Goal: Task Accomplishment & Management: Manage account settings

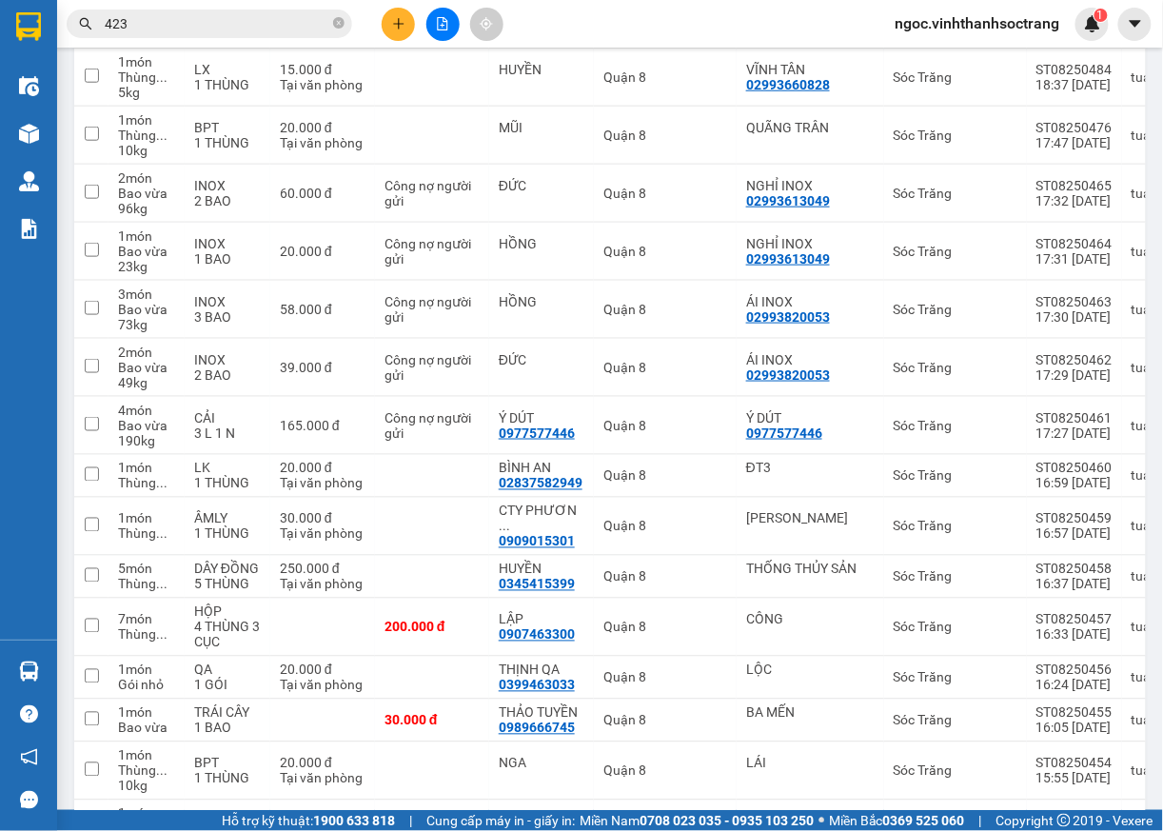
scroll to position [790, 0]
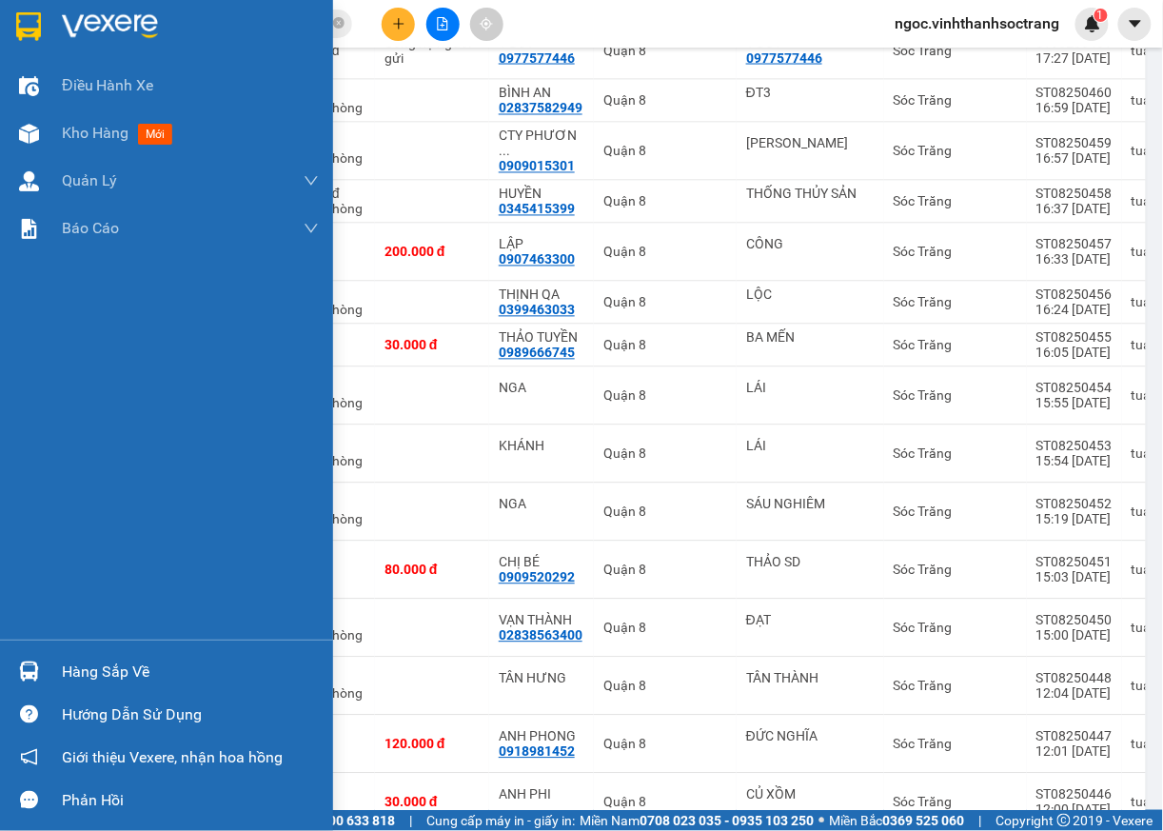
click at [46, 674] on div "Hàng sắp về" at bounding box center [166, 671] width 333 height 43
click at [20, 538] on div "Điều hành xe Kho hàng mới Quản Lý Quản lý chuyến Quản lý khách hàng Quản lý khá…" at bounding box center [166, 415] width 333 height 831
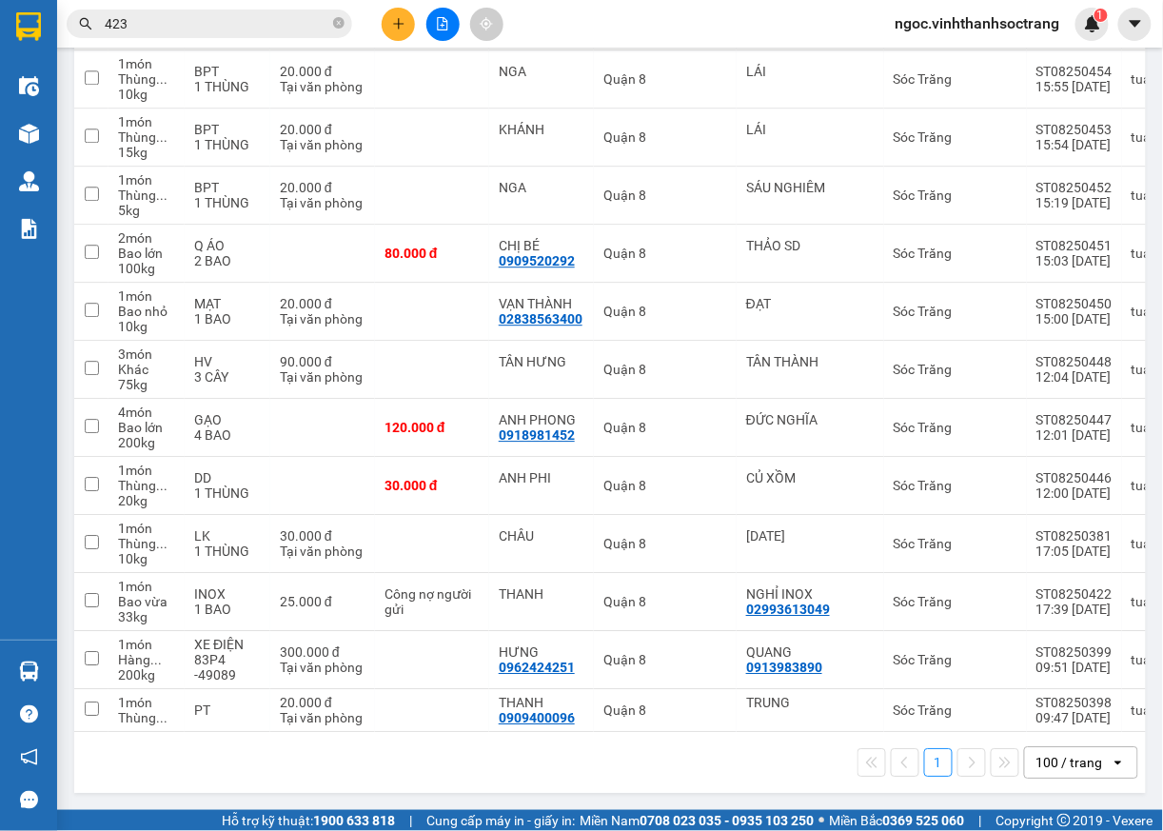
scroll to position [0, 0]
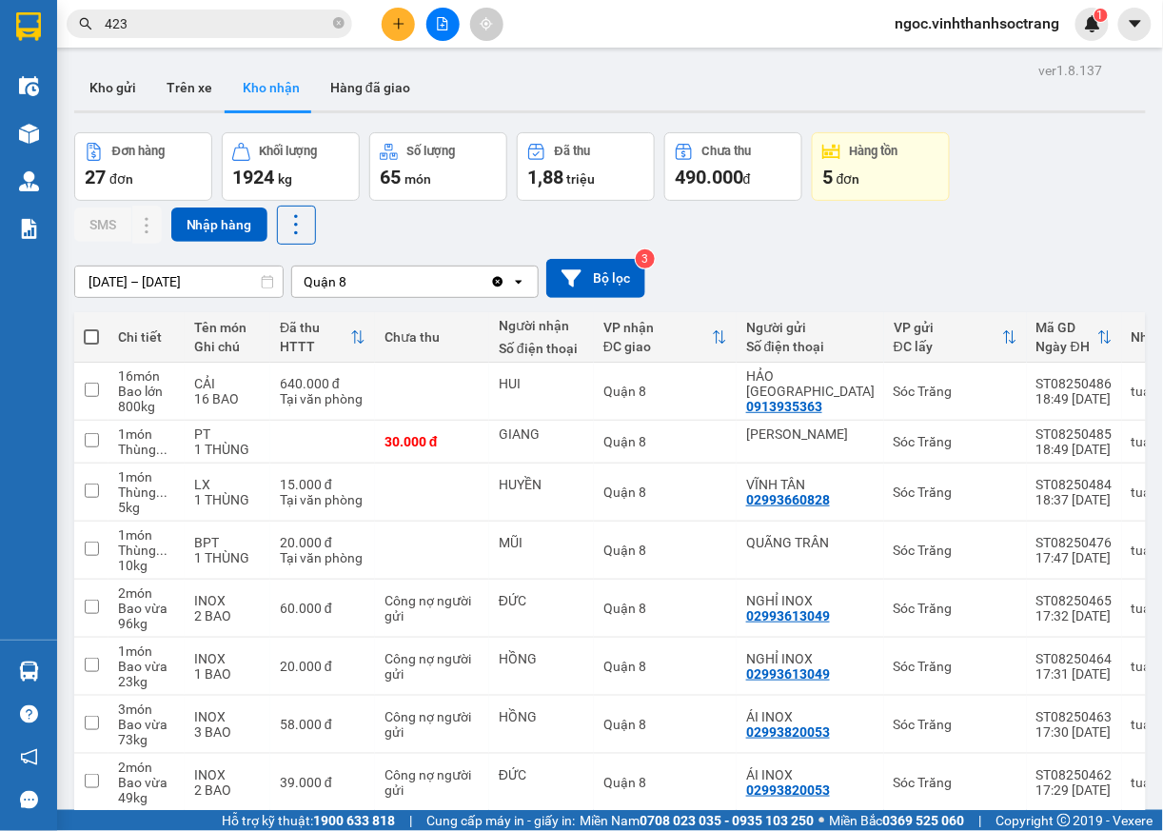
click at [340, 28] on icon "close-circle" at bounding box center [338, 22] width 11 height 11
click at [922, 19] on span "ngoc.vinhthanhsoctrang" at bounding box center [977, 23] width 195 height 24
click at [935, 59] on span "Đăng xuất" at bounding box center [987, 59] width 156 height 21
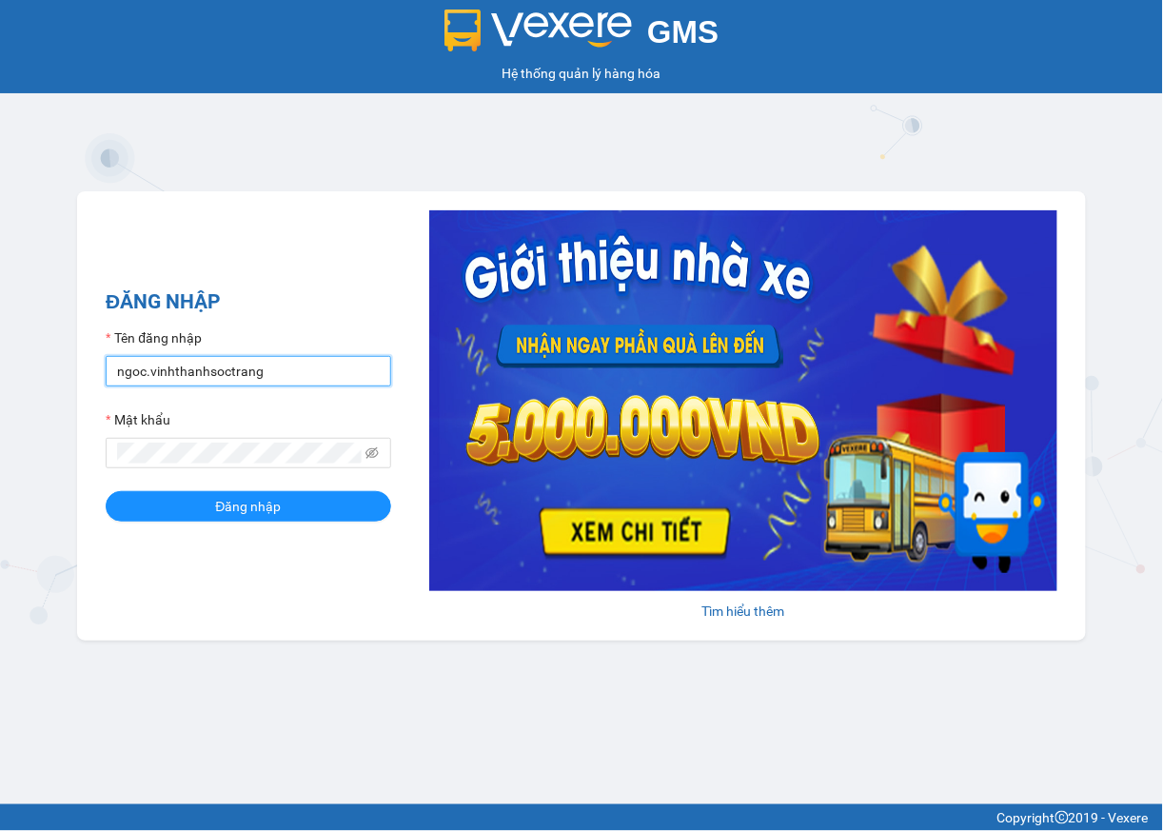
drag, startPoint x: 115, startPoint y: 377, endPoint x: 134, endPoint y: 377, distance: 19.0
click at [116, 377] on input "ngoc.vinhthanhsoctrang" at bounding box center [249, 371] width 286 height 30
type input "quanly.vinhthanhsoctrang"
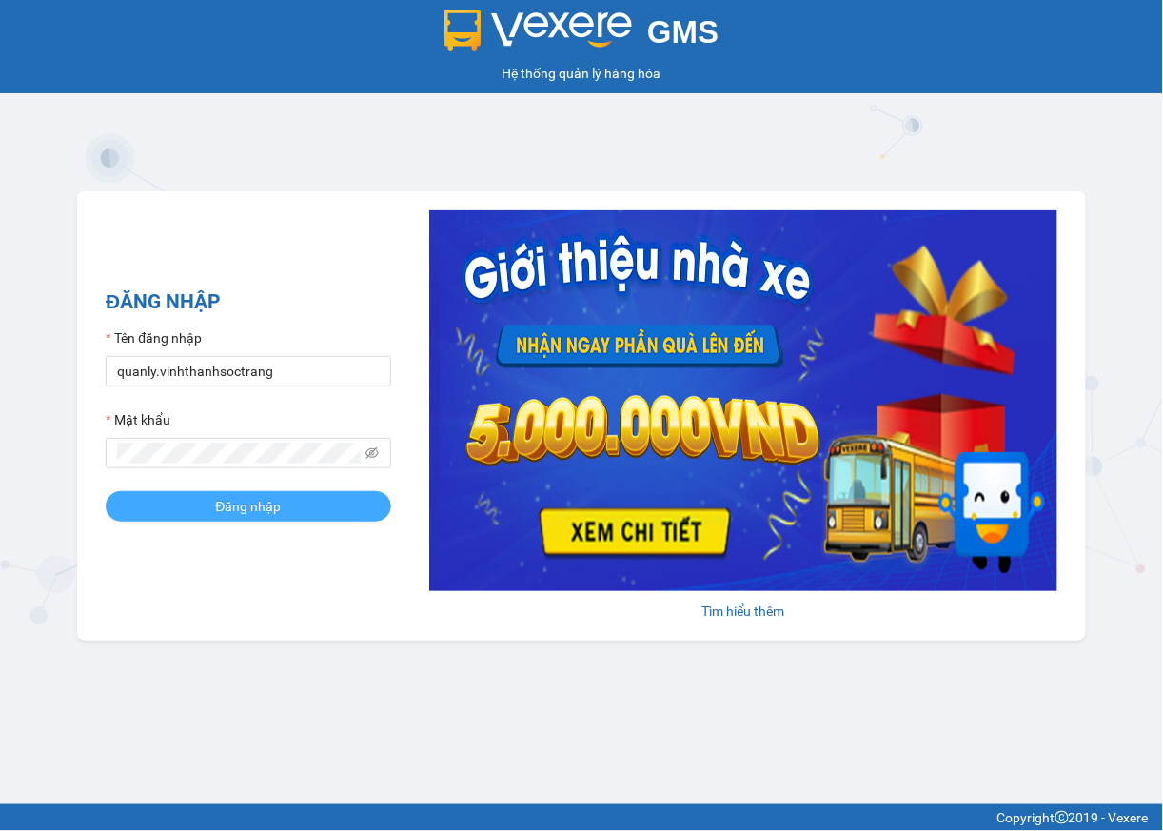
drag, startPoint x: 218, startPoint y: 507, endPoint x: 232, endPoint y: 507, distance: 14.3
click at [219, 507] on span "Đăng nhập" at bounding box center [248, 506] width 66 height 21
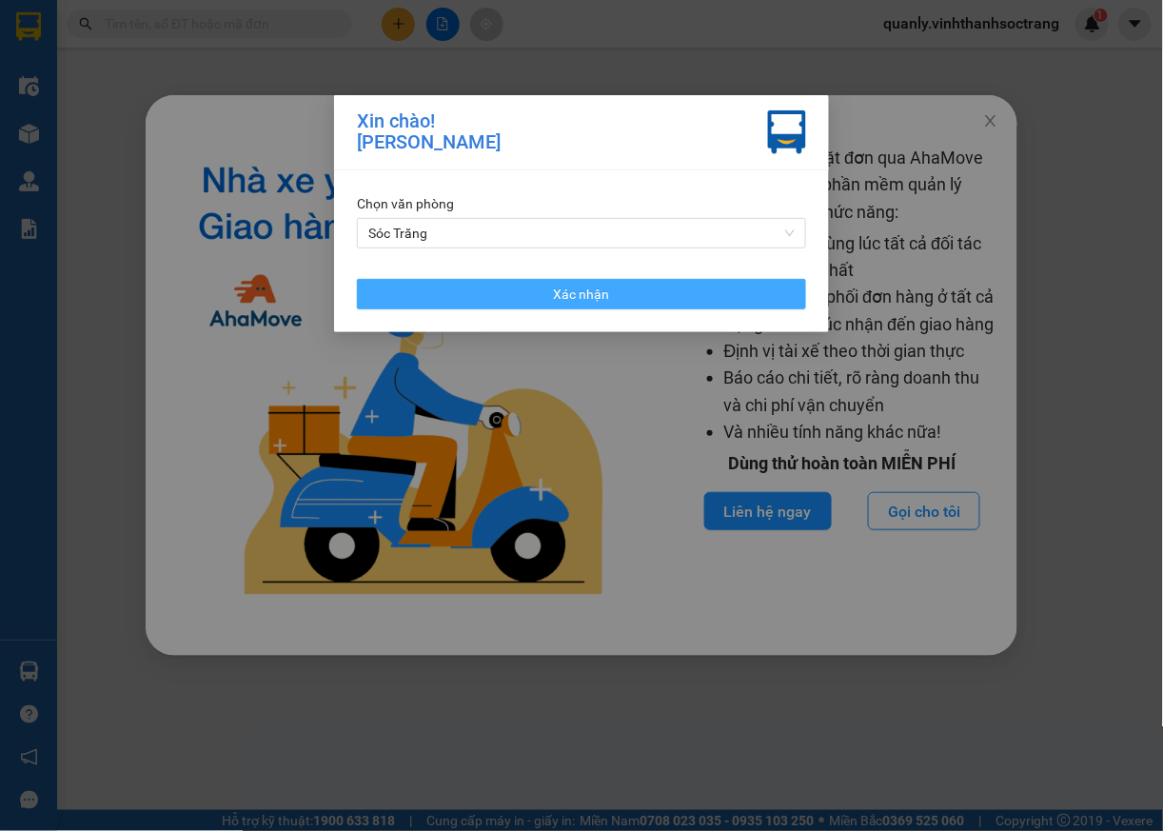
click at [643, 284] on button "Xác nhận" at bounding box center [581, 294] width 449 height 30
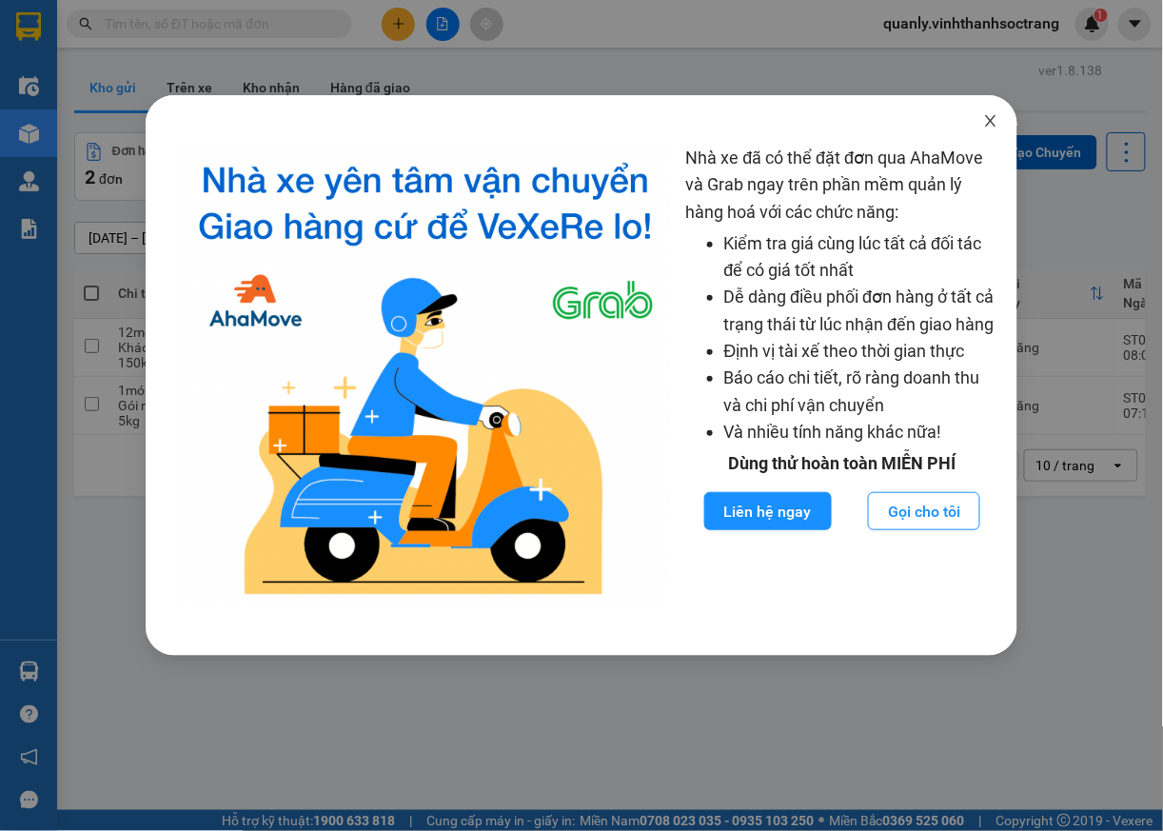
click at [987, 123] on icon "close" at bounding box center [990, 120] width 15 height 15
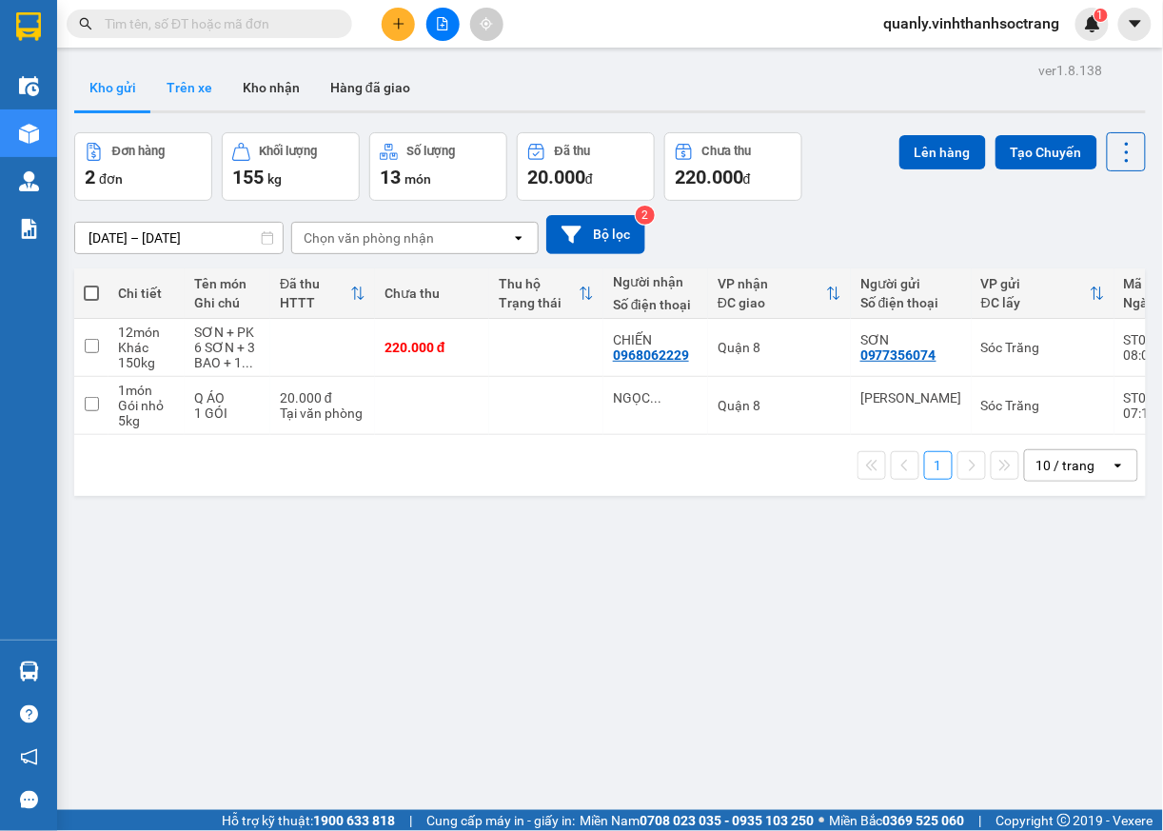
click at [195, 96] on button "Trên xe" at bounding box center [189, 88] width 76 height 46
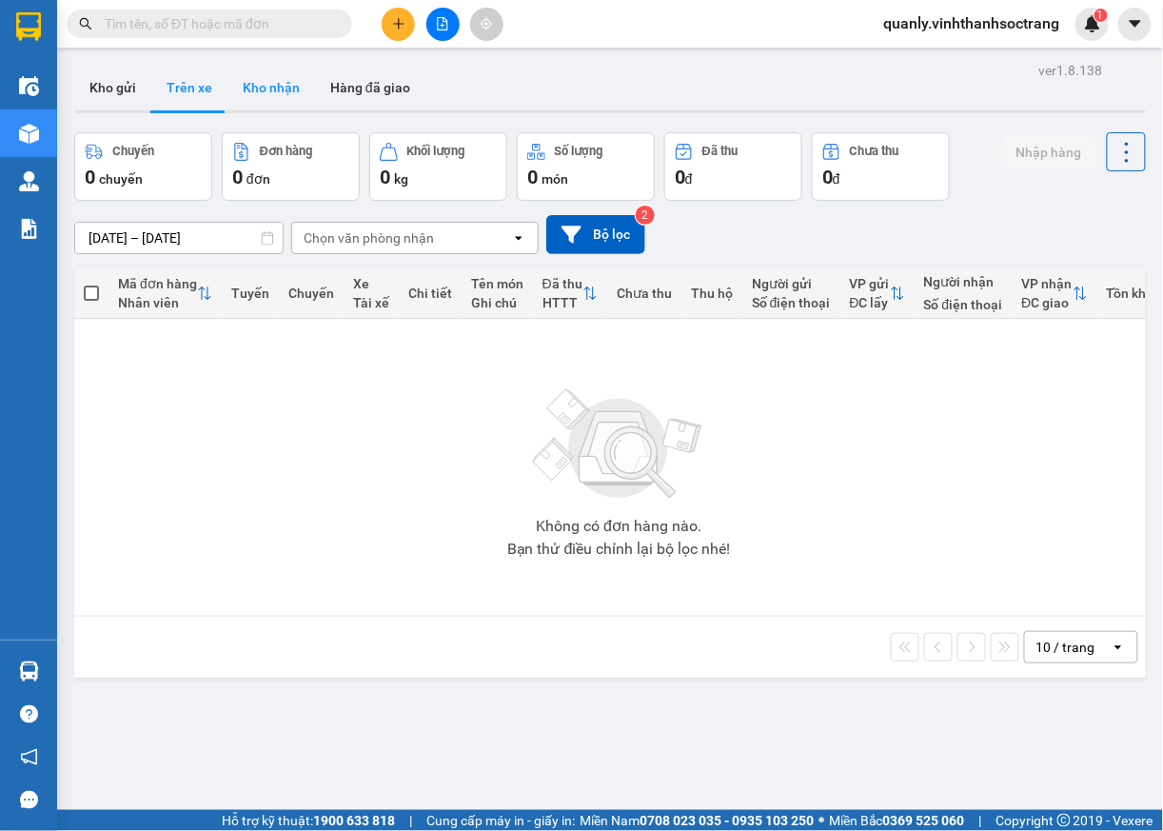
click at [286, 95] on button "Kho nhận" at bounding box center [272, 88] width 88 height 46
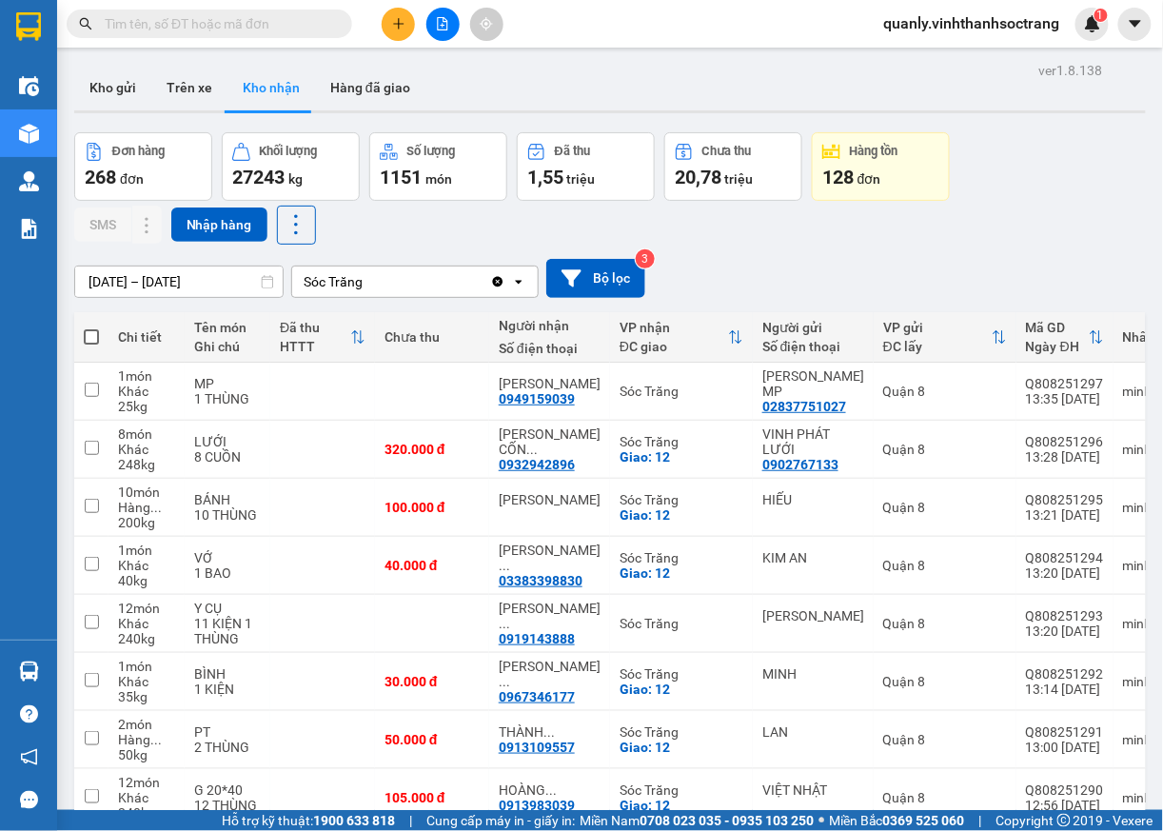
click at [202, 282] on input "[DATE] – [DATE]" at bounding box center [179, 282] width 208 height 30
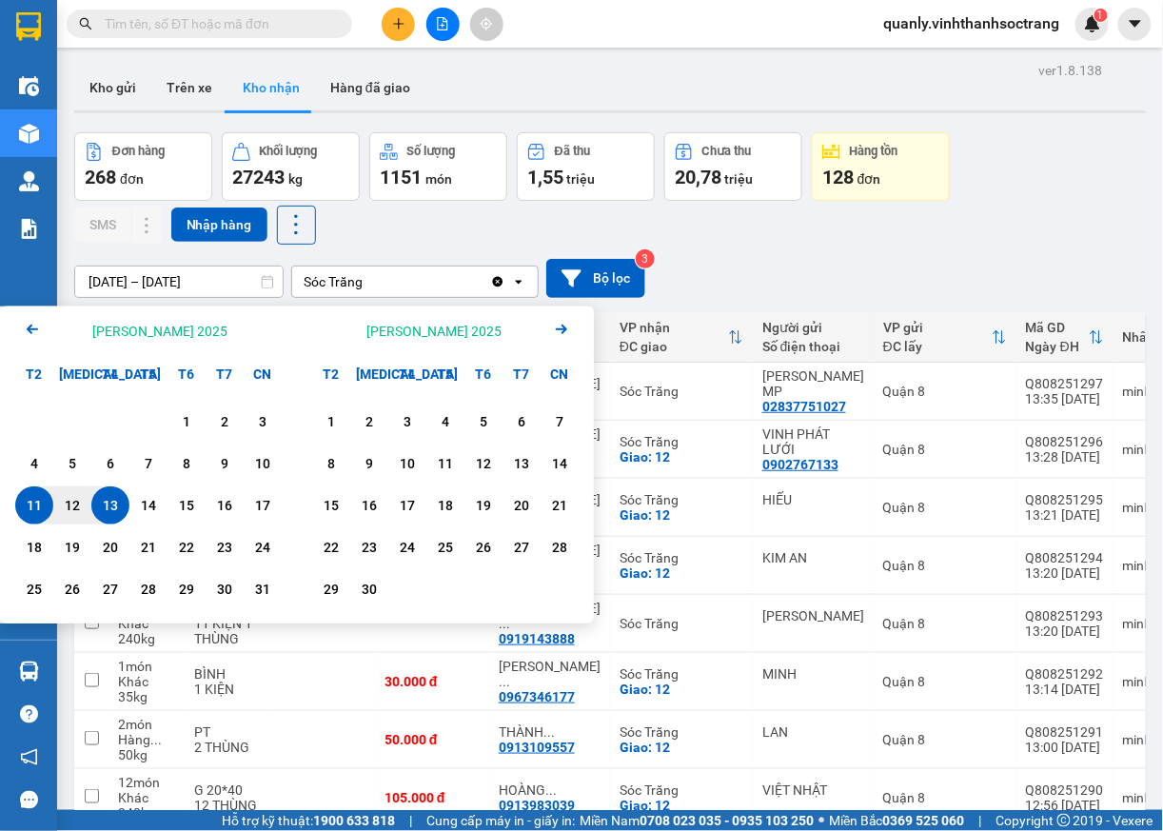
click at [29, 328] on icon "Previous month." at bounding box center [32, 330] width 11 height 10
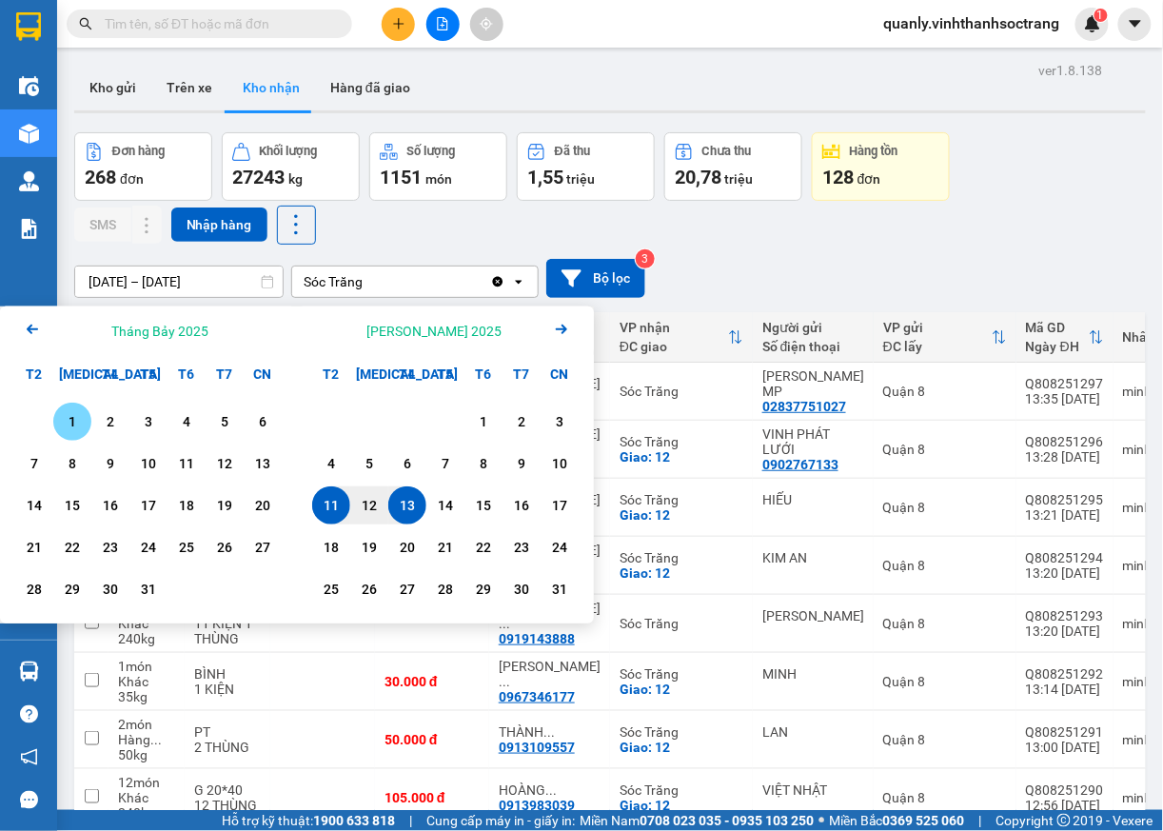
click at [69, 416] on div "1" at bounding box center [72, 421] width 27 height 23
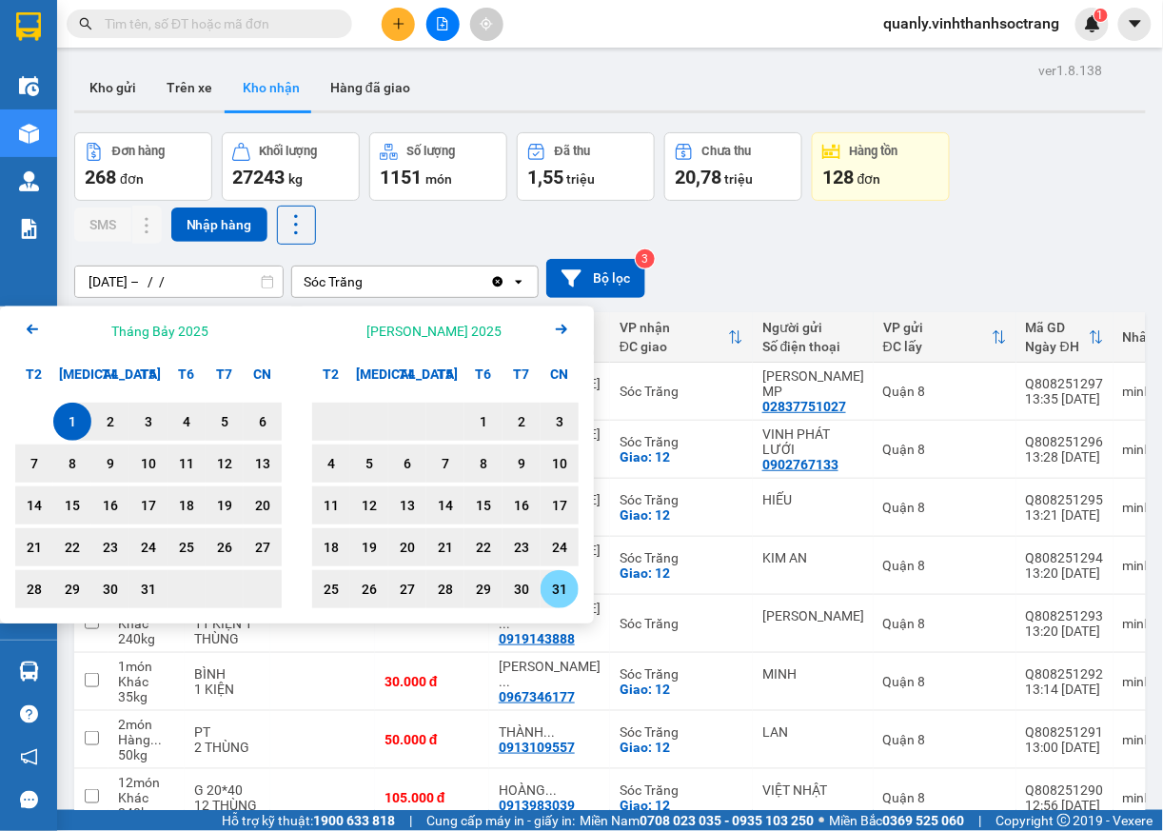
click at [564, 596] on div "31" at bounding box center [559, 589] width 27 height 23
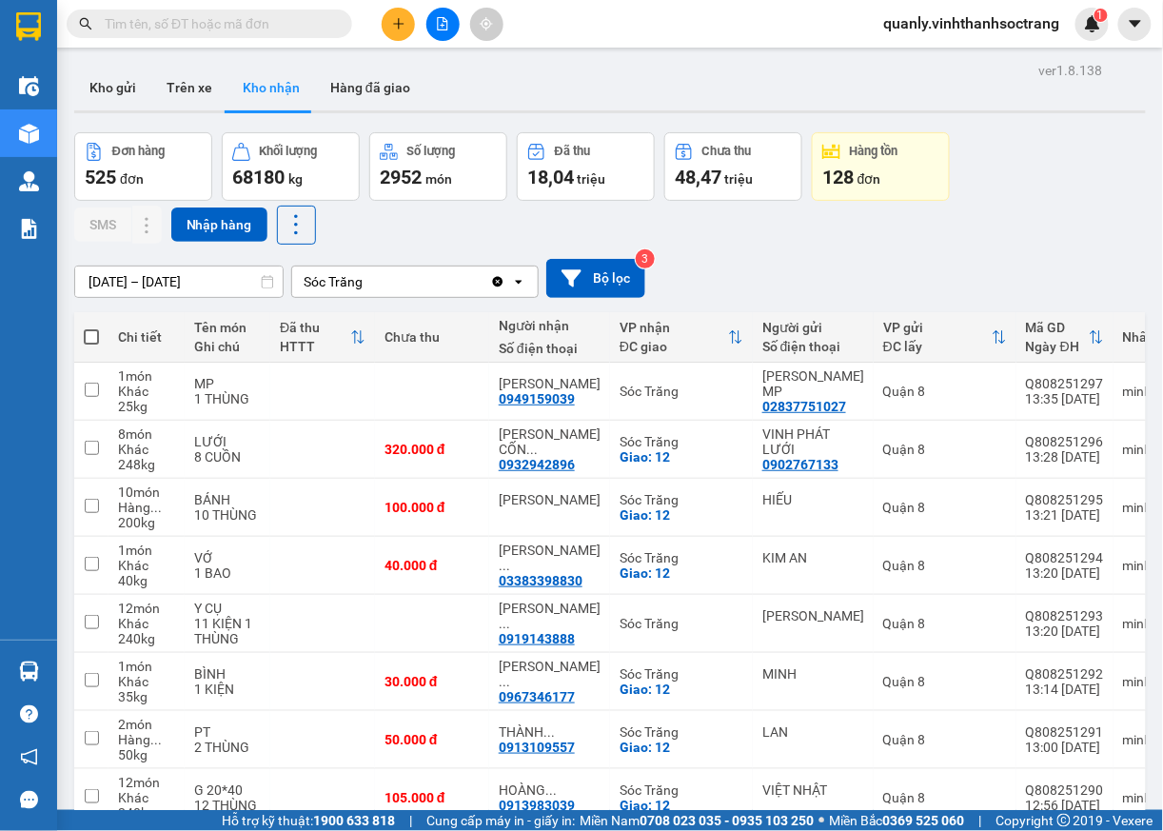
click at [206, 289] on input "[DATE] – [DATE]" at bounding box center [179, 282] width 208 height 30
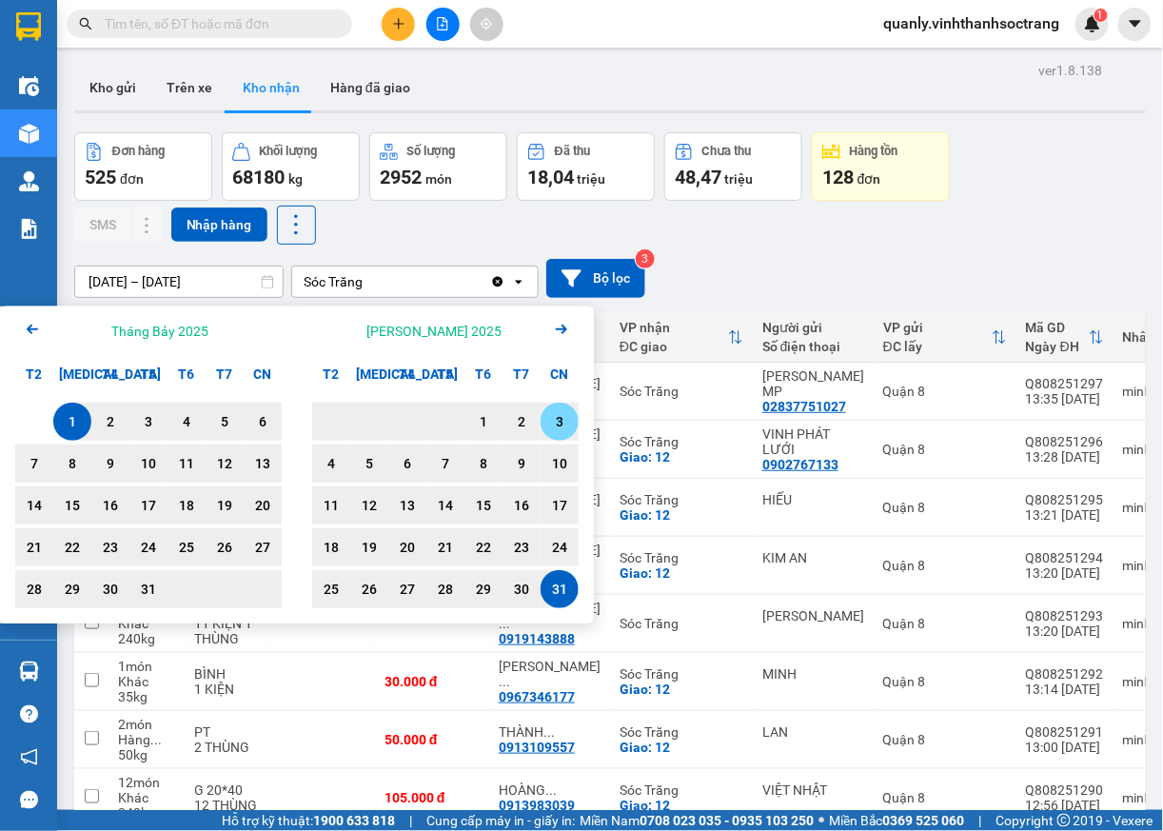
click at [557, 426] on div "3" at bounding box center [559, 421] width 27 height 23
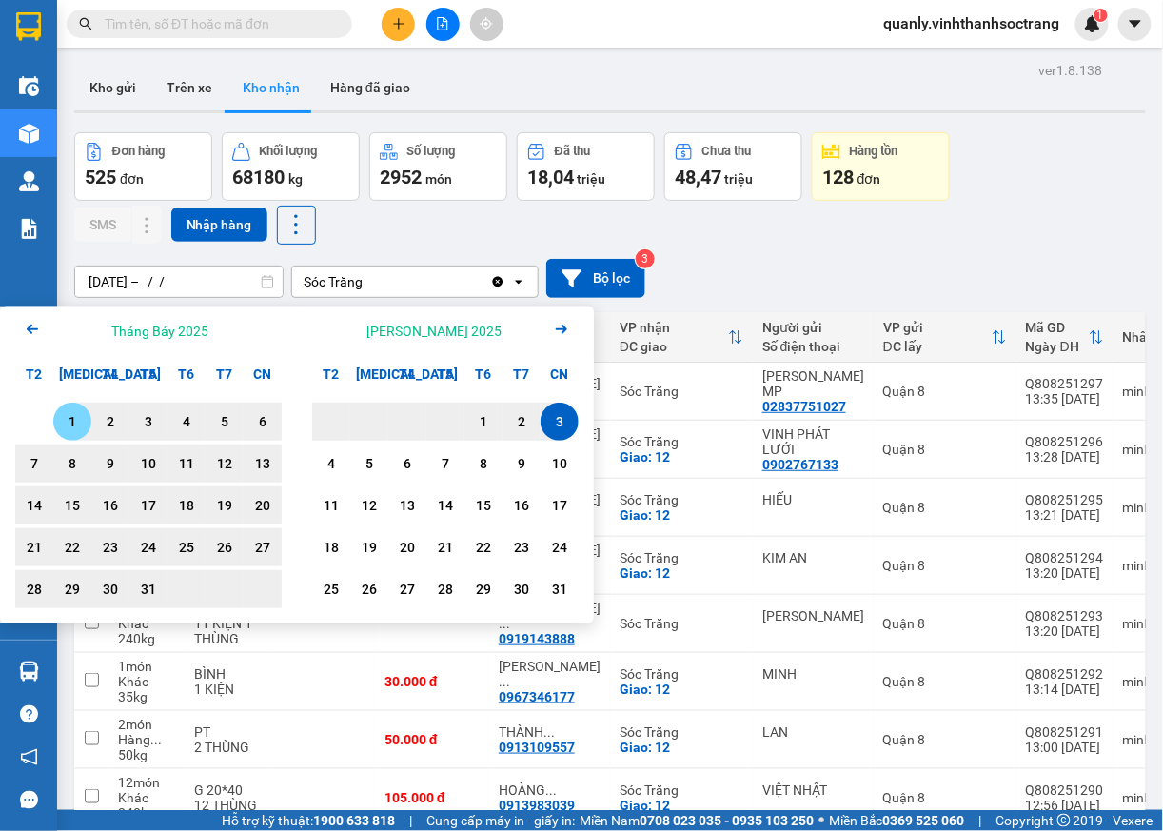
click at [78, 421] on div "1" at bounding box center [72, 421] width 27 height 23
type input "[DATE] – [DATE]"
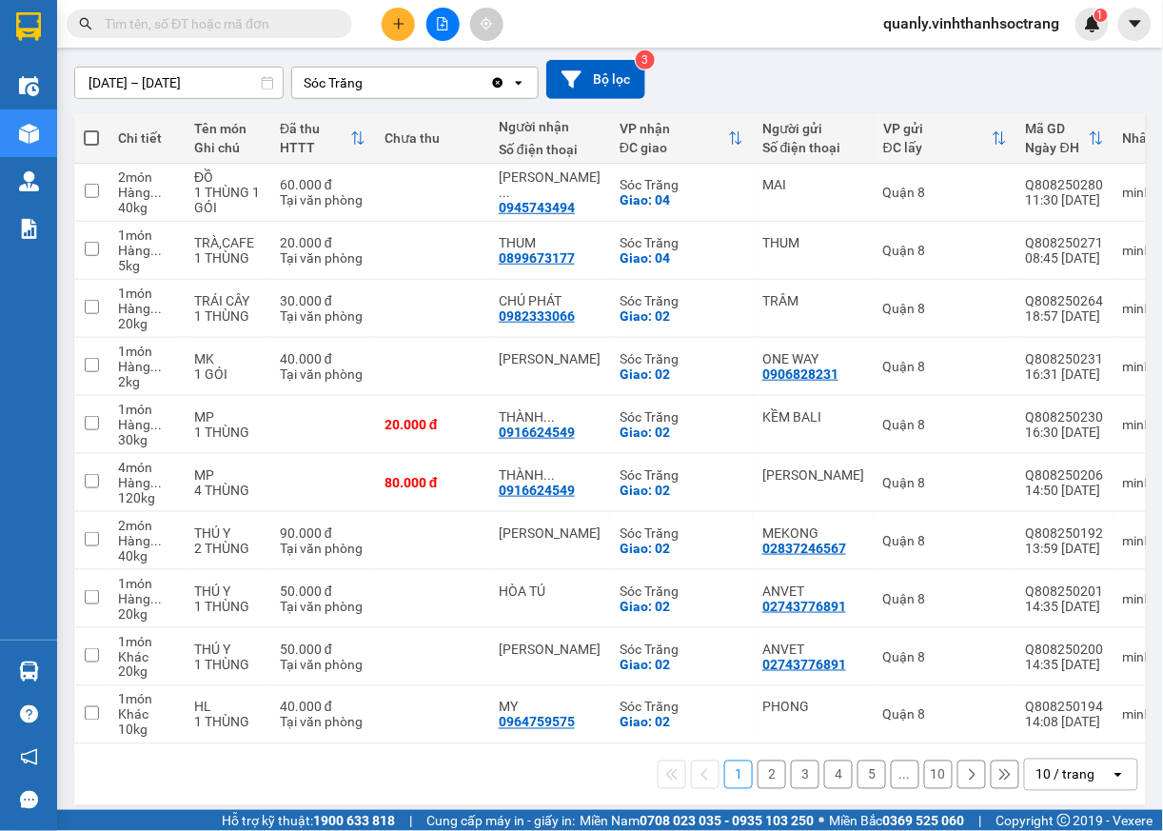
scroll to position [223, 0]
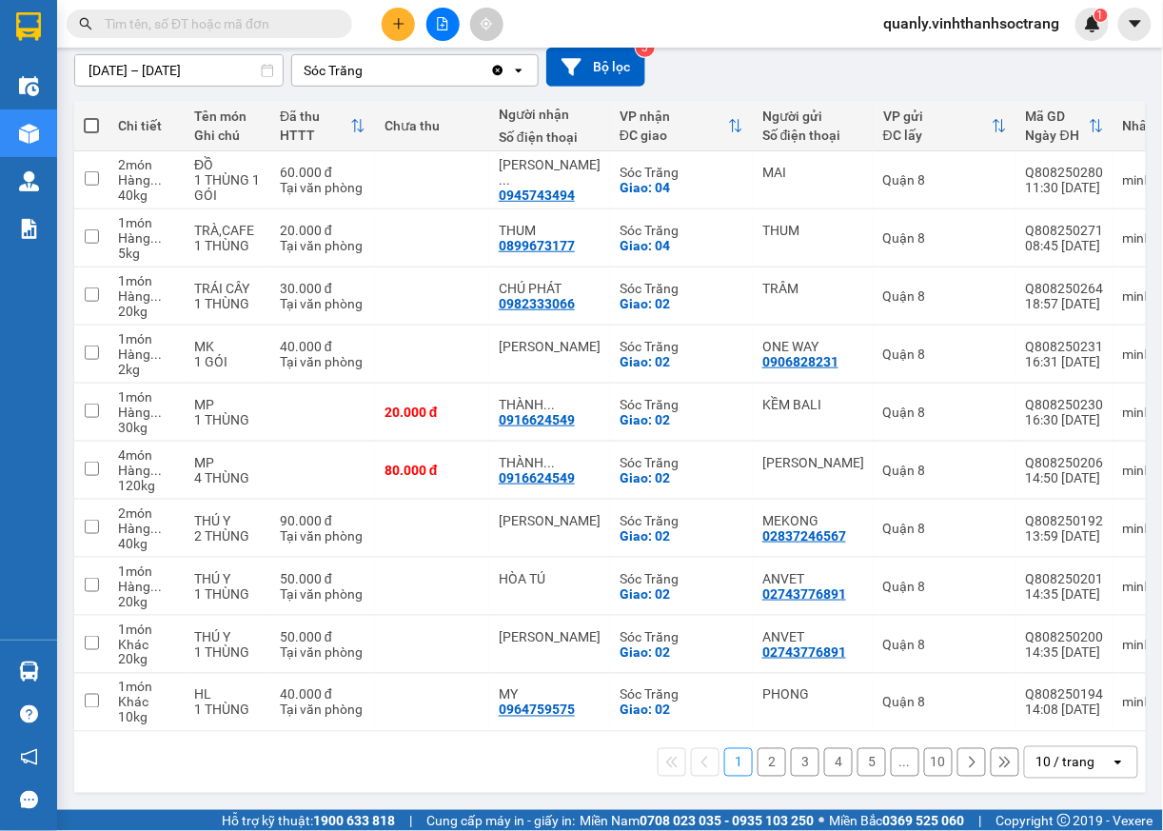
click at [1111, 770] on icon "open" at bounding box center [1118, 762] width 15 height 15
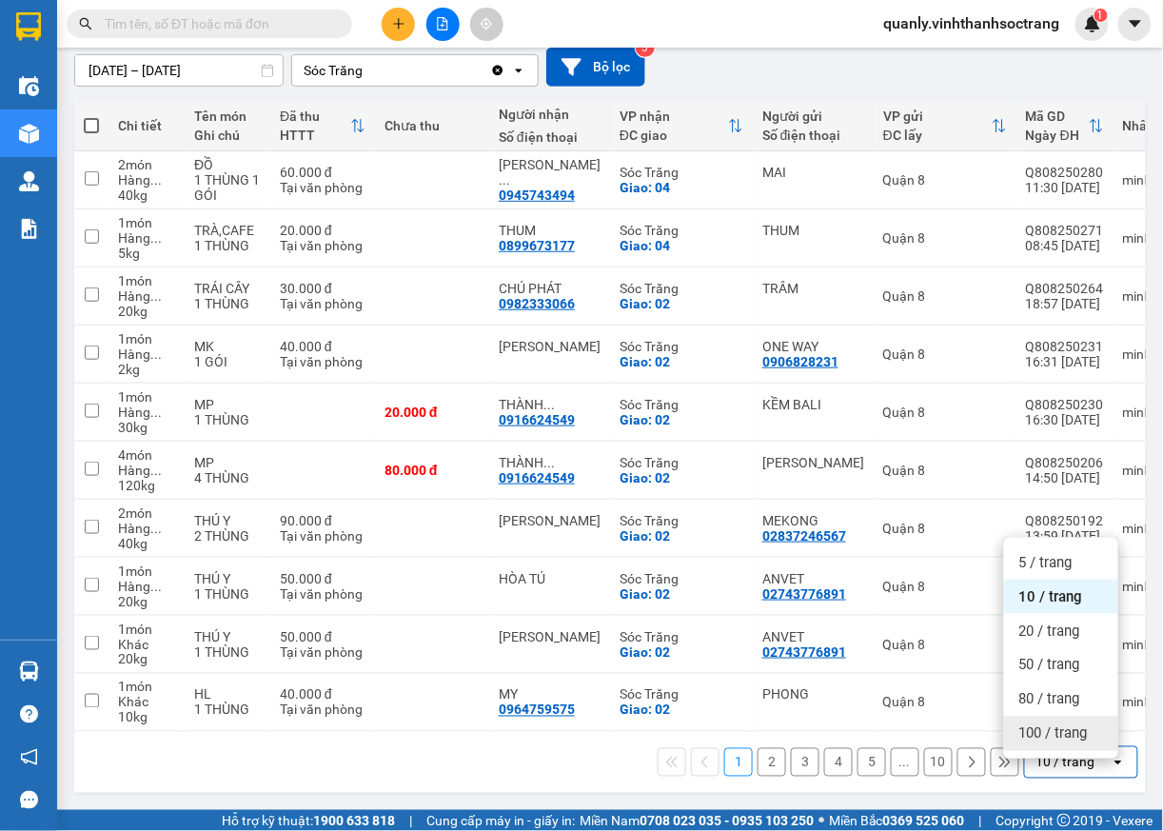
click at [1082, 729] on span "100 / trang" at bounding box center [1053, 733] width 69 height 19
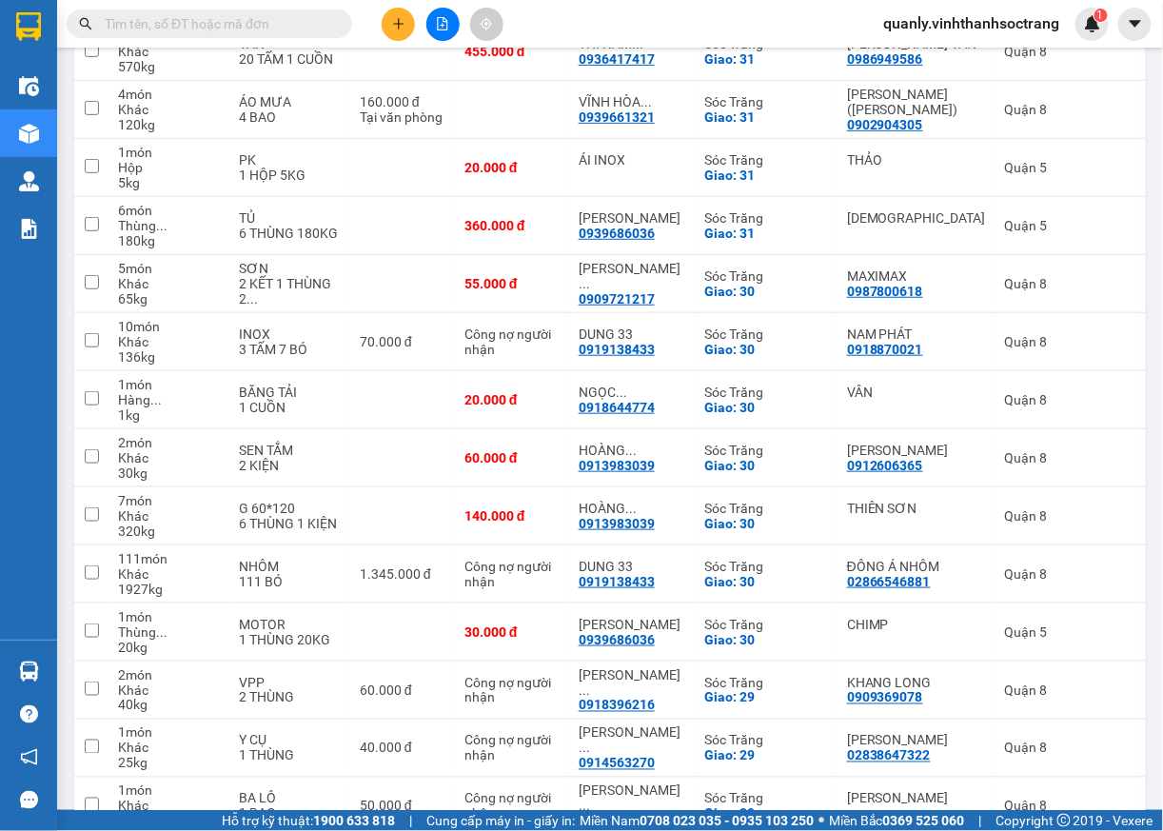
scroll to position [3636, 0]
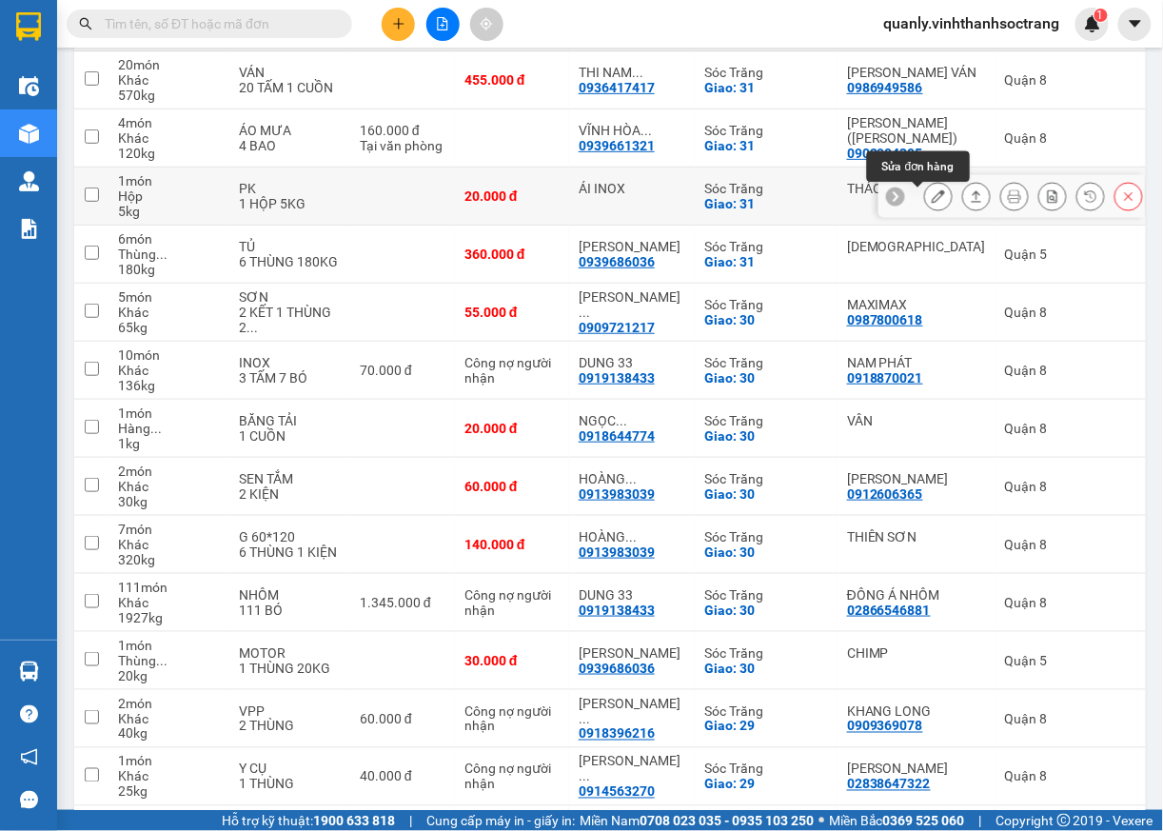
click at [932, 203] on icon at bounding box center [938, 195] width 13 height 13
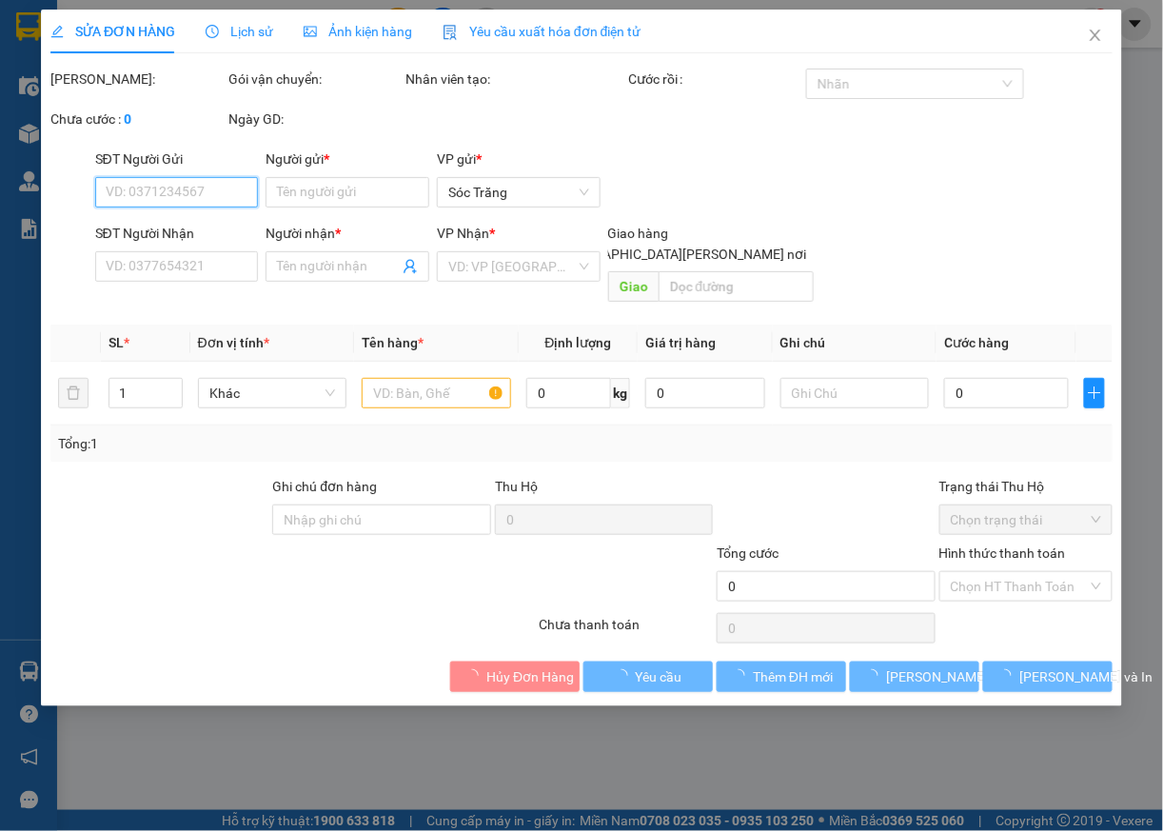
type input "THẢO"
type input "ÁI INOX"
checkbox input "true"
type input "31"
type input "20.000"
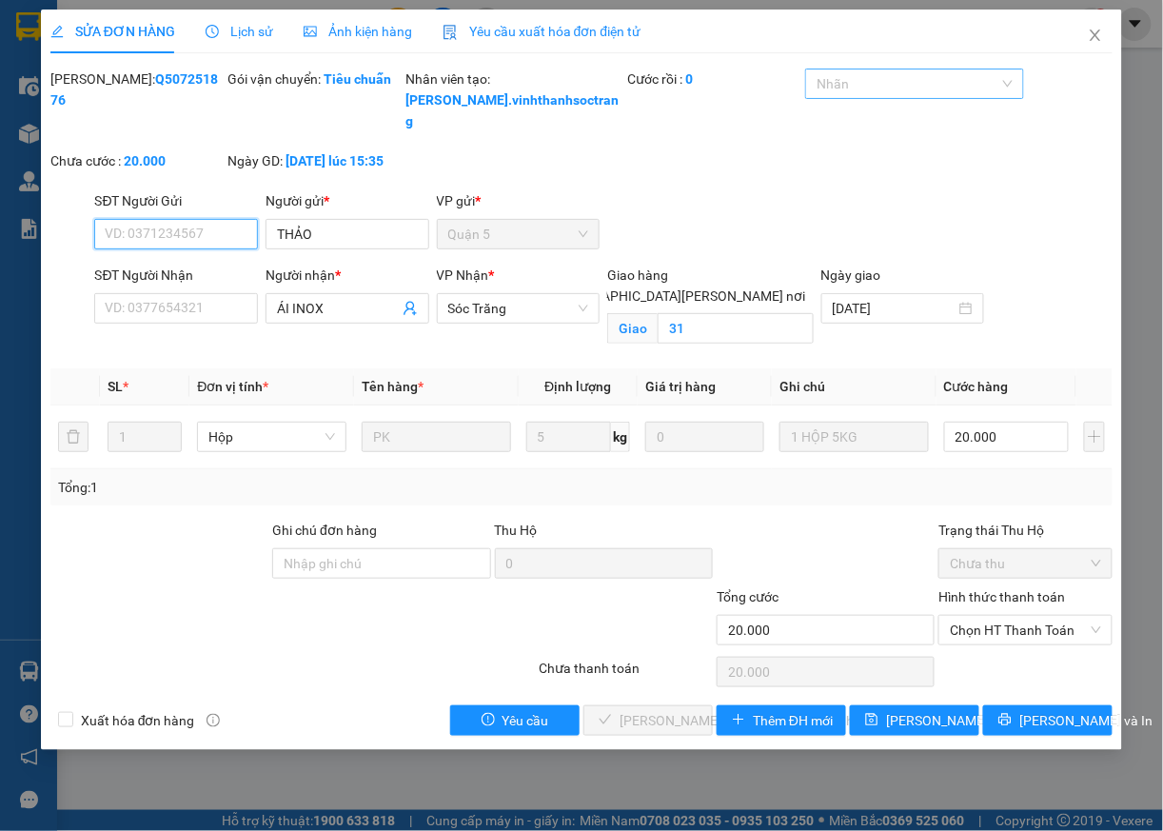
click at [907, 85] on div at bounding box center [904, 83] width 189 height 23
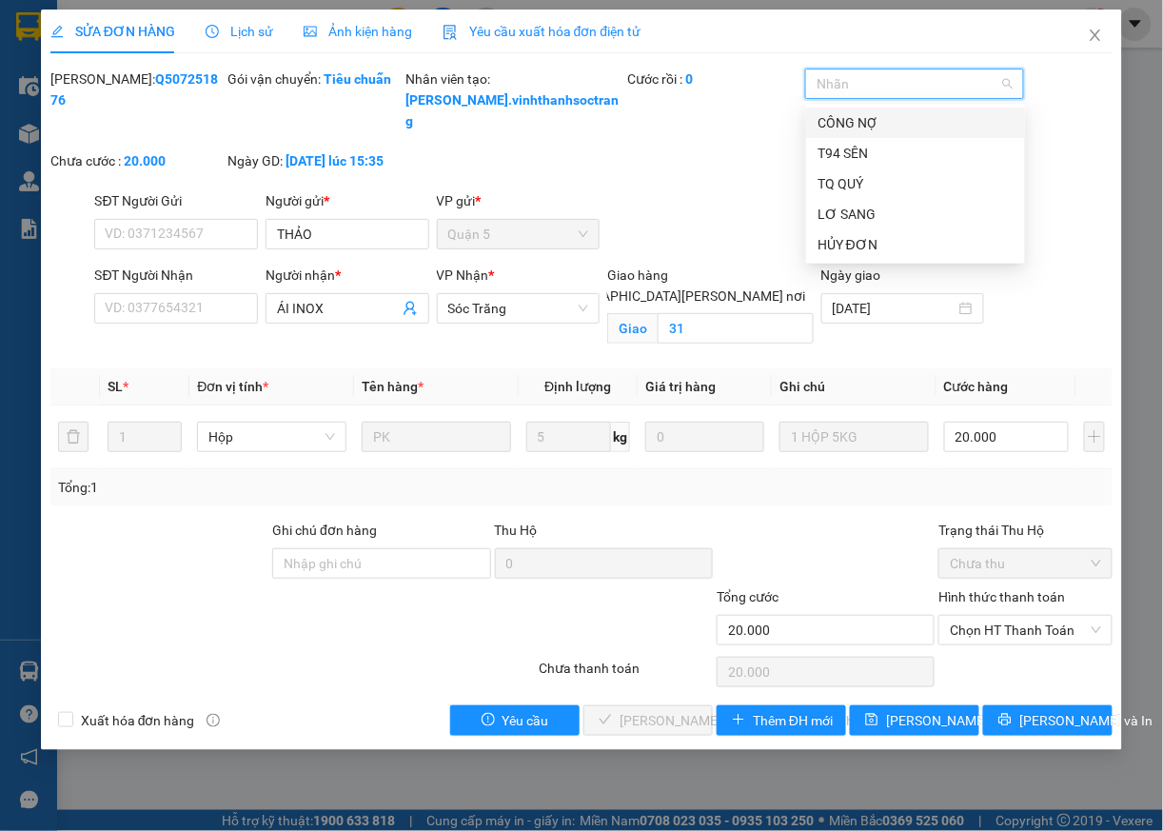
click at [888, 124] on div "CÔNG NỢ" at bounding box center [916, 122] width 196 height 21
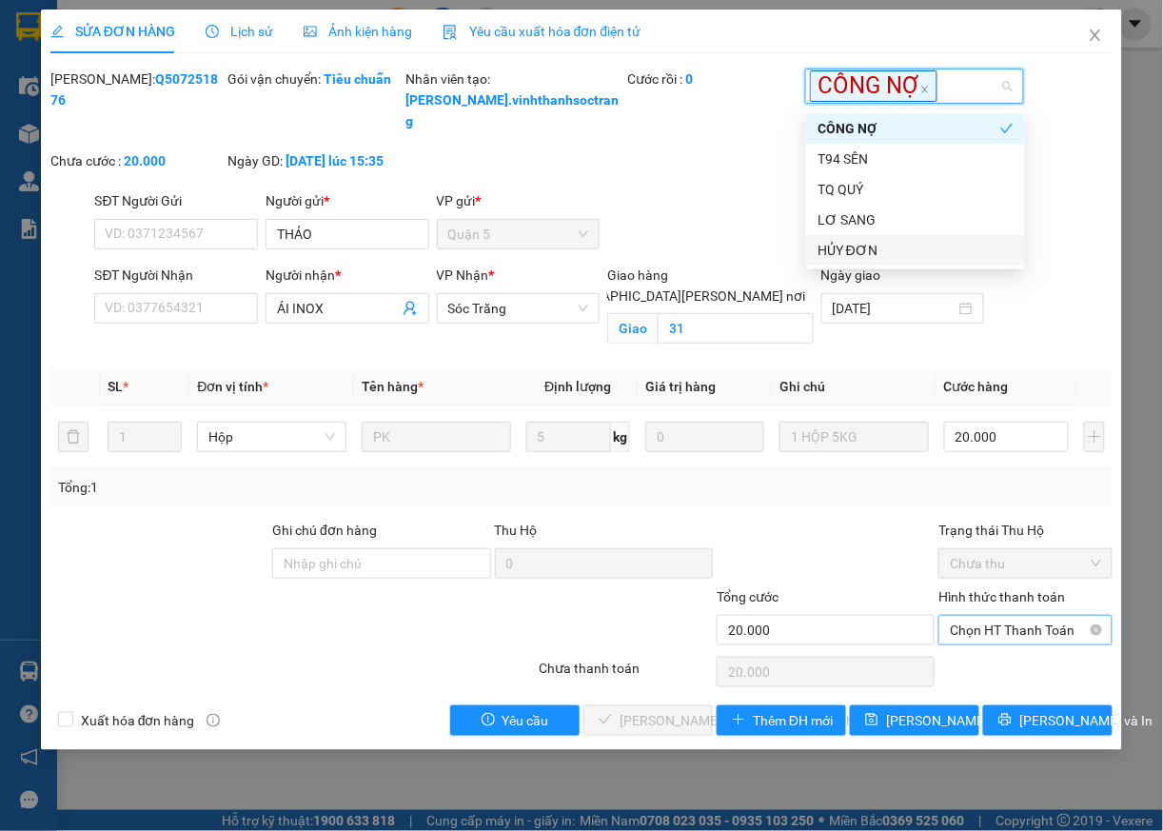
click at [1020, 644] on span "Chọn HT Thanh Toán" at bounding box center [1025, 630] width 151 height 29
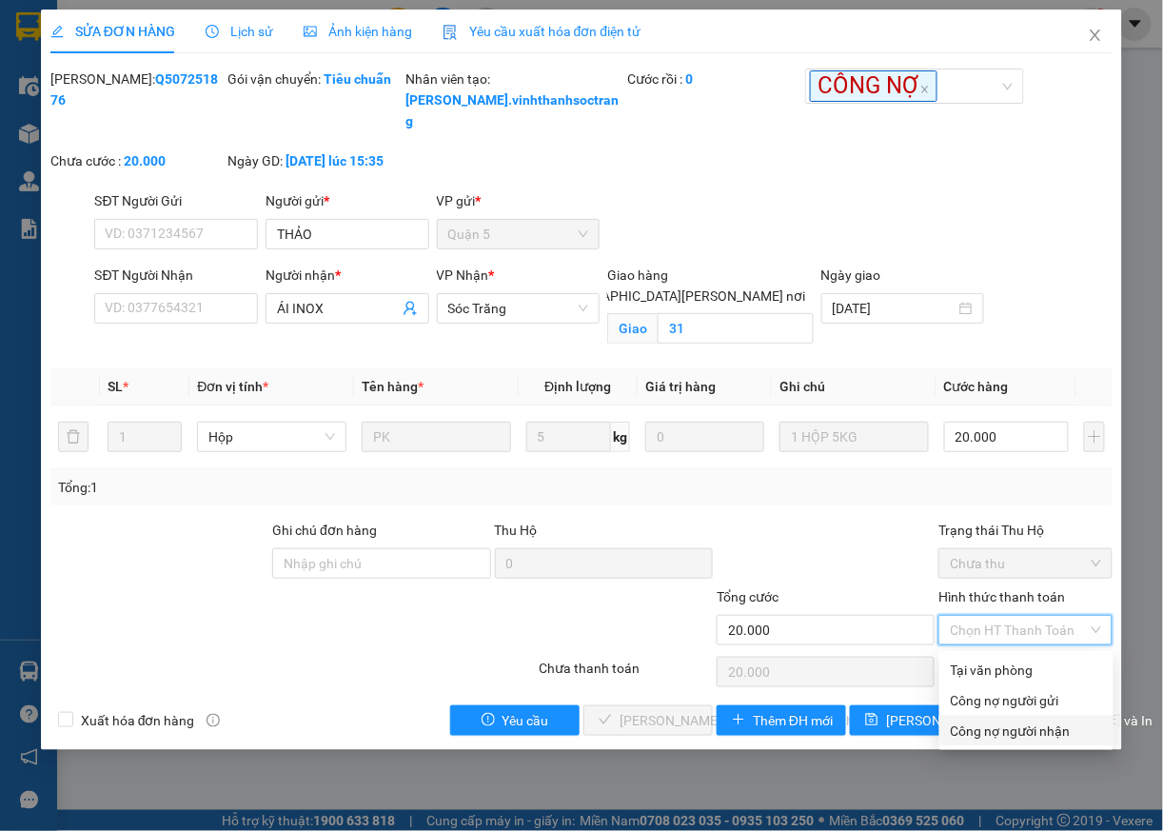
click at [1026, 733] on div "Công nợ người nhận" at bounding box center [1026, 731] width 151 height 21
type input "0"
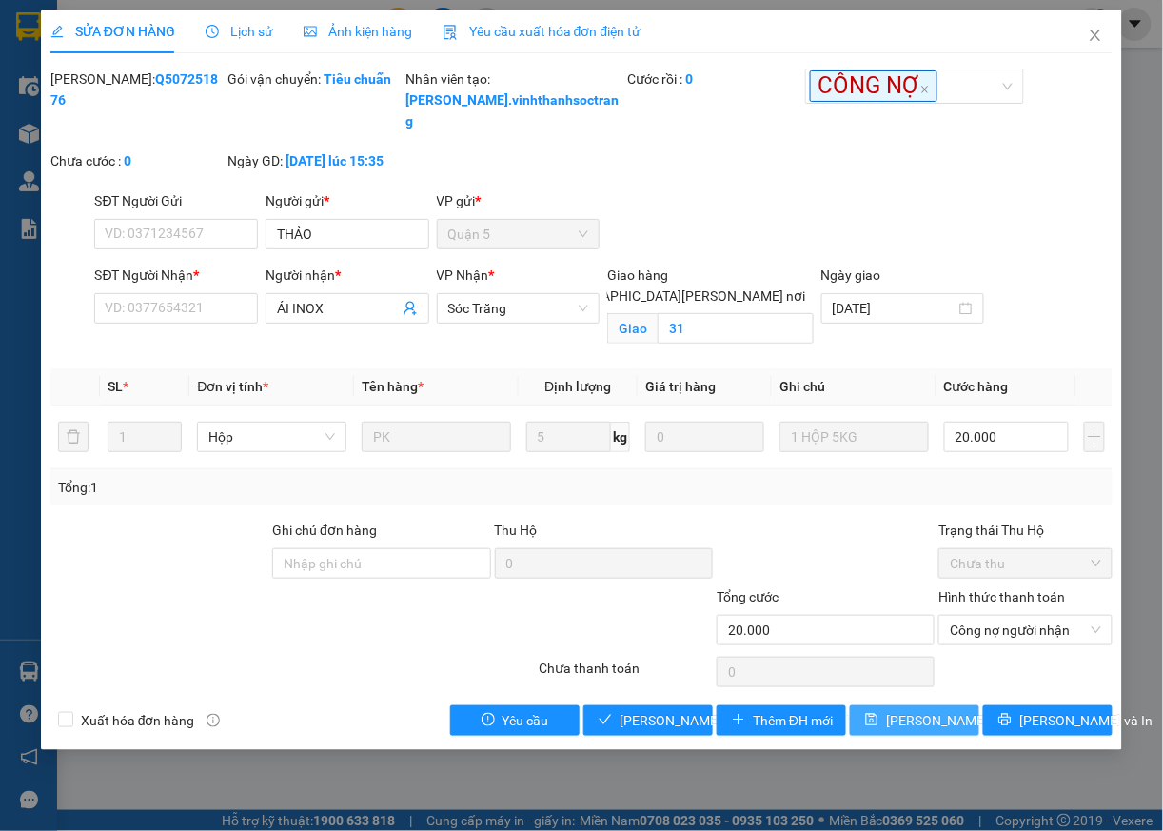
click at [929, 731] on span "[PERSON_NAME] đổi" at bounding box center [947, 720] width 123 height 21
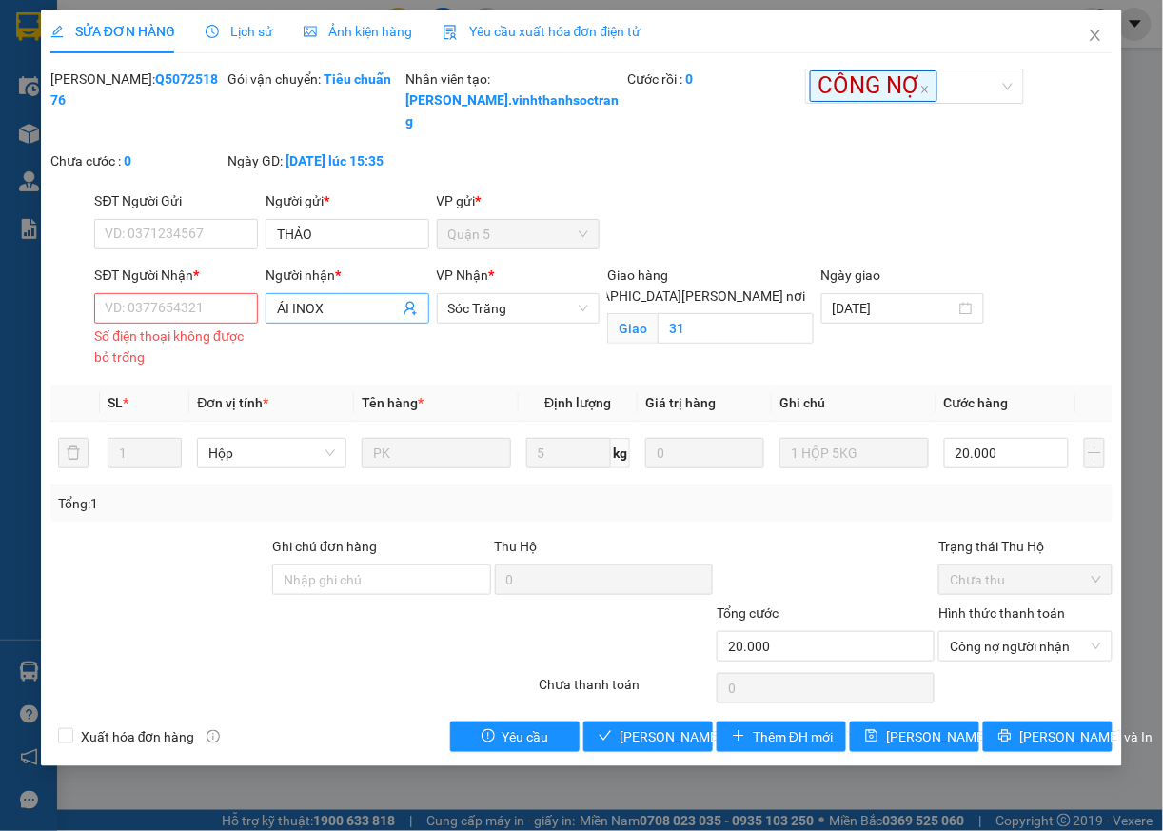
click at [366, 314] on input "ÁI INOX" at bounding box center [338, 308] width 122 height 21
drag, startPoint x: 219, startPoint y: 316, endPoint x: 209, endPoint y: 314, distance: 9.7
click at [218, 316] on input "SĐT Người Nhận *" at bounding box center [176, 308] width 164 height 30
click at [287, 312] on input "ÁI INOX" at bounding box center [338, 308] width 122 height 21
type input "INOX"
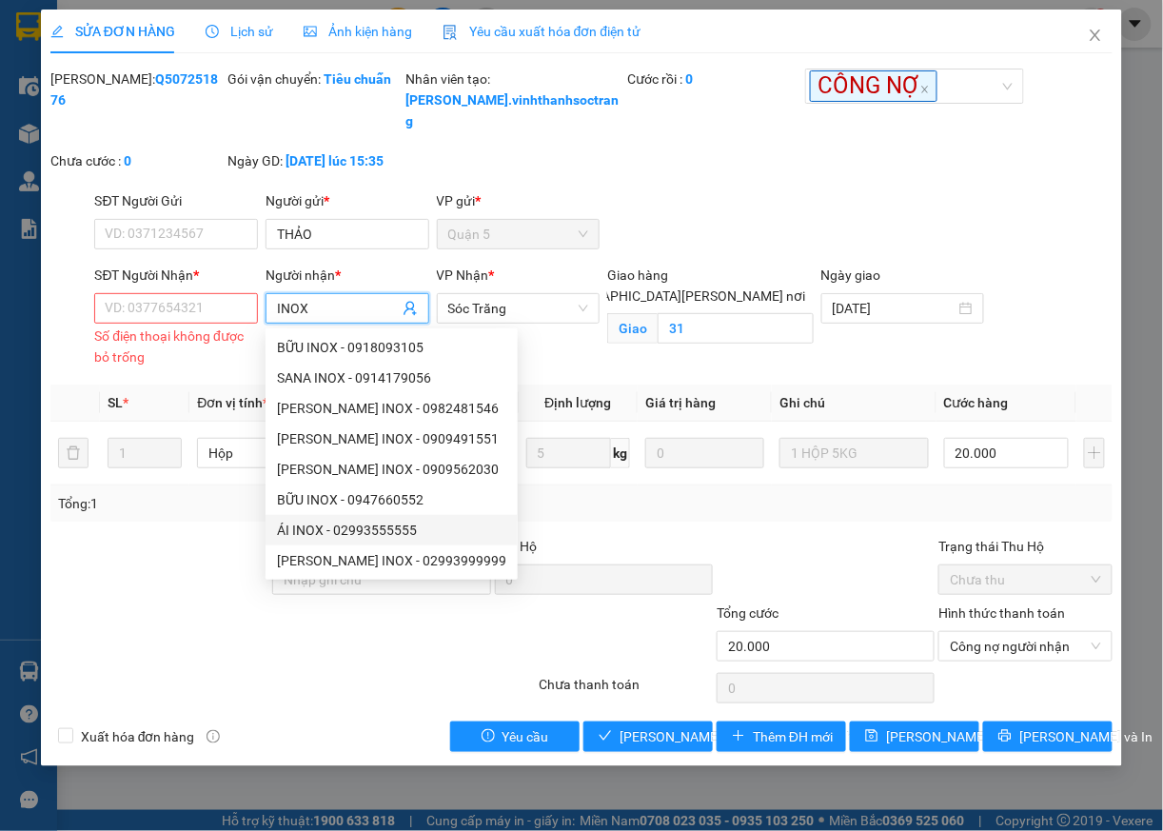
click at [326, 533] on div "ÁI INOX - 02993555555" at bounding box center [391, 530] width 229 height 21
type input "02993555555"
type input "ÁI INOX"
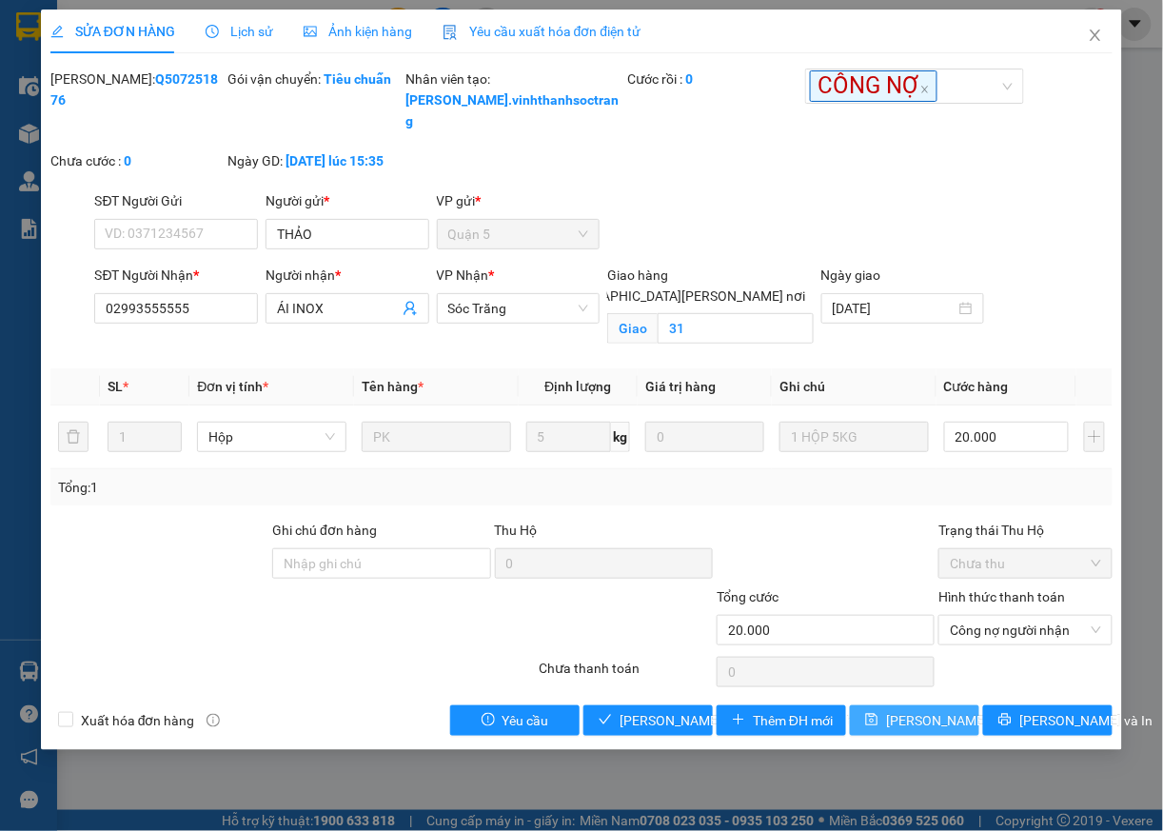
click at [942, 724] on span "[PERSON_NAME] đổi" at bounding box center [947, 720] width 123 height 21
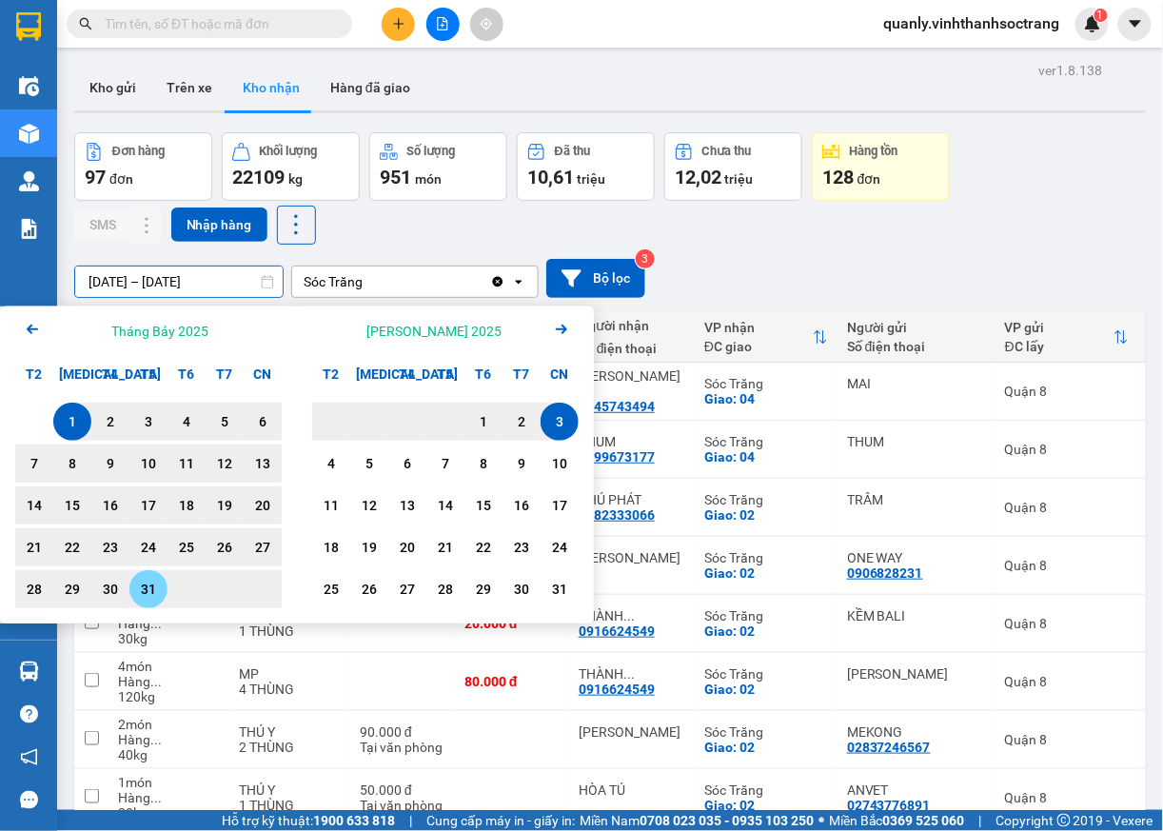
drag, startPoint x: 146, startPoint y: 596, endPoint x: 177, endPoint y: 583, distance: 34.1
click at [147, 595] on div "31" at bounding box center [148, 589] width 27 height 23
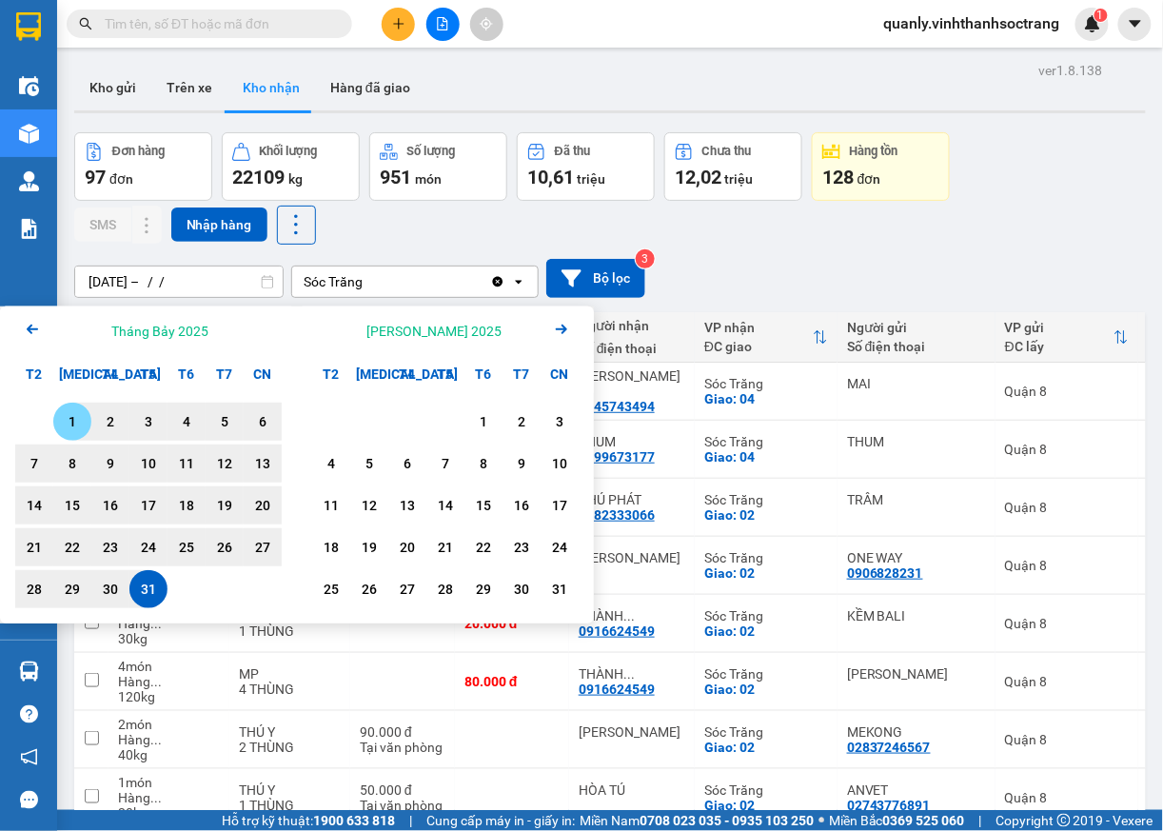
click at [66, 419] on div "1" at bounding box center [72, 421] width 27 height 23
type input "[DATE] – [DATE]"
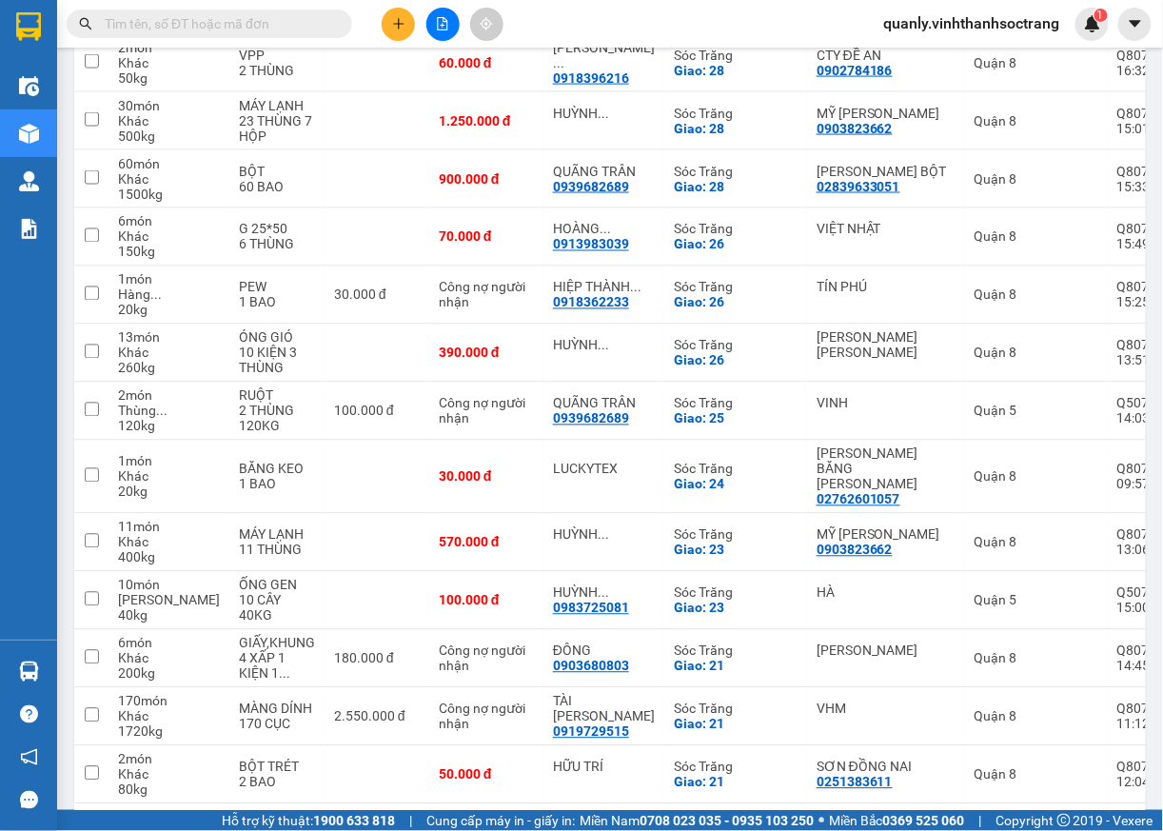
scroll to position [2414, 0]
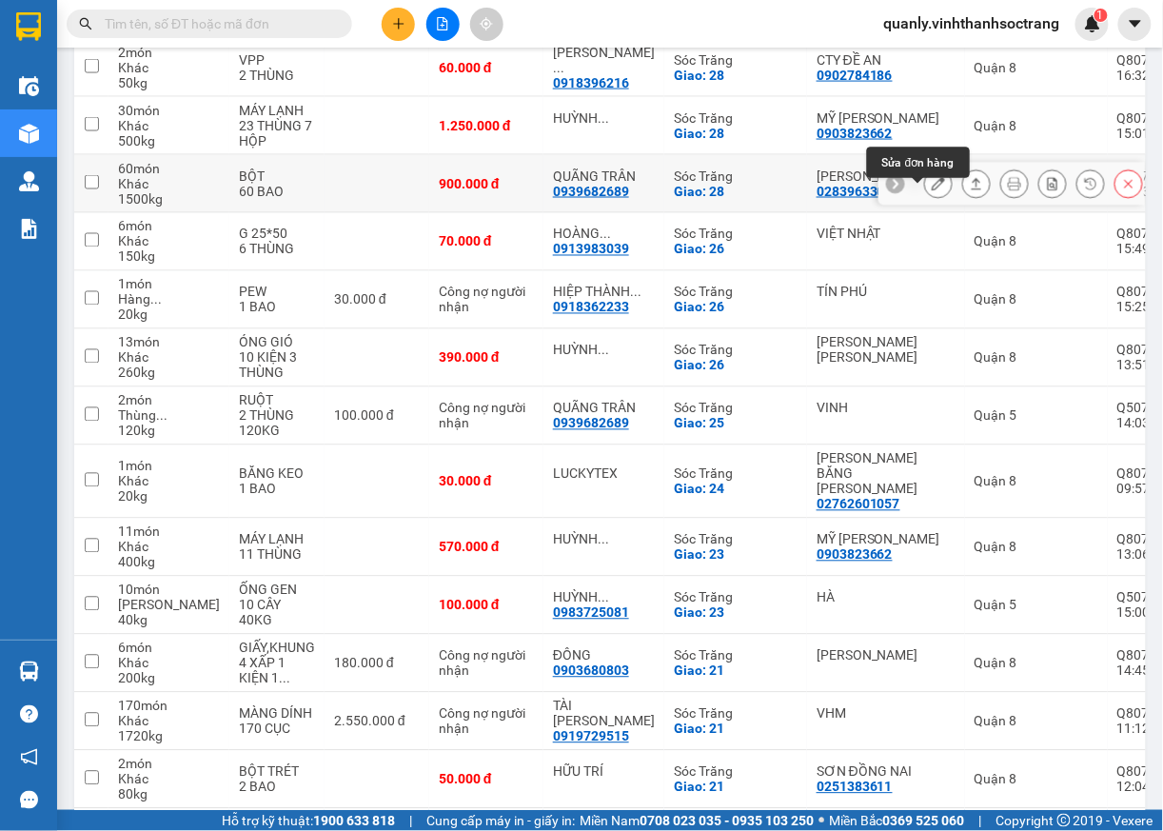
click at [932, 190] on icon at bounding box center [938, 183] width 13 height 13
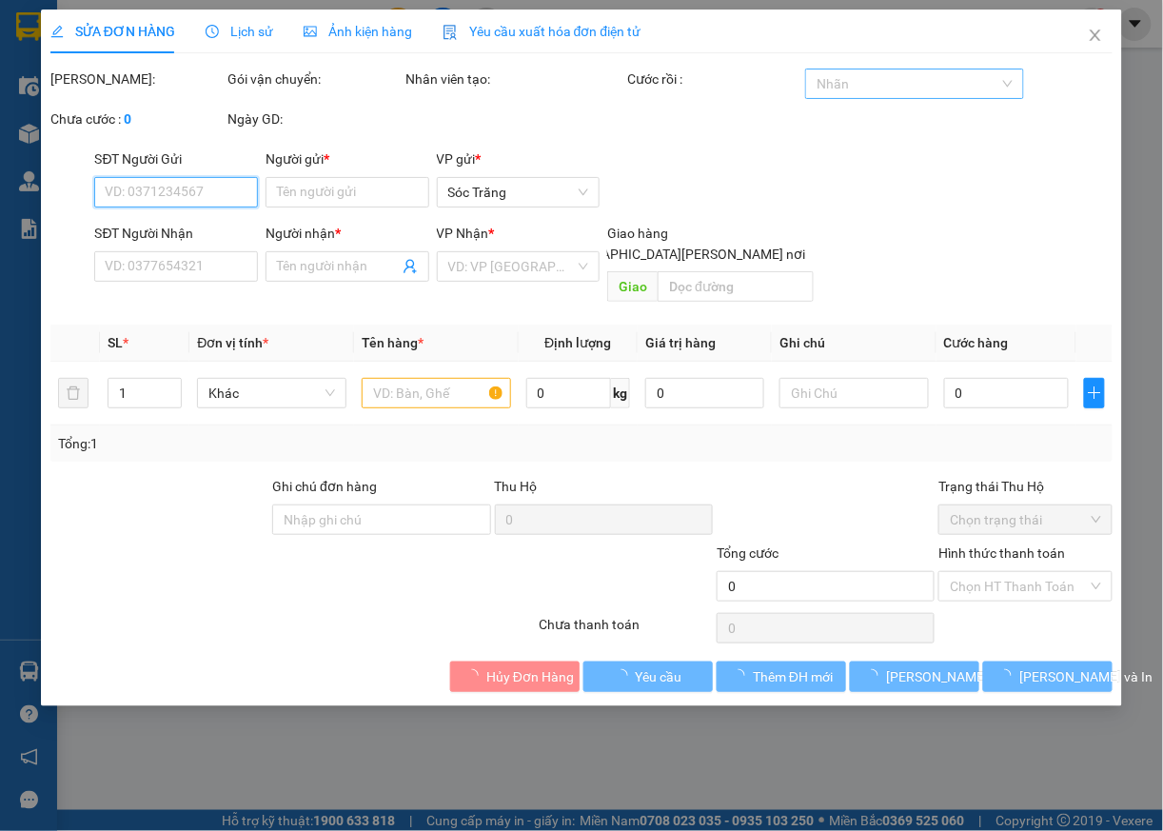
click at [935, 88] on div at bounding box center [904, 83] width 189 height 23
type input "02839633051"
type input "[PERSON_NAME] BỘT"
type input "0939682689"
type input "QUÃNG TRÂN"
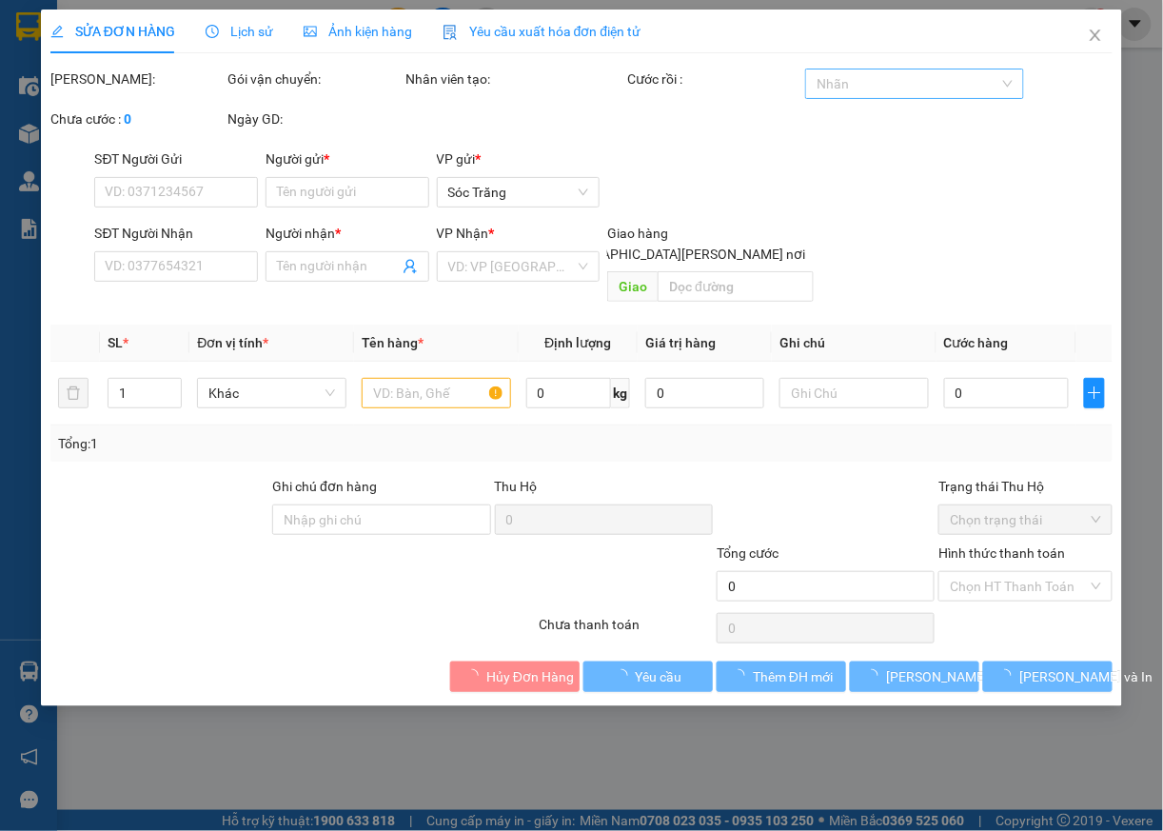
checkbox input "true"
type input "28"
type input "900.000"
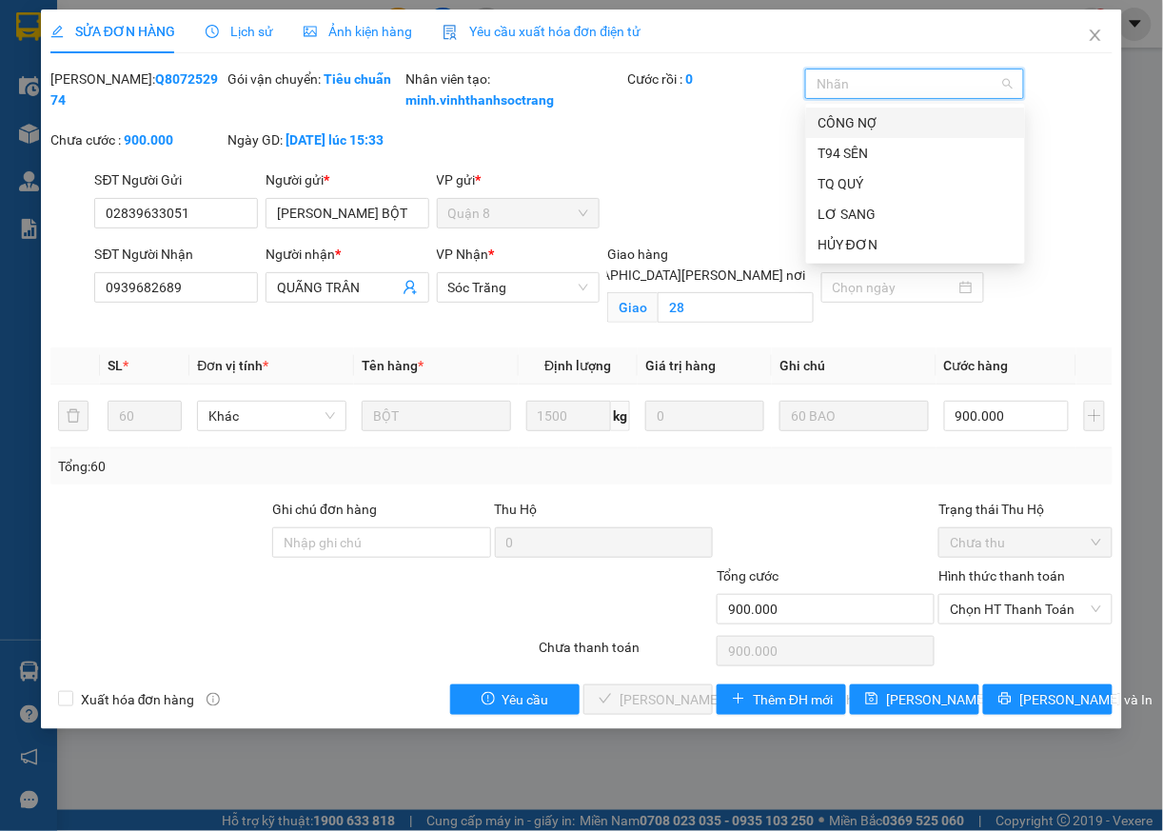
click at [828, 116] on div "CÔNG NỢ" at bounding box center [916, 122] width 196 height 21
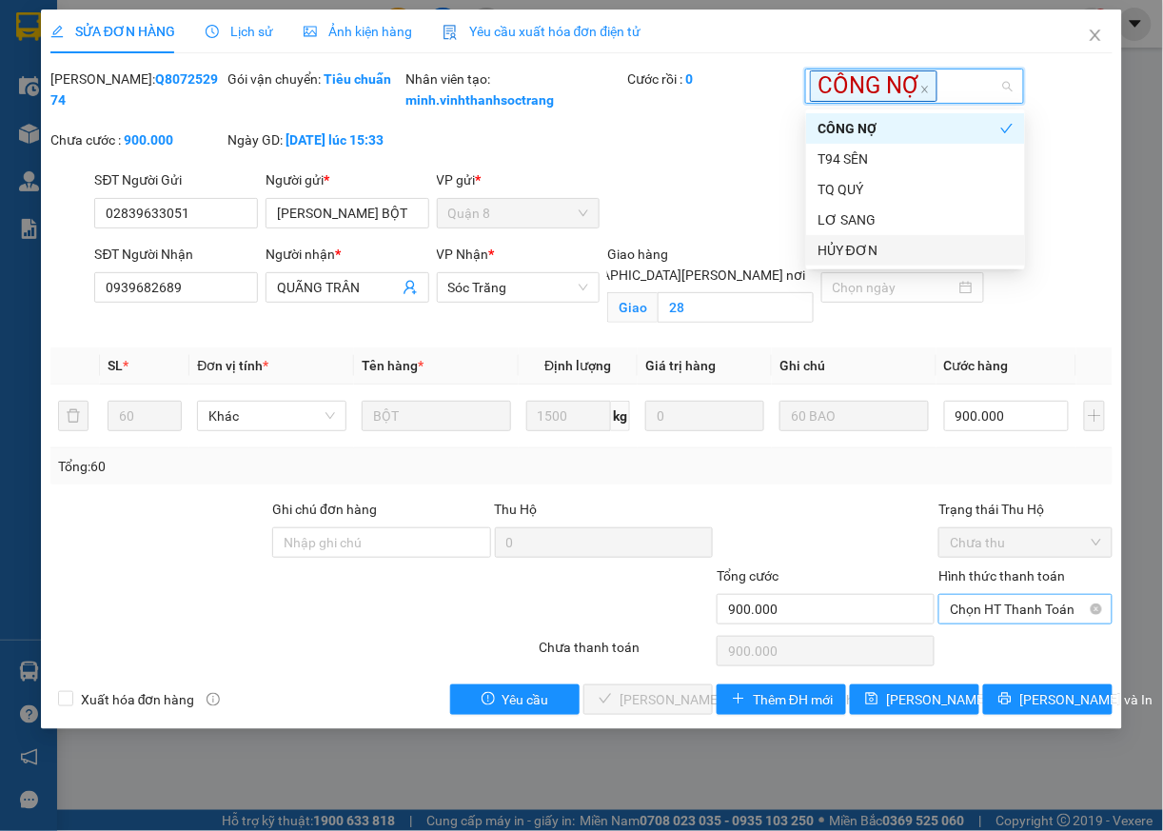
click at [991, 623] on span "Chọn HT Thanh Toán" at bounding box center [1025, 609] width 151 height 29
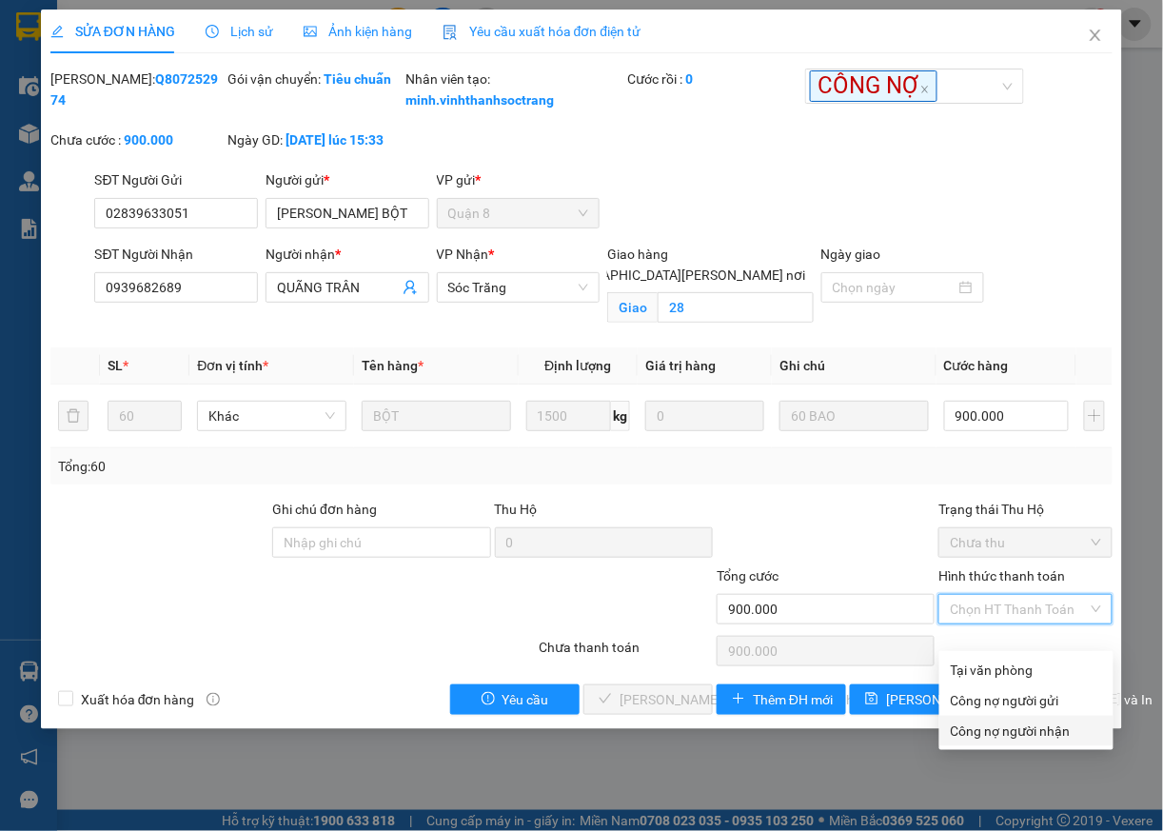
click at [994, 740] on div "Công nợ người nhận" at bounding box center [1026, 731] width 151 height 21
type input "0"
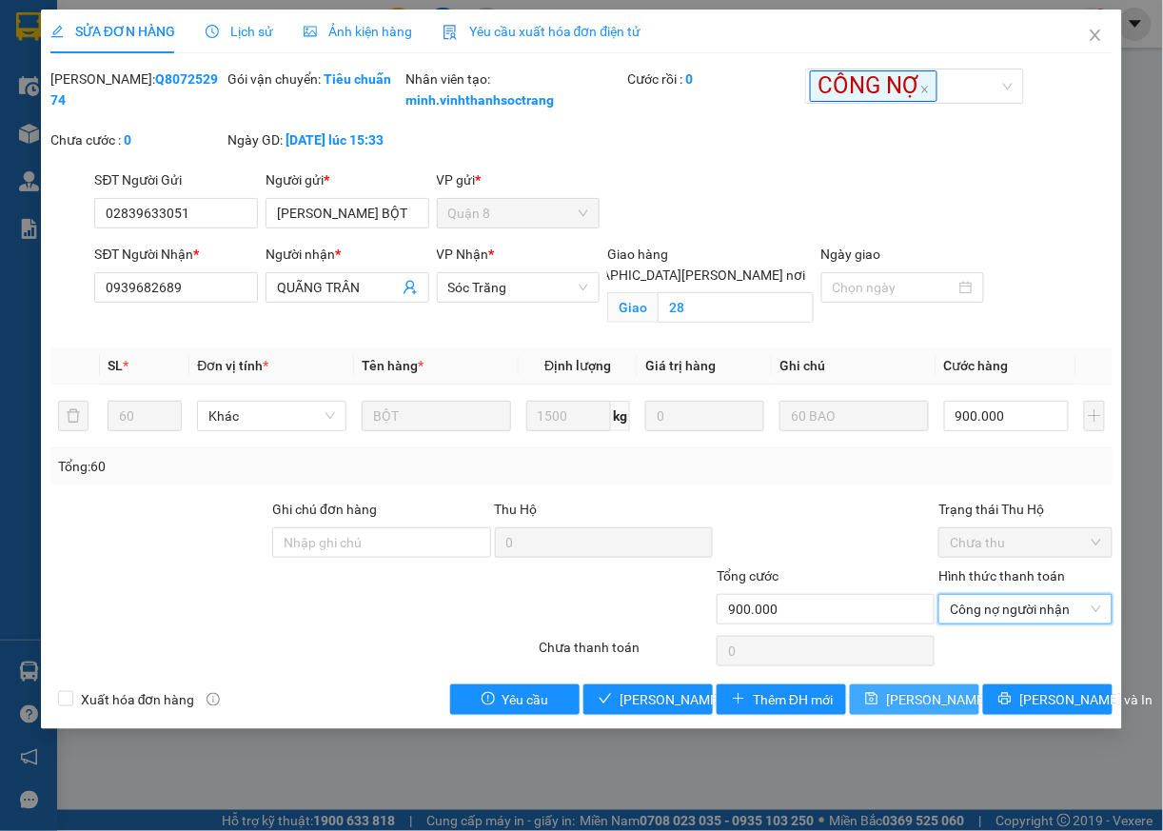
click at [918, 710] on span "[PERSON_NAME] đổi" at bounding box center [947, 699] width 123 height 21
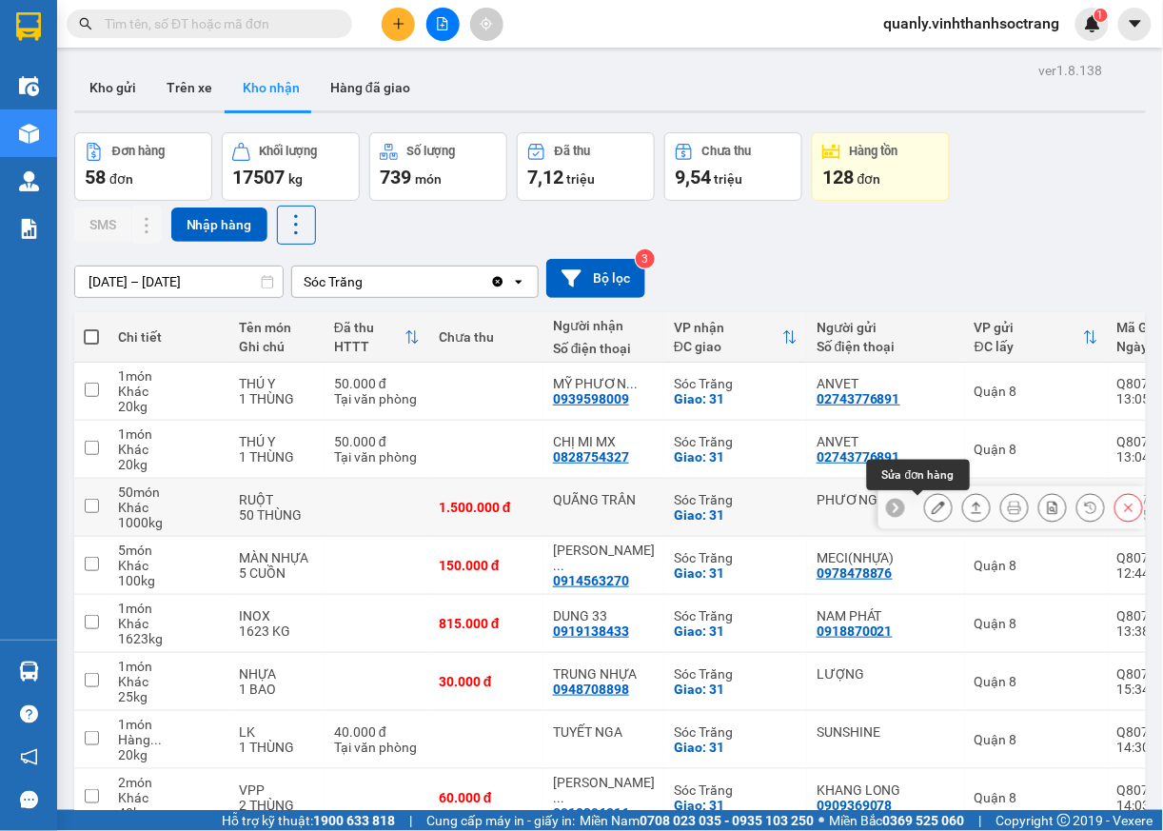
click at [932, 514] on icon at bounding box center [938, 507] width 13 height 13
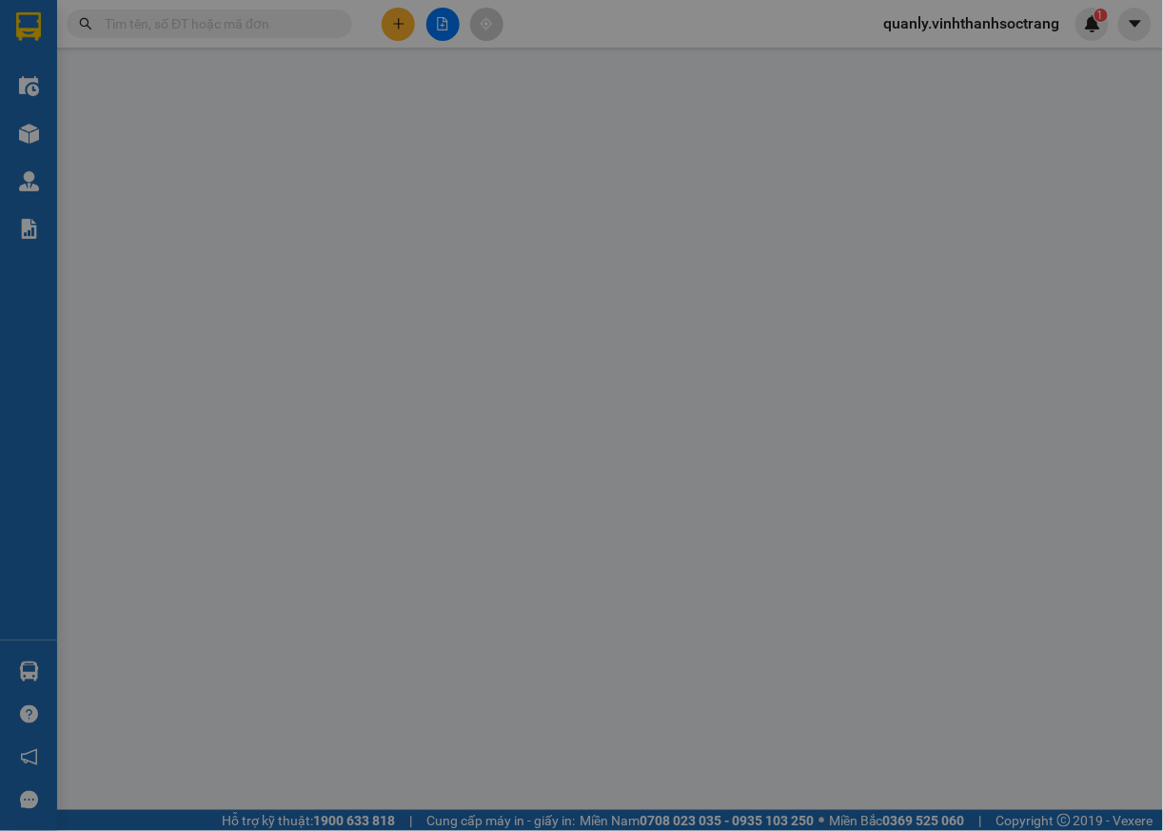
type input "PHƯƠNG"
type input "QUÃNG TRÂN"
checkbox input "true"
type input "31"
type input "1.500.000"
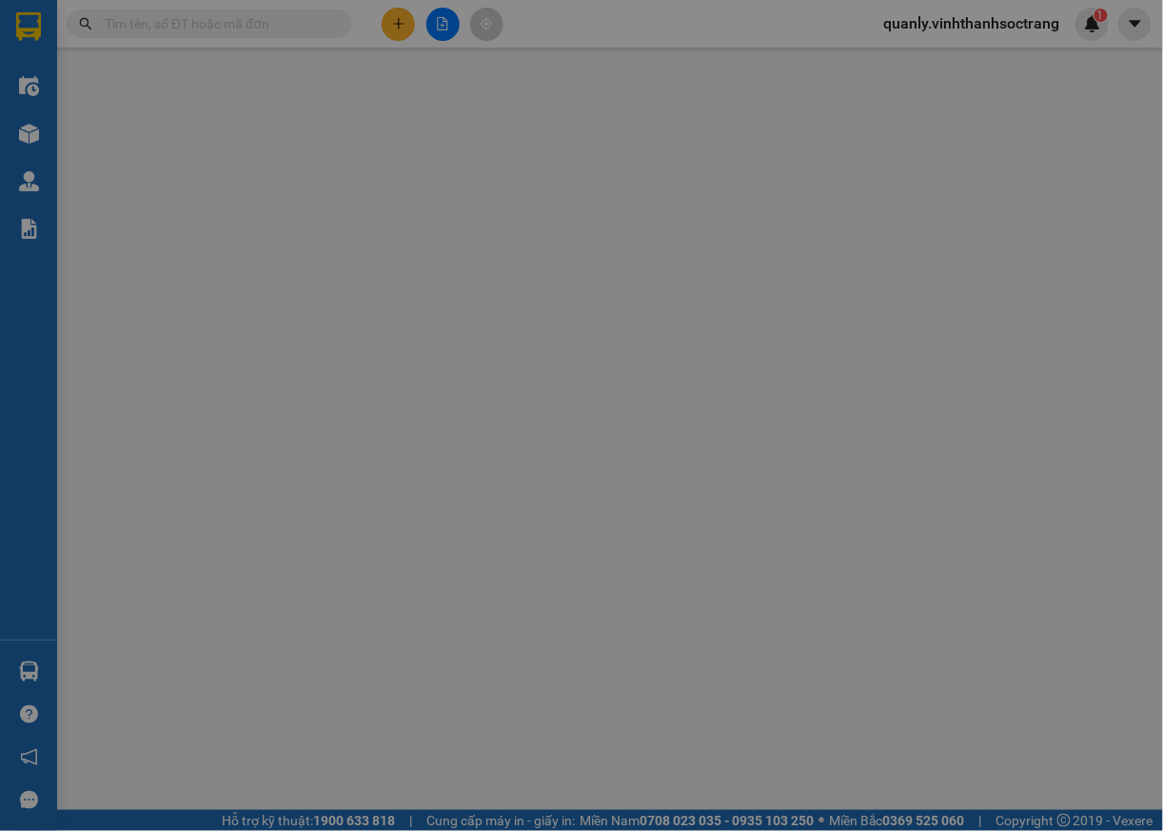
type input "1.500.000"
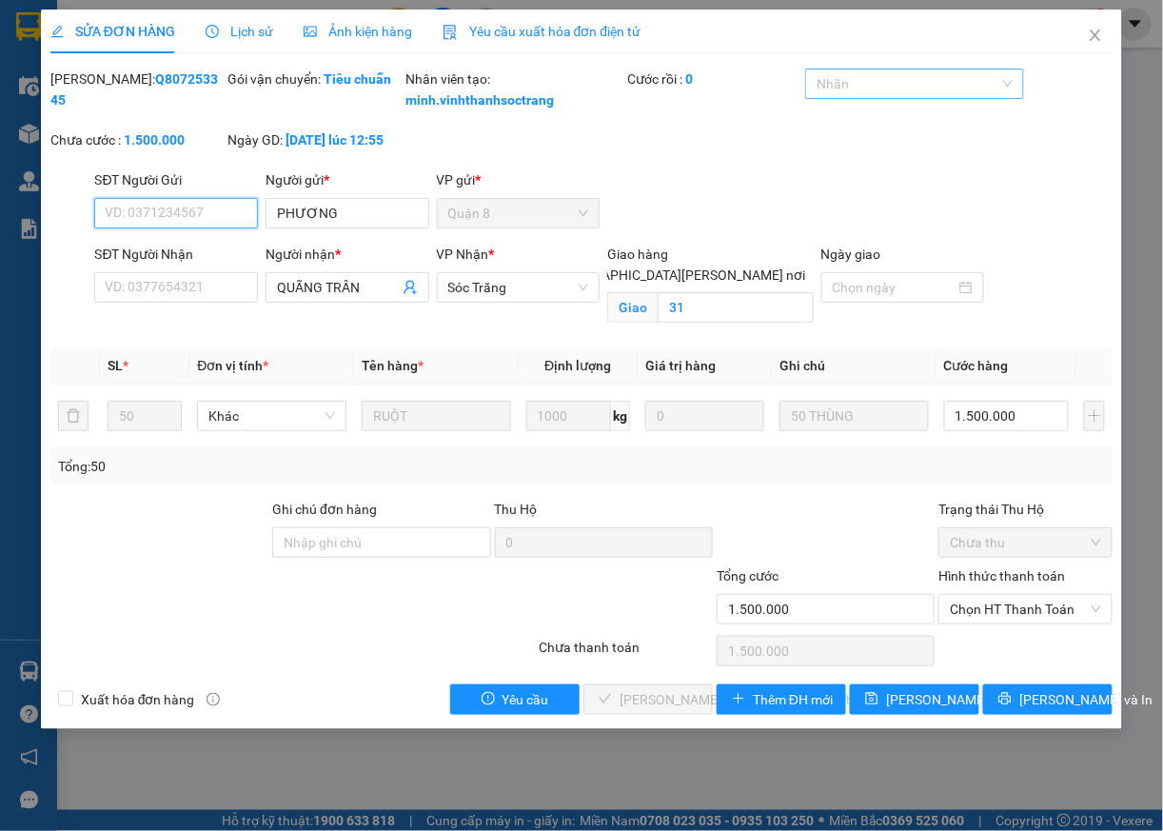
click at [938, 82] on div at bounding box center [904, 83] width 189 height 23
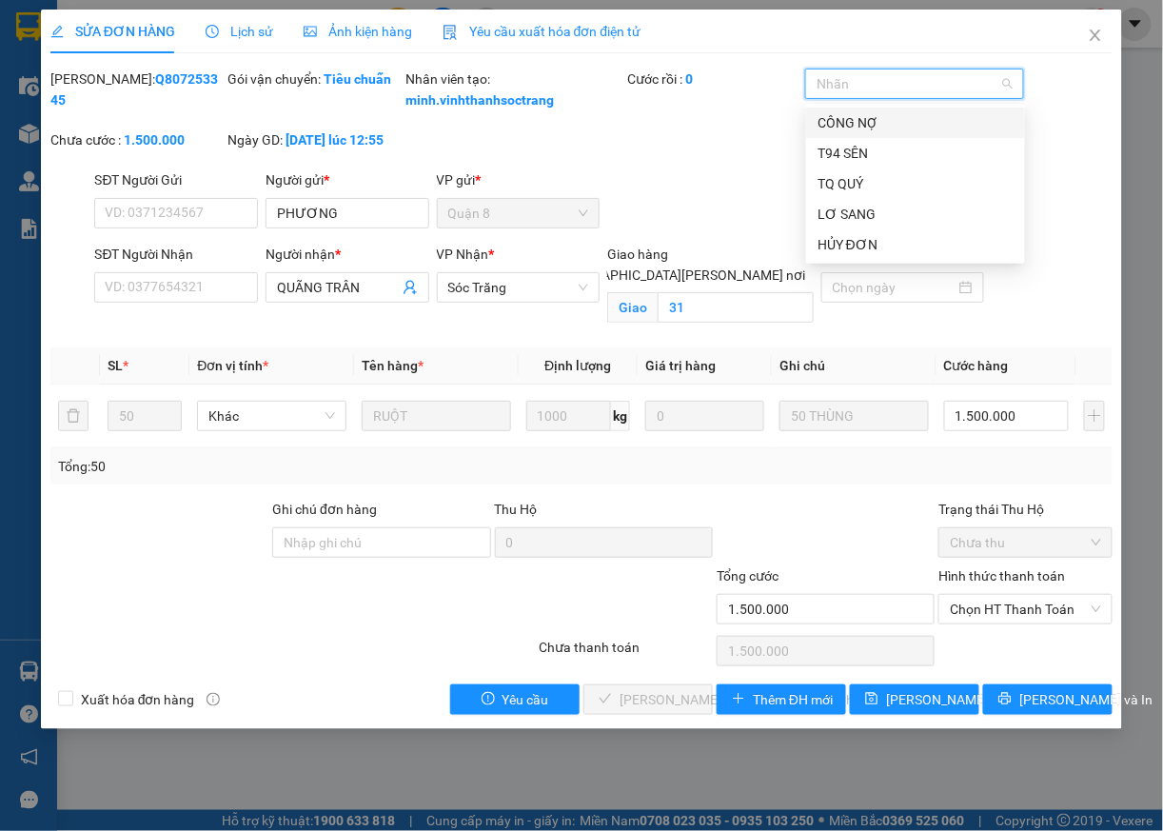
click at [873, 122] on div "CÔNG NỢ" at bounding box center [916, 122] width 196 height 21
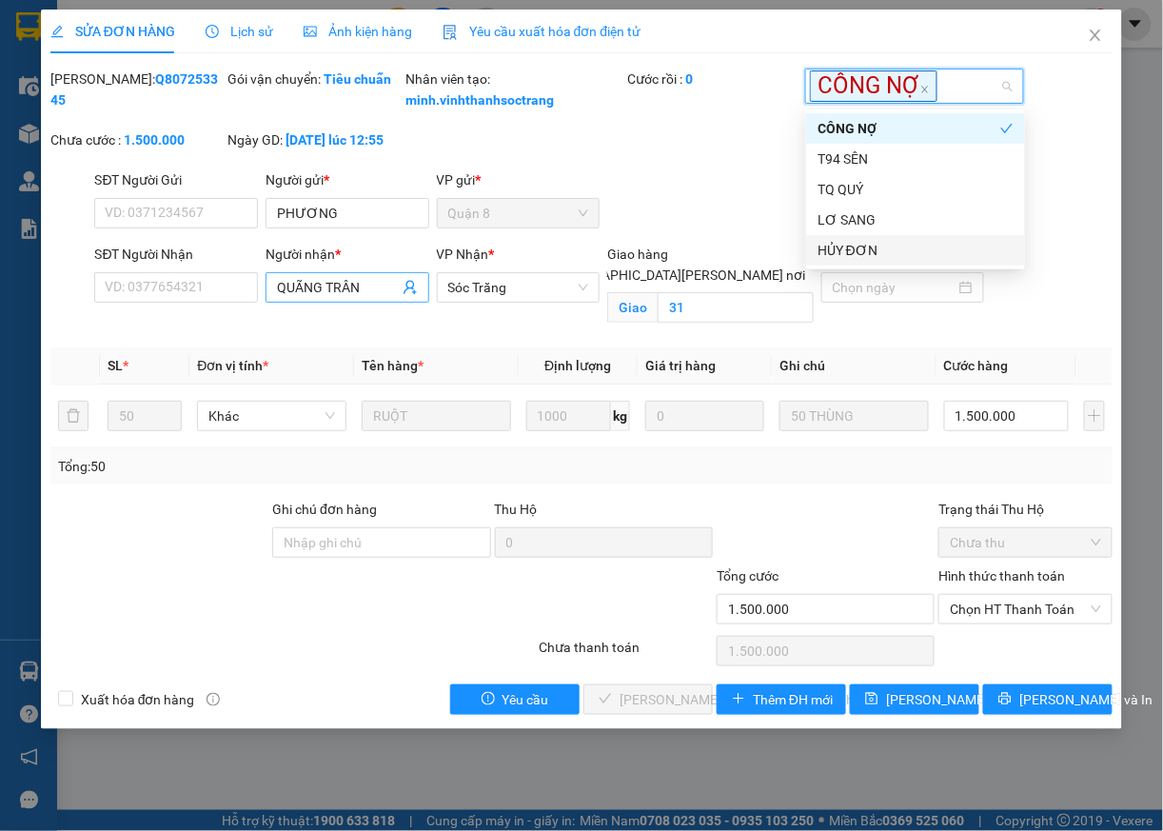
click at [386, 298] on input "QUÃNG TRÂN" at bounding box center [338, 287] width 122 height 21
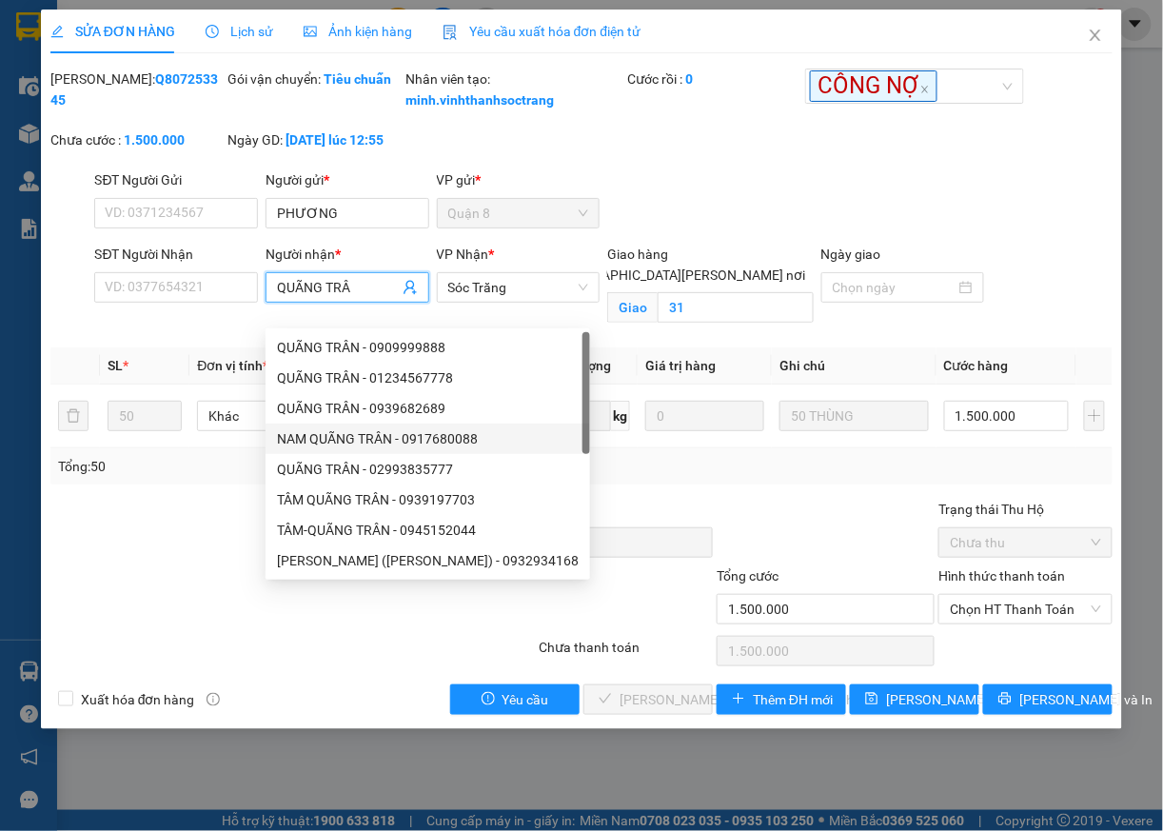
type input "[PERSON_NAME]"
click at [431, 408] on div "QUÃNG TRÂN - 0939682689" at bounding box center [428, 408] width 302 height 21
type input "0939682689"
type input "QUÃNG TRÂN"
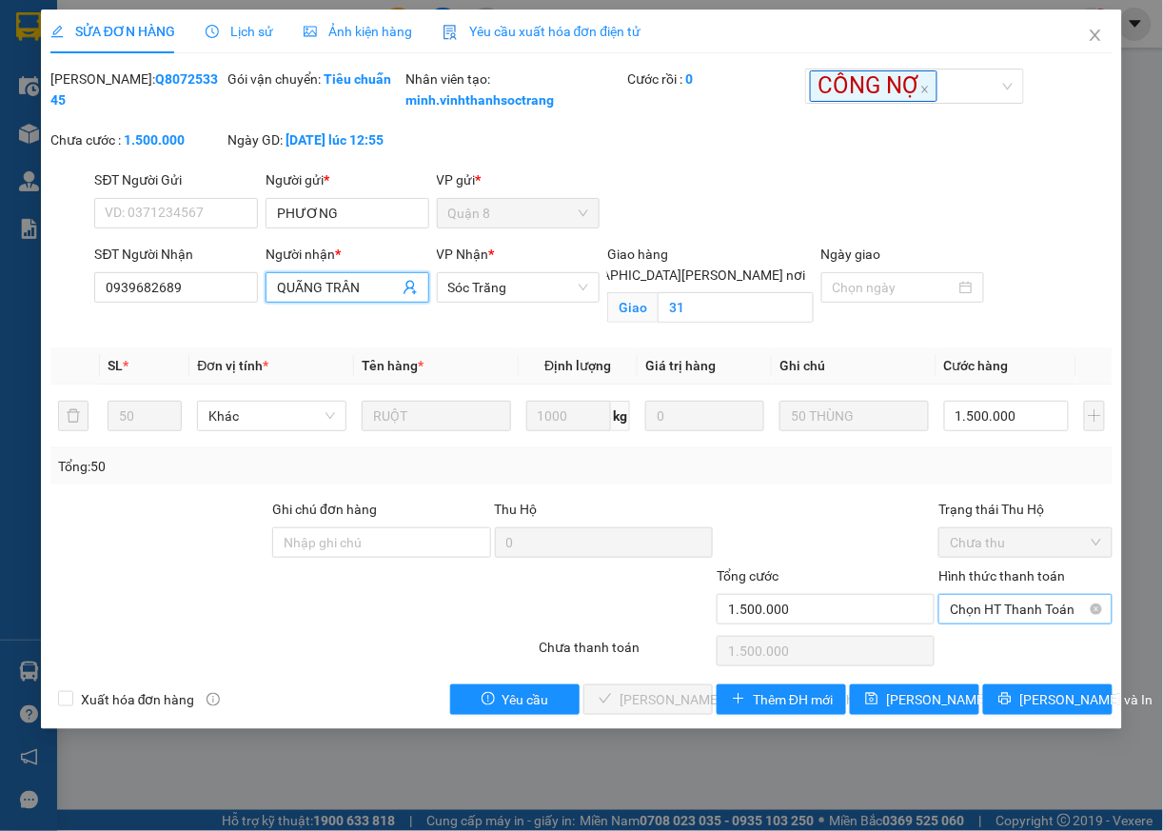
click at [1005, 623] on span "Chọn HT Thanh Toán" at bounding box center [1025, 609] width 151 height 29
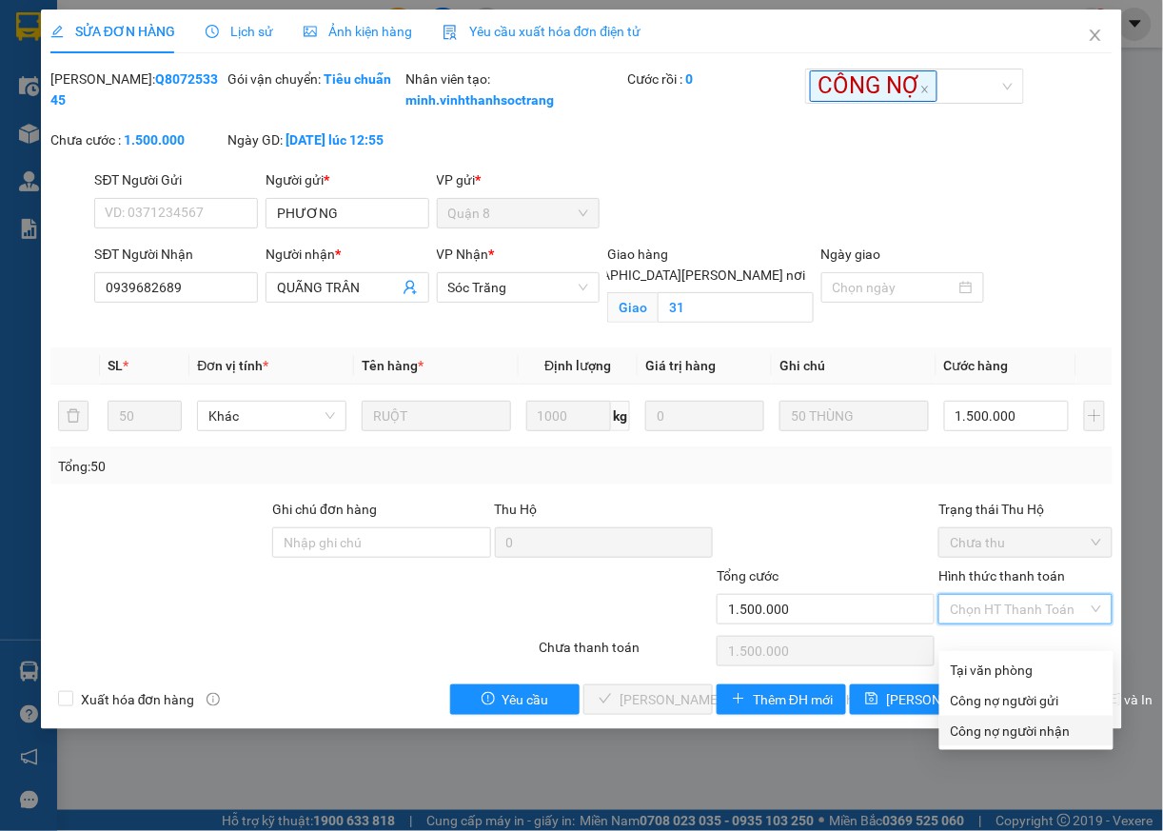
click at [1025, 729] on div "Công nợ người nhận" at bounding box center [1026, 731] width 151 height 21
type input "0"
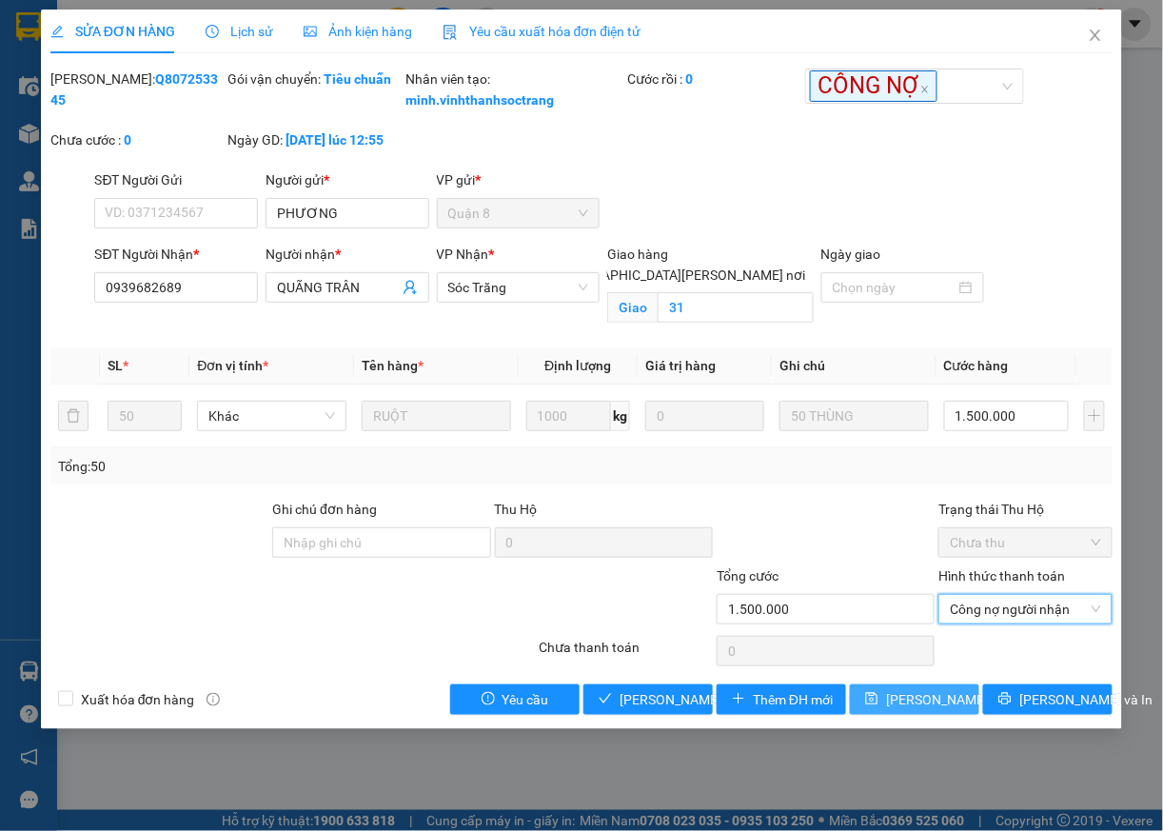
click at [958, 710] on span "[PERSON_NAME] đổi" at bounding box center [947, 699] width 123 height 21
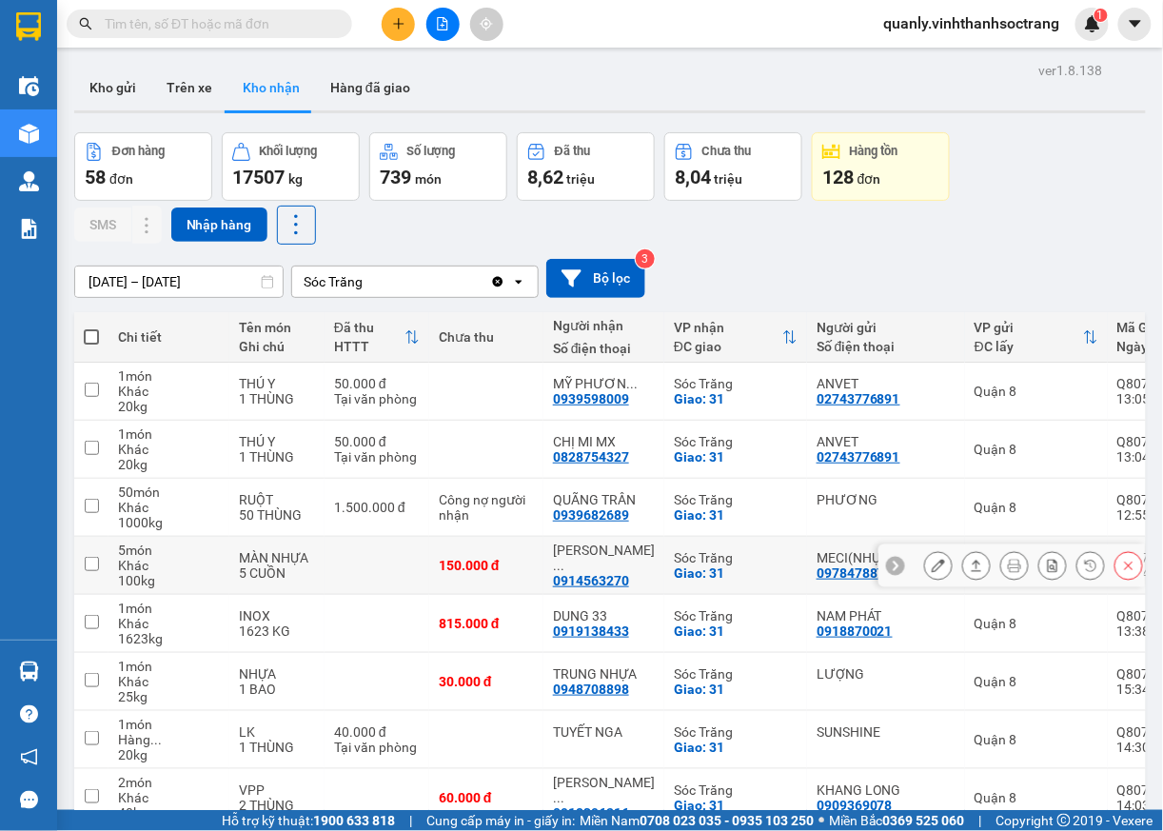
click at [932, 572] on icon at bounding box center [938, 565] width 13 height 13
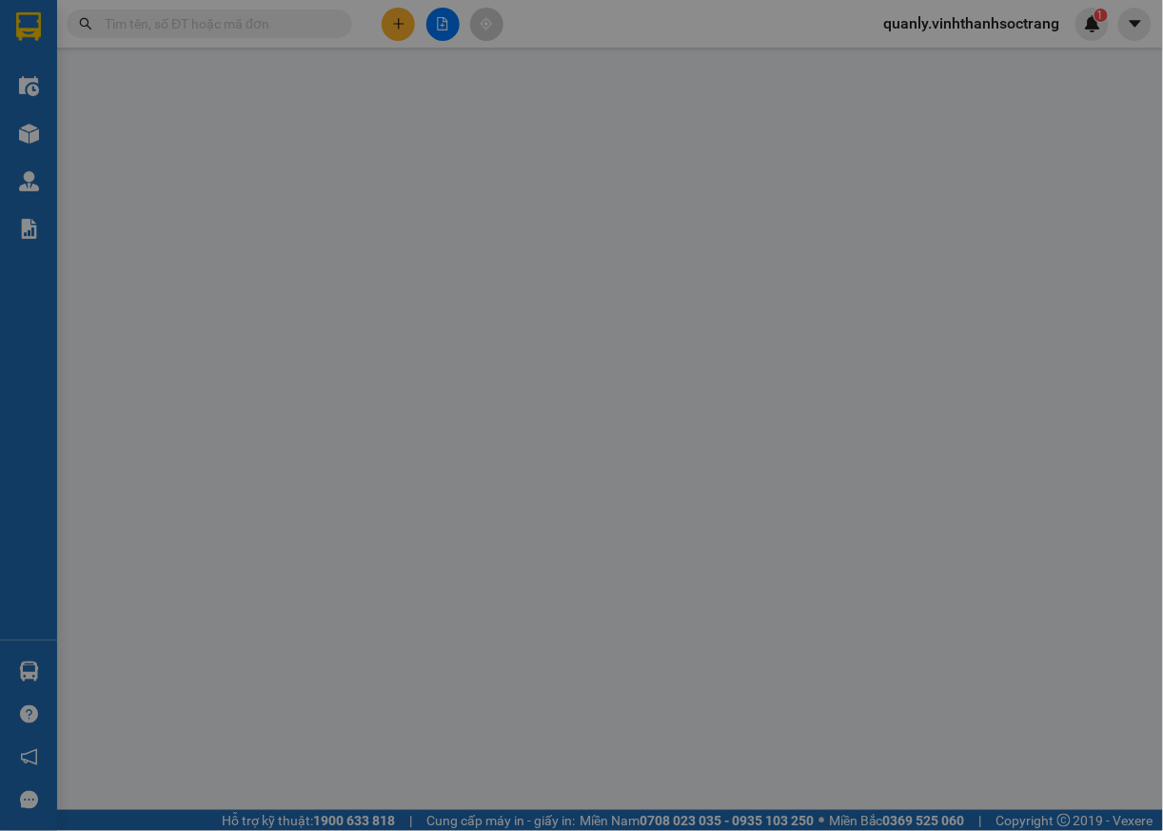
type input "0978478876"
type input "MECI(NHỰA)"
type input "0914563270"
type input "KHOA THỦY SẢN SẠCH"
checkbox input "true"
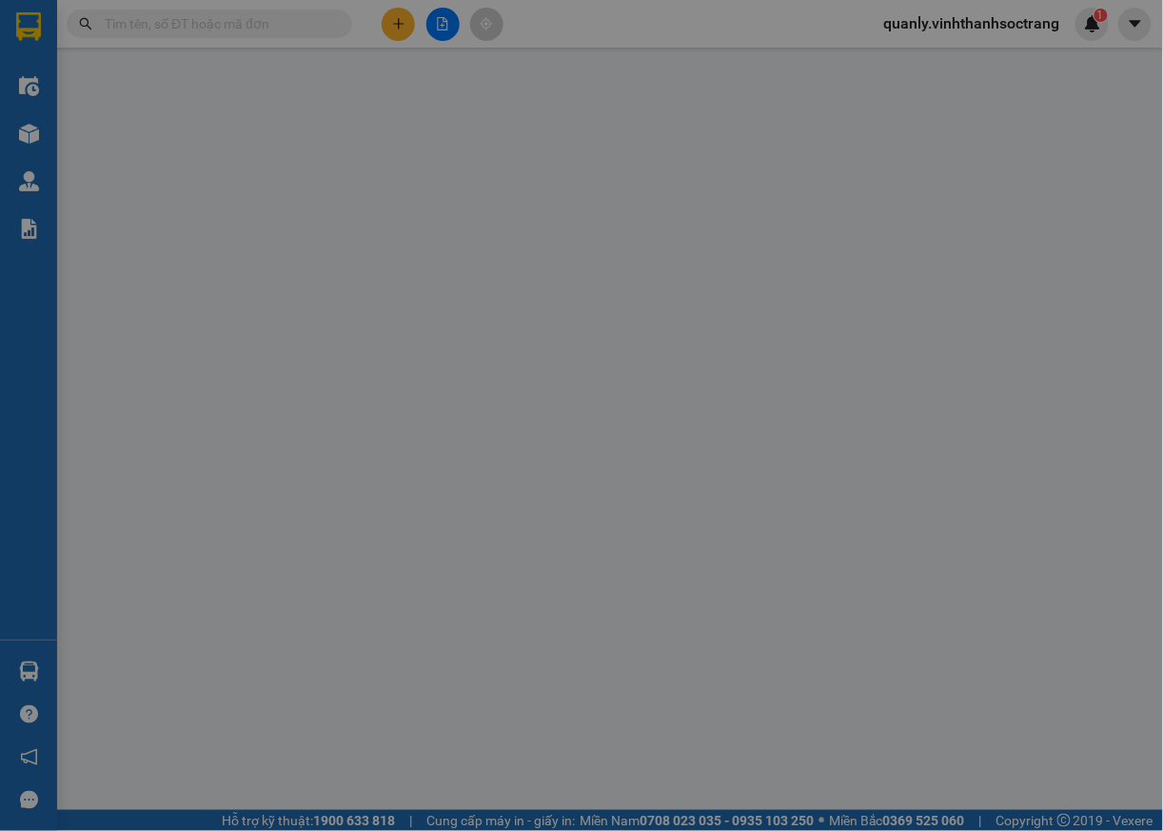
type input "31"
type input "150.000"
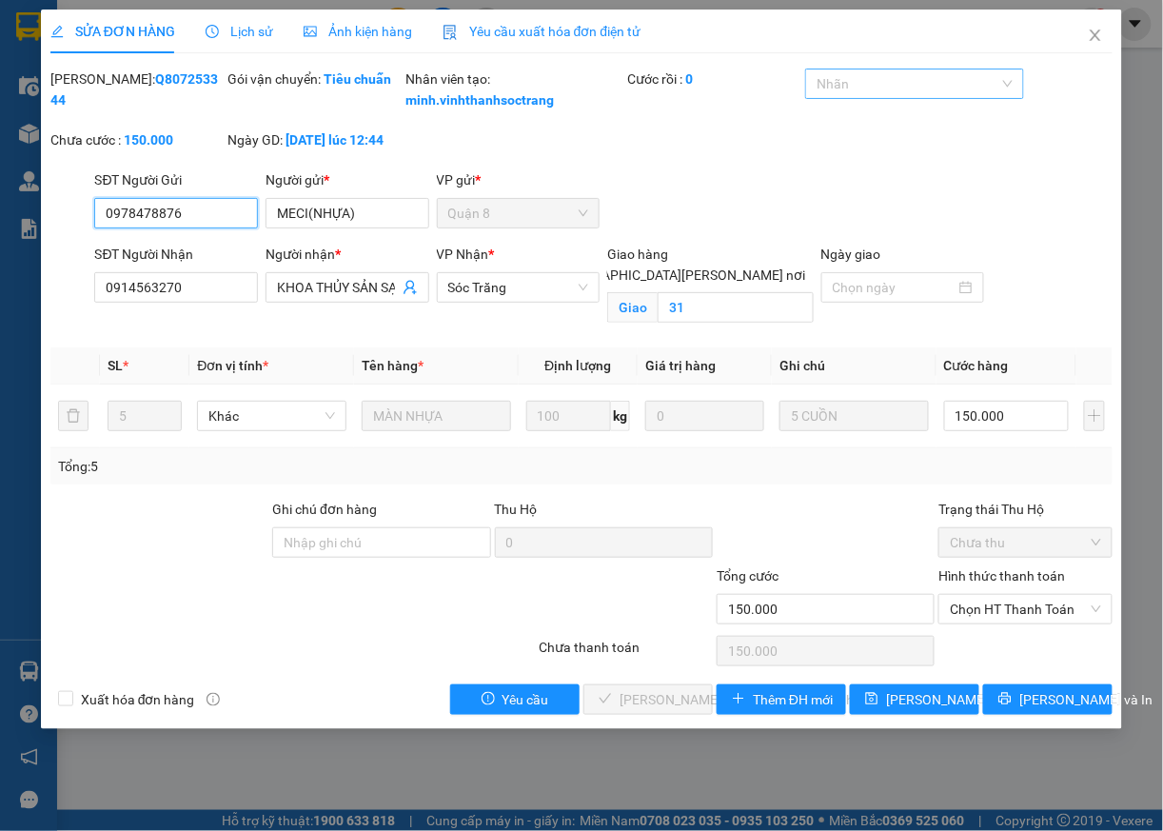
click at [919, 96] on div "Nhãn" at bounding box center [914, 84] width 218 height 30
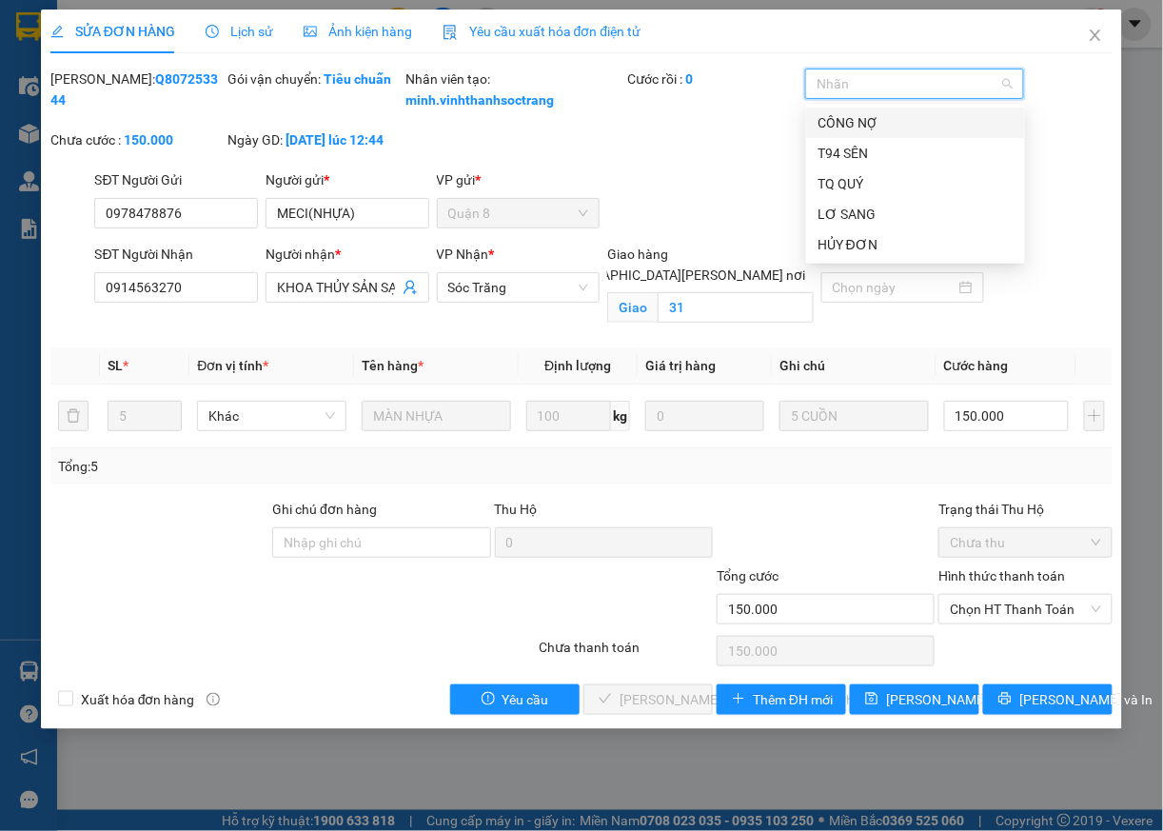
click at [858, 124] on div "CÔNG NỢ" at bounding box center [916, 122] width 196 height 21
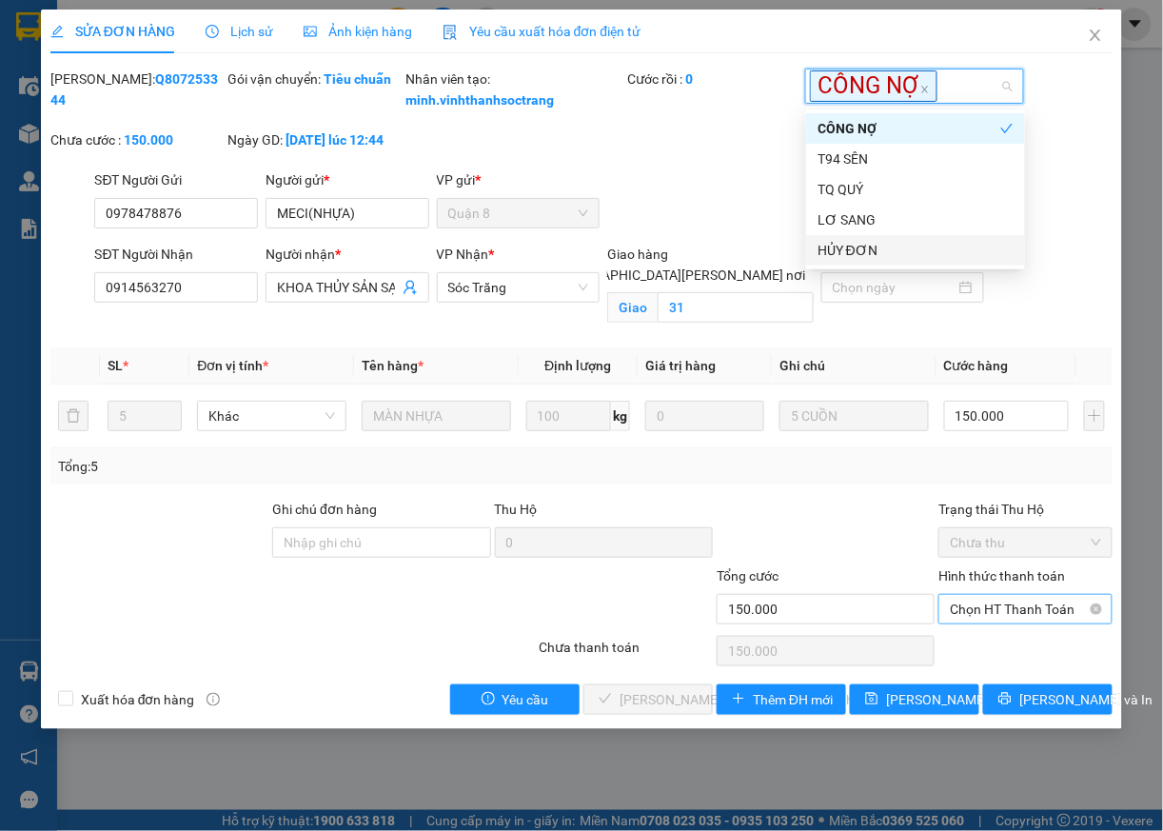
click at [1003, 623] on span "Chọn HT Thanh Toán" at bounding box center [1025, 609] width 151 height 29
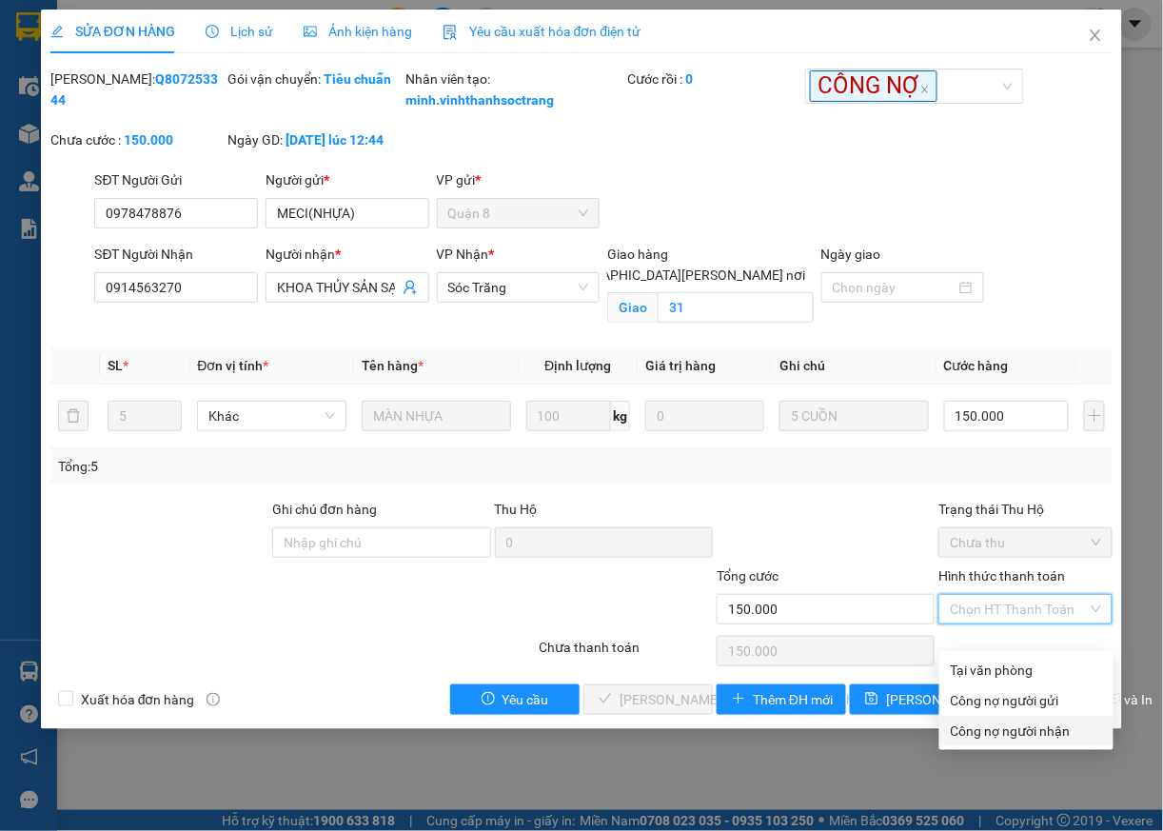
click at [986, 742] on div "Công nợ người nhận" at bounding box center [1027, 731] width 174 height 30
type input "0"
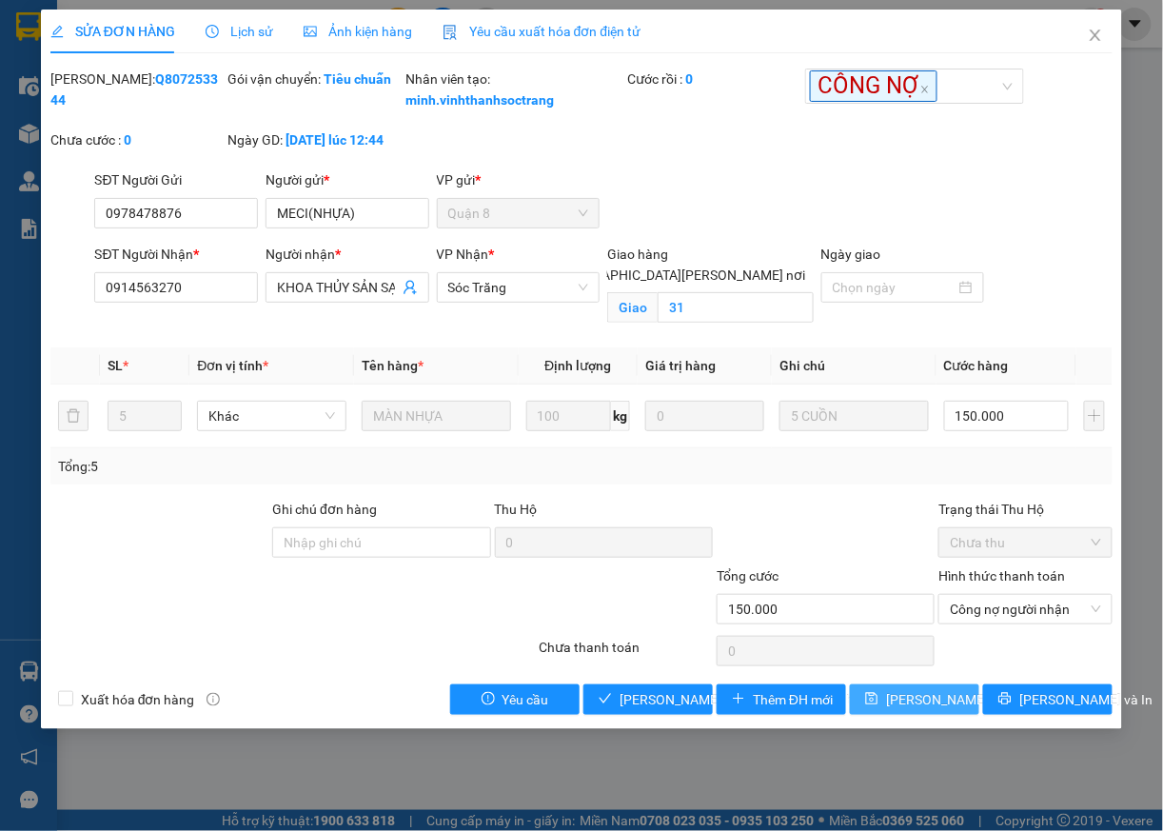
click at [921, 710] on span "[PERSON_NAME] đổi" at bounding box center [947, 699] width 123 height 21
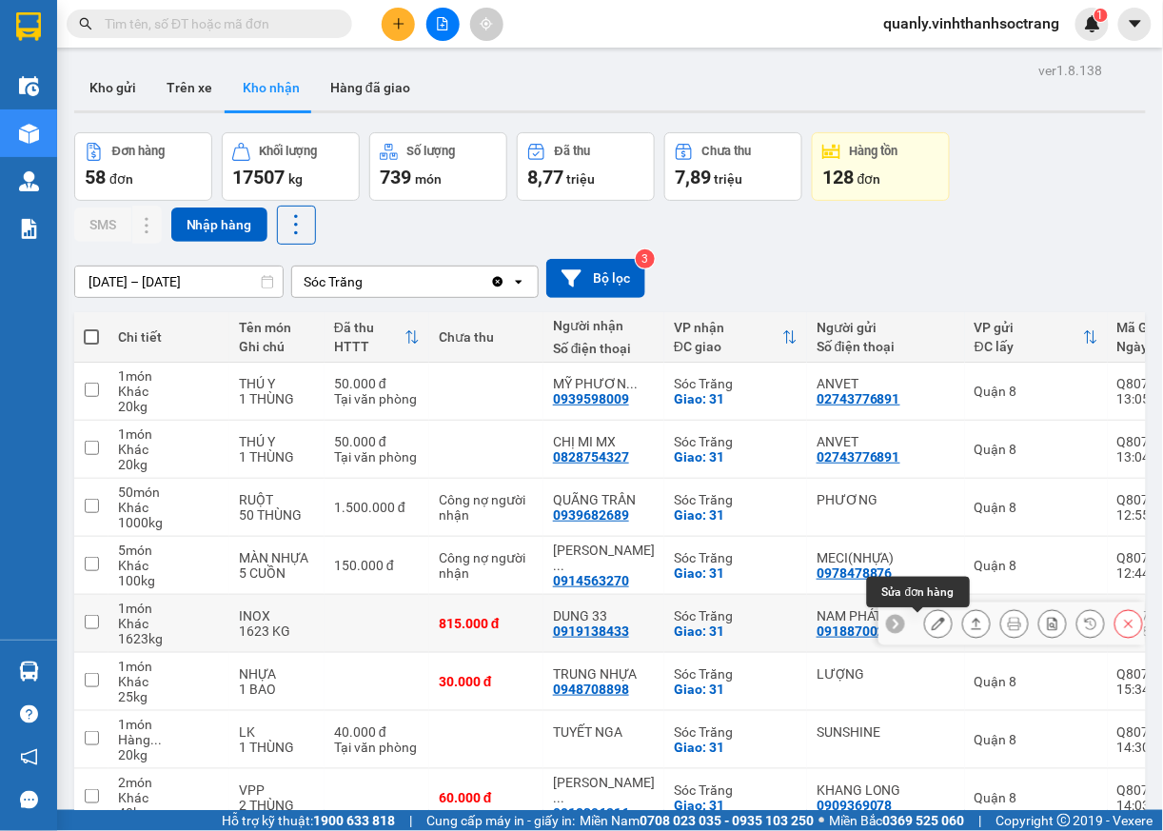
click at [932, 630] on icon at bounding box center [938, 623] width 13 height 13
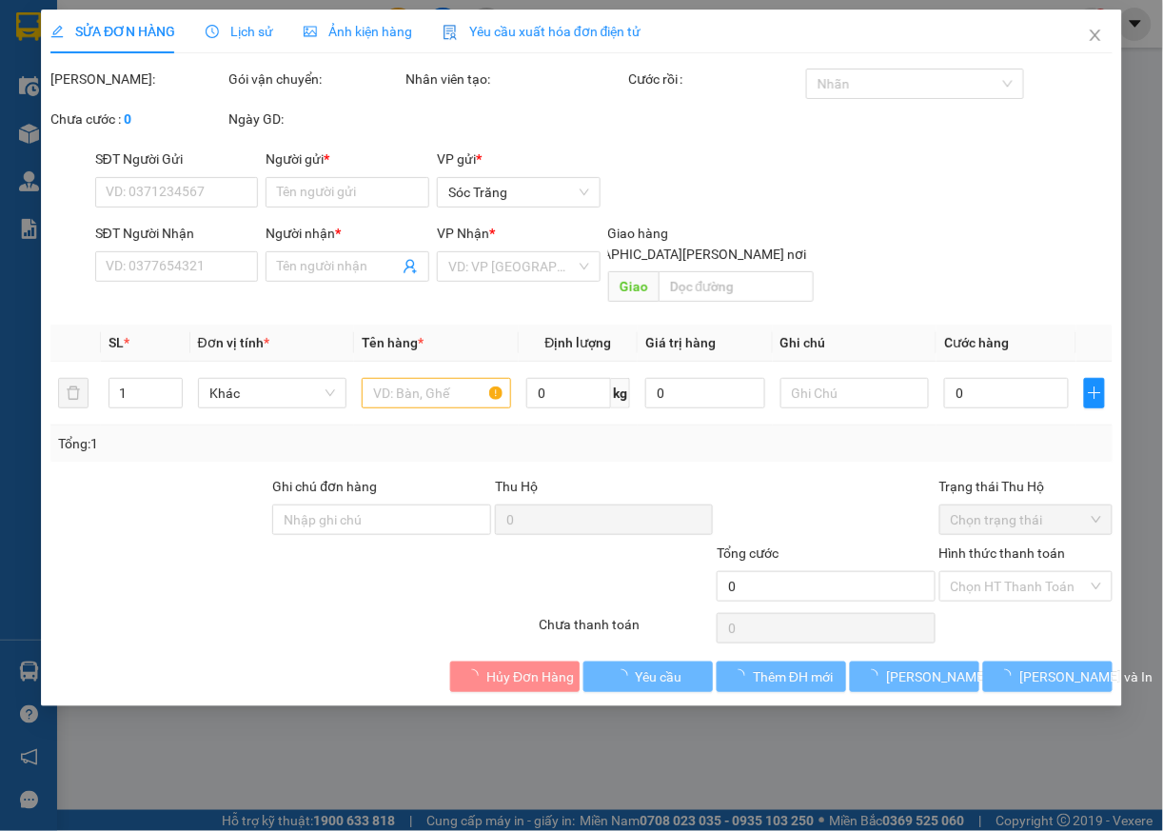
type input "0918870021"
type input "NAM PHÁT"
type input "0919138433"
type input "DUNG 33"
checkbox input "true"
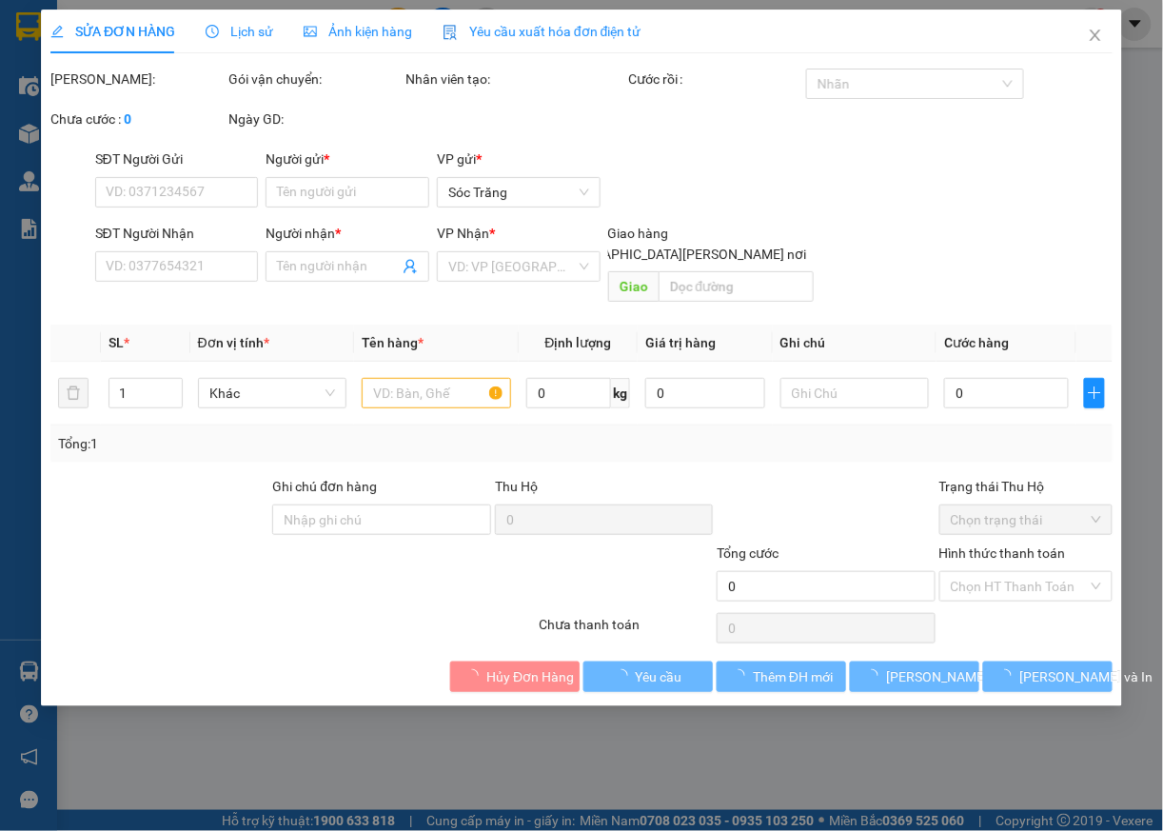
type input "31"
type input "815.000"
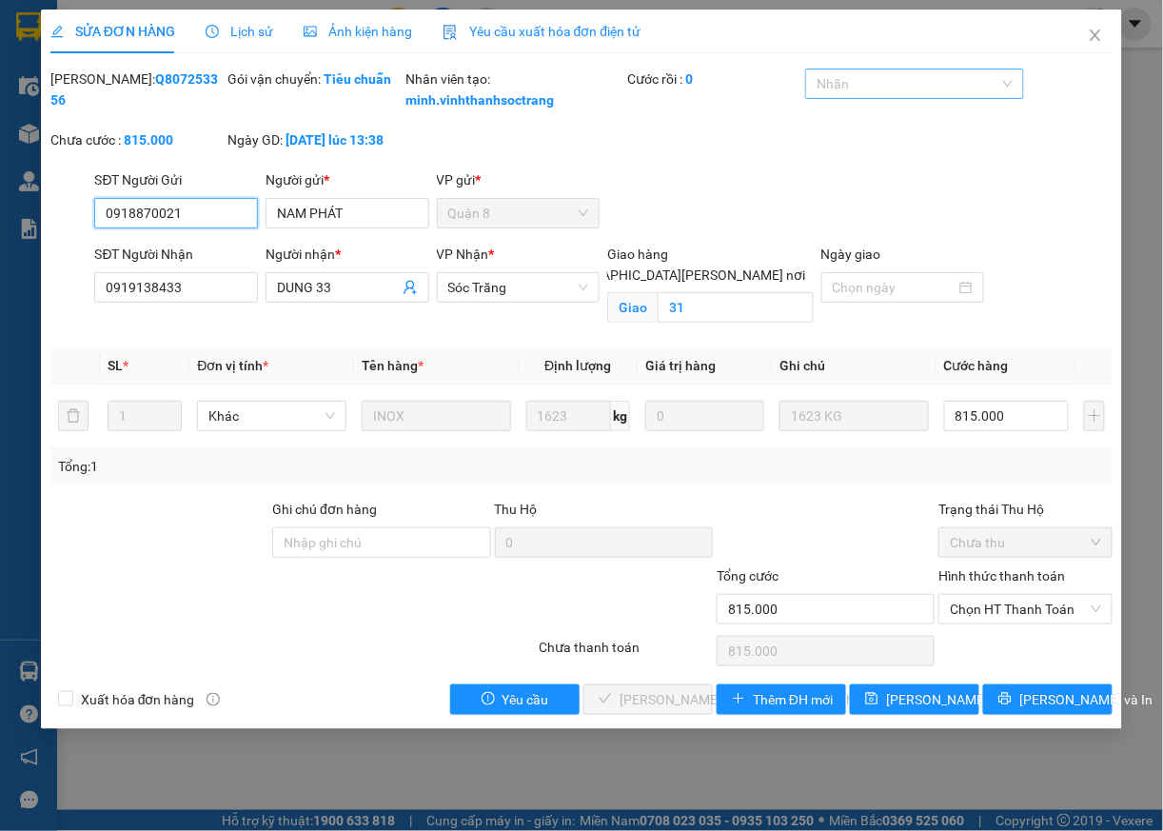
click at [912, 76] on div at bounding box center [904, 83] width 189 height 23
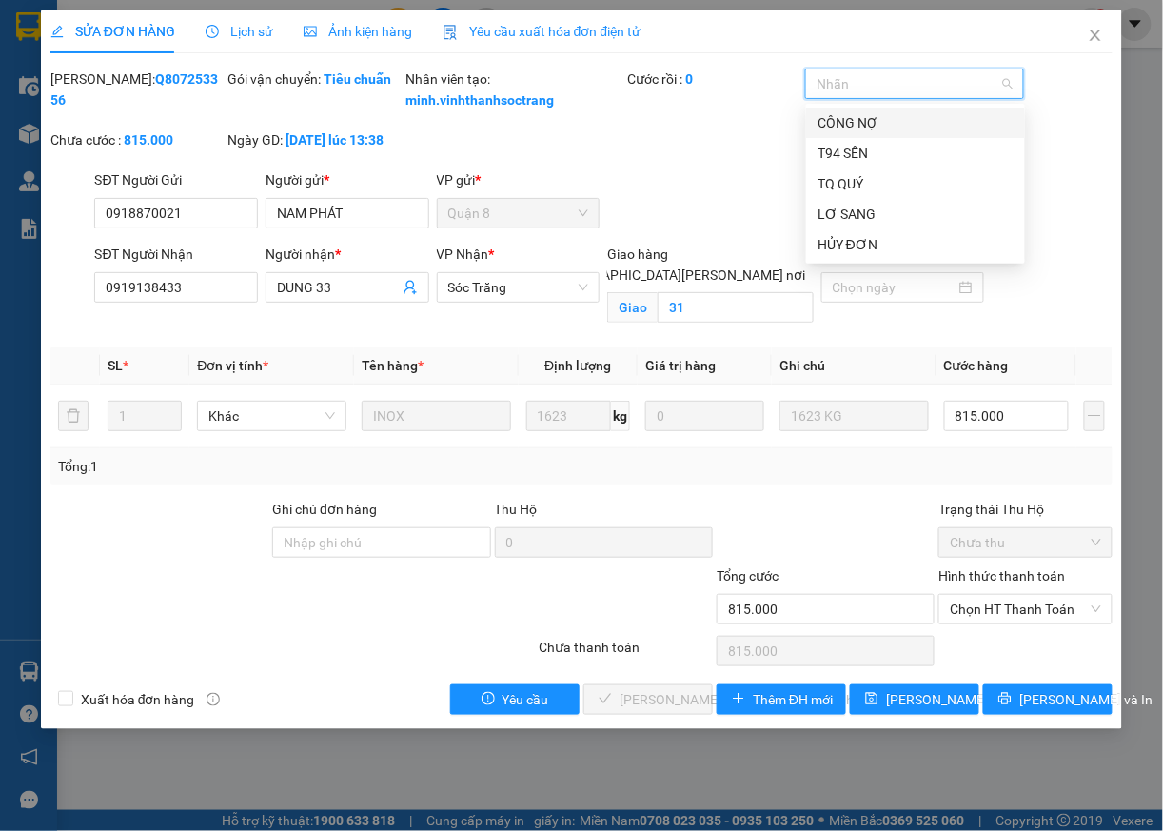
click at [862, 122] on div "CÔNG NỢ" at bounding box center [916, 122] width 196 height 21
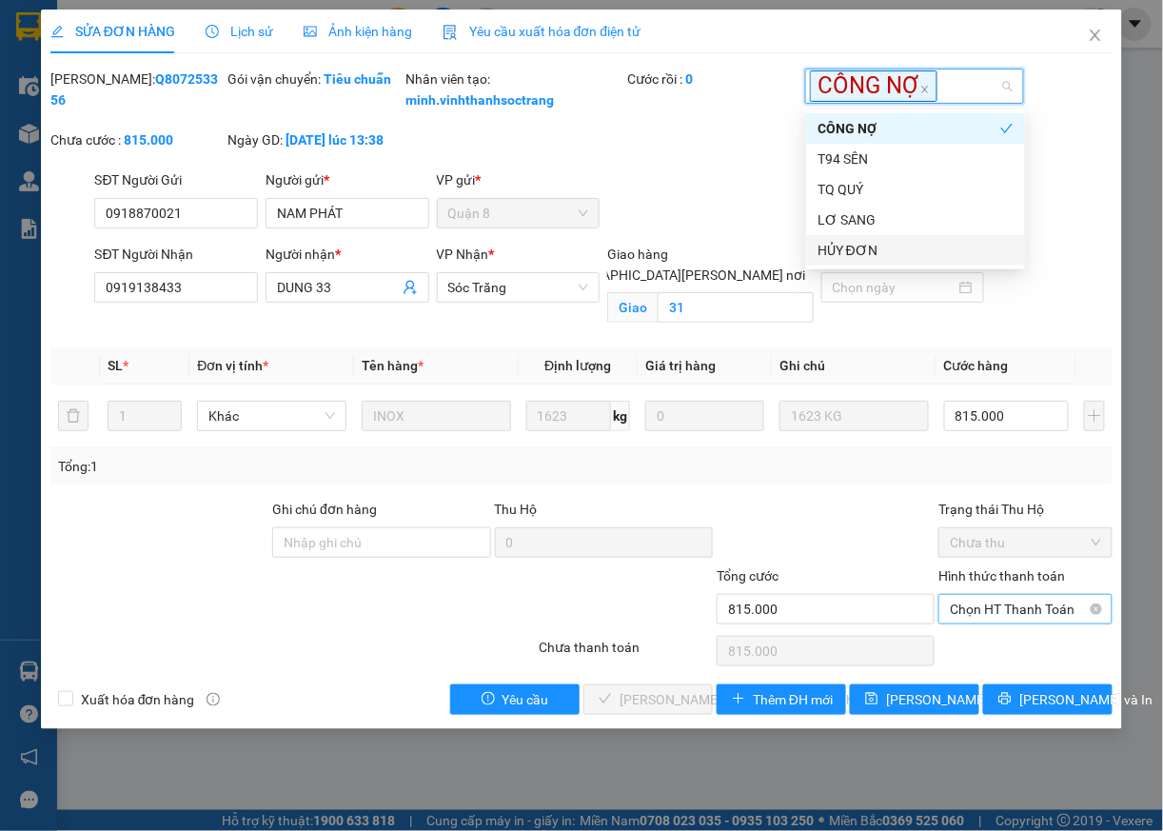
click at [1010, 623] on span "Chọn HT Thanh Toán" at bounding box center [1025, 609] width 151 height 29
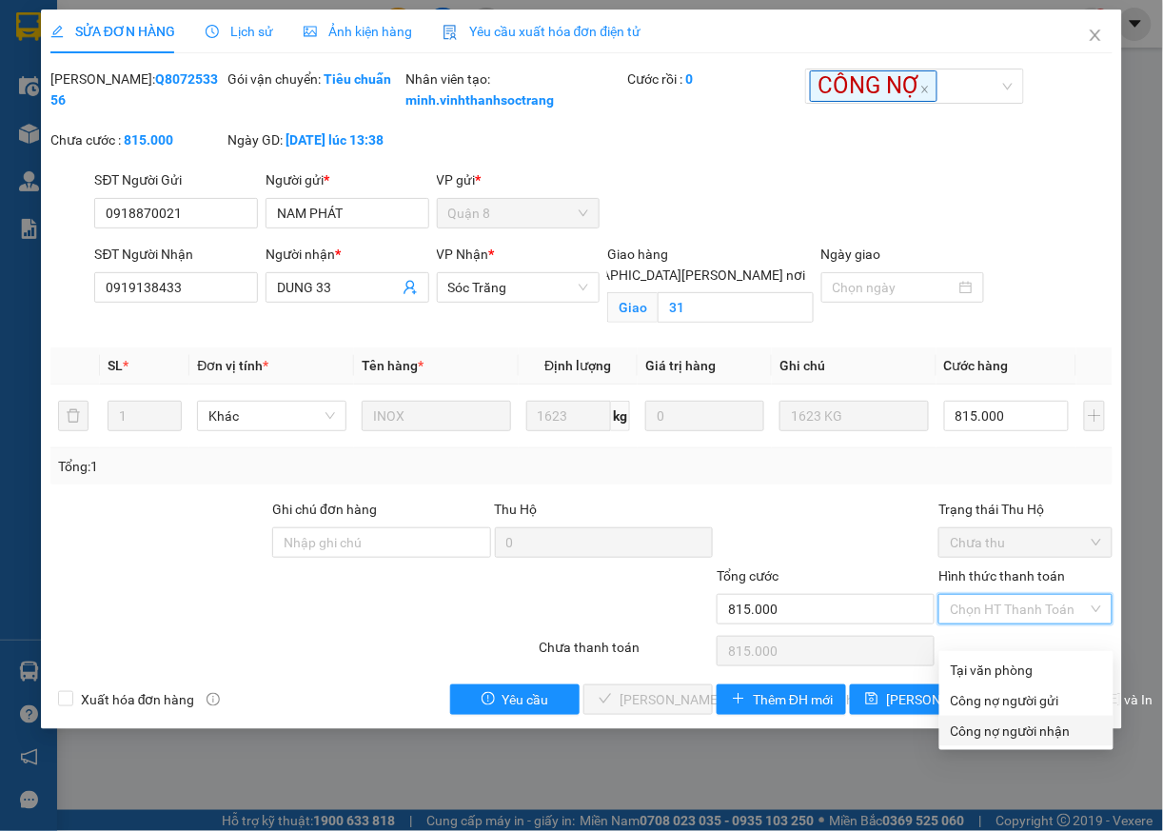
click at [1022, 729] on div "Công nợ người nhận" at bounding box center [1026, 731] width 151 height 21
type input "0"
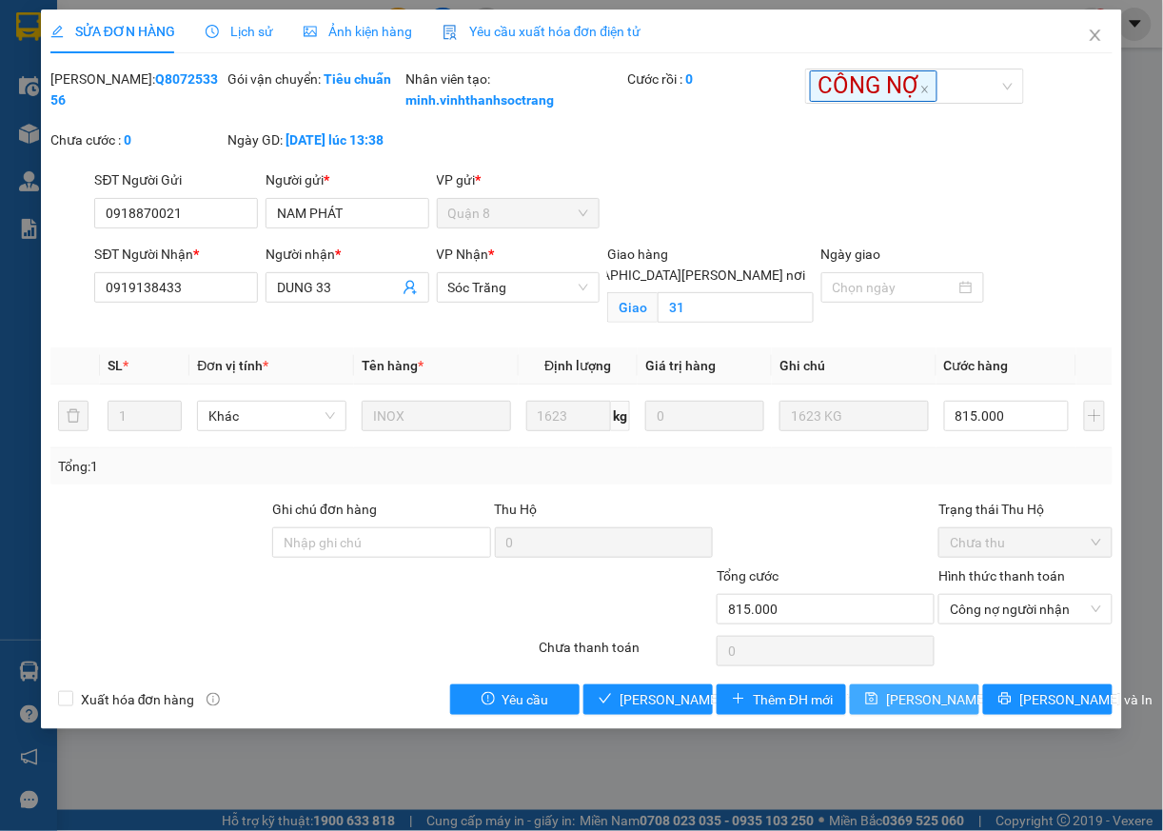
click at [942, 710] on span "[PERSON_NAME] đổi" at bounding box center [947, 699] width 123 height 21
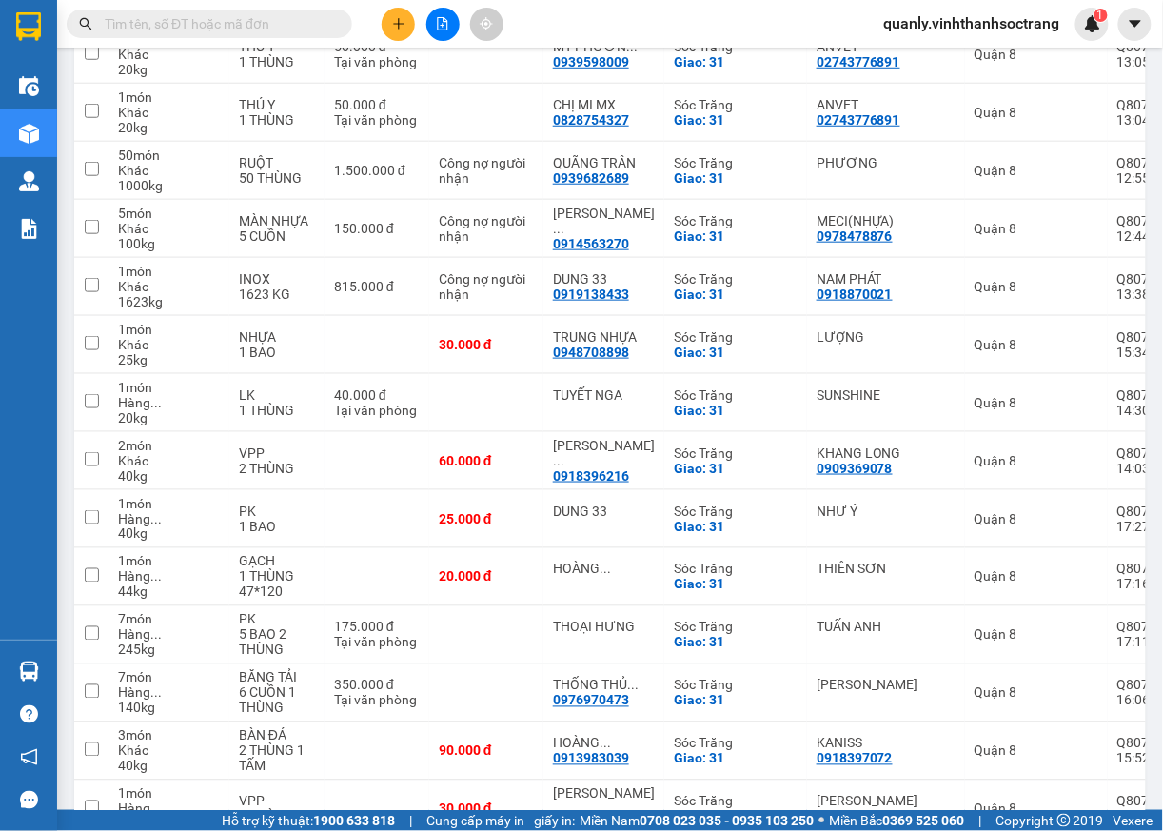
scroll to position [350, 0]
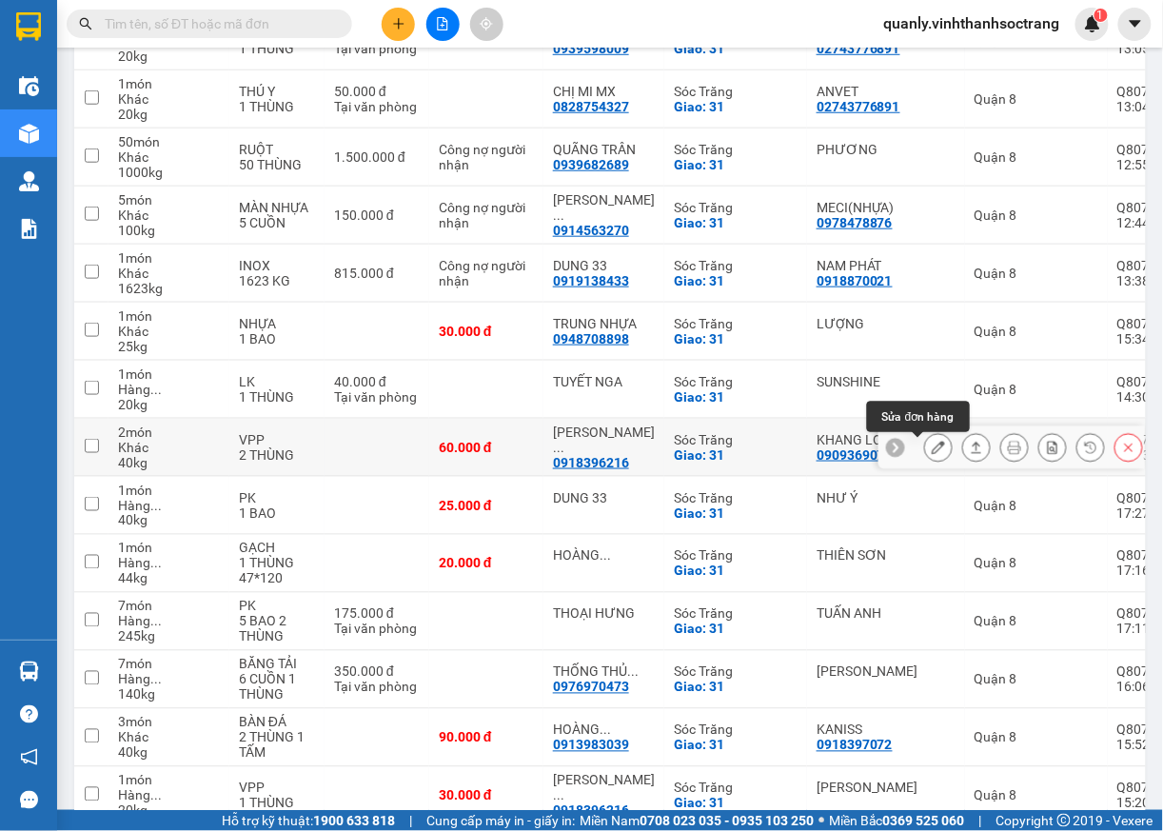
click at [932, 450] on icon at bounding box center [938, 447] width 13 height 13
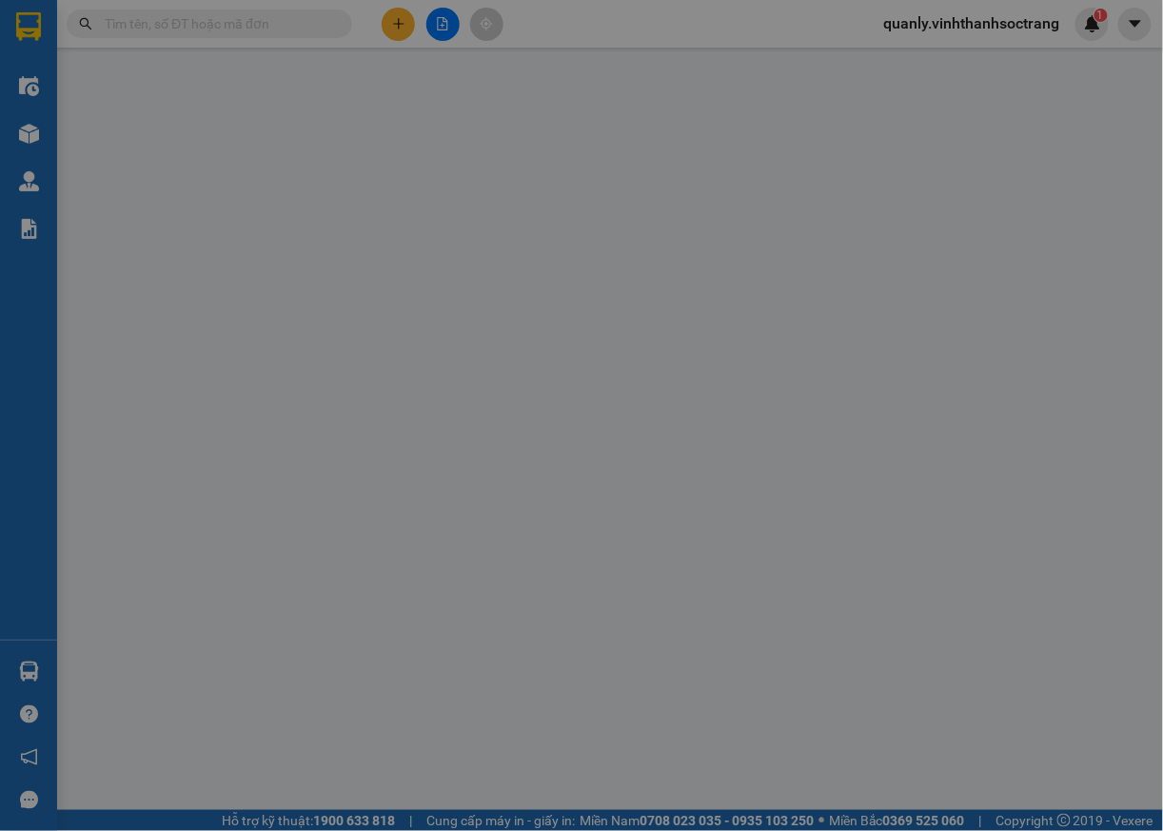
type input "0909369078"
type input "KHANG LONG"
type input "0918396216"
type input "SIÊU THỊ SÁCH"
checkbox input "true"
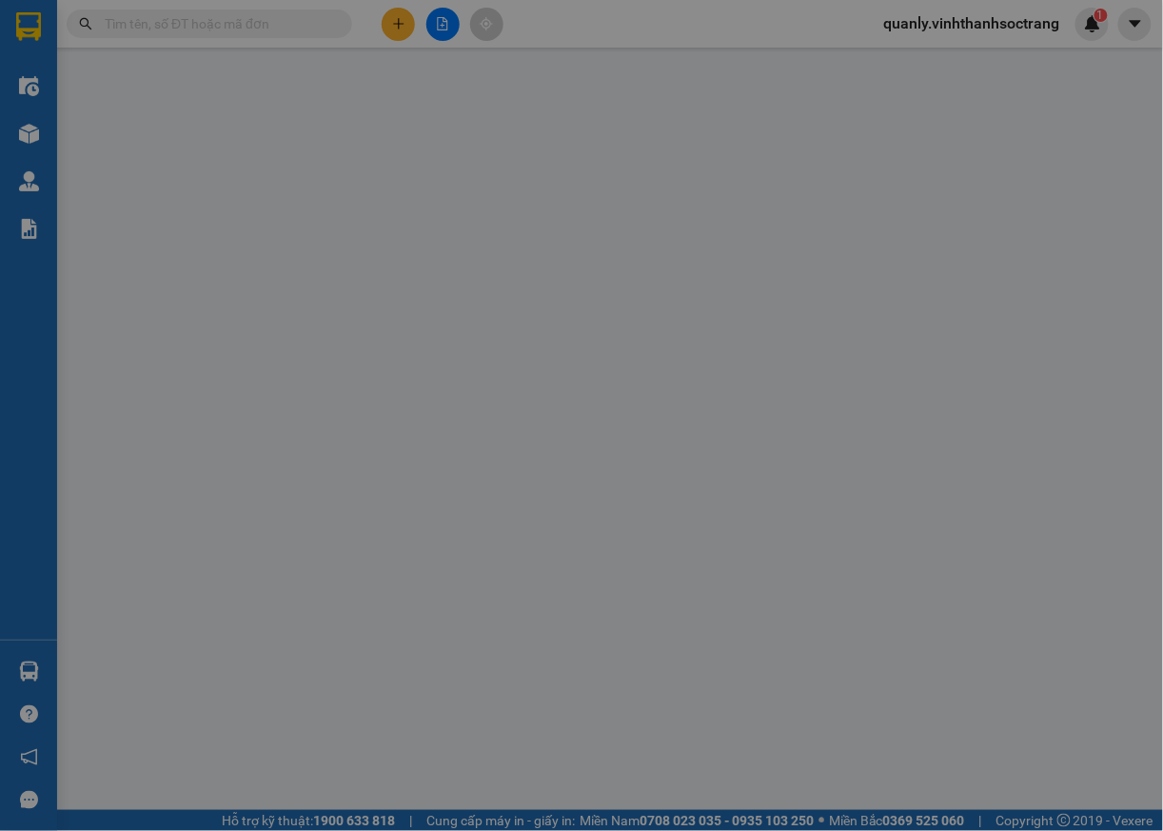
type input "31"
type input "60.000"
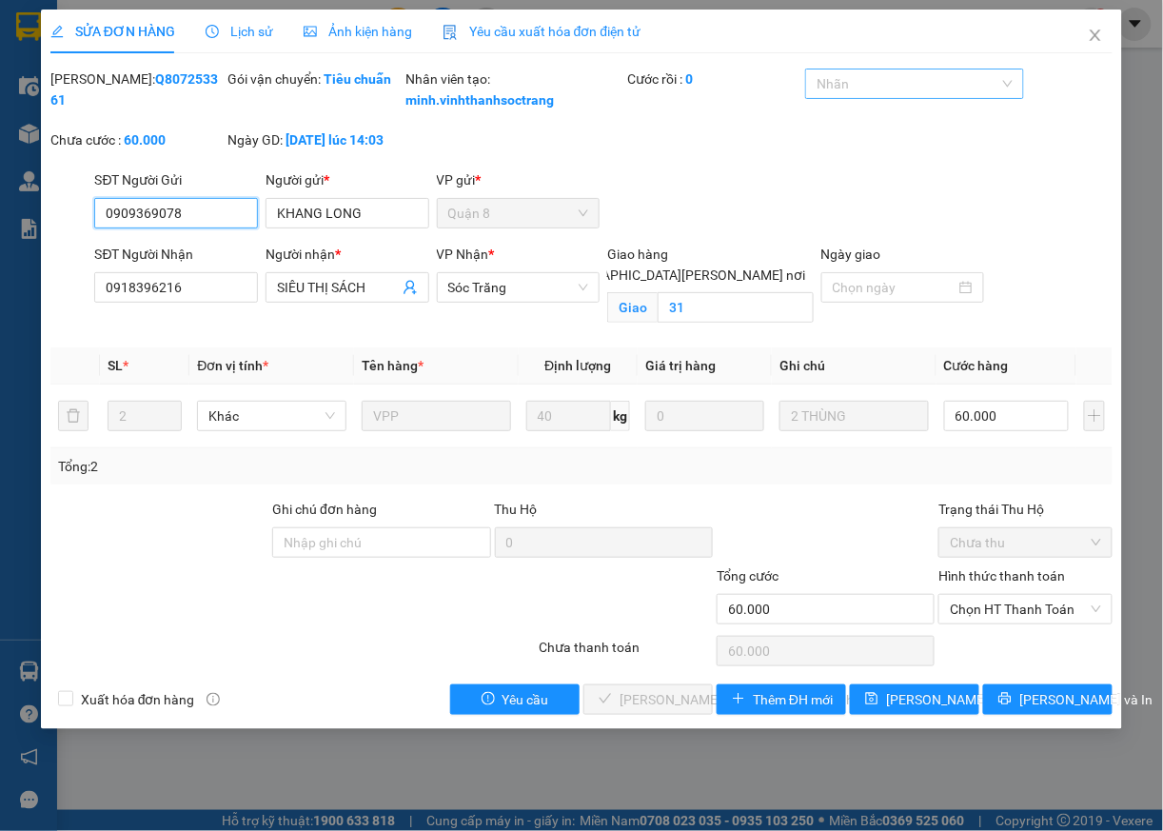
click at [893, 93] on div at bounding box center [904, 83] width 189 height 23
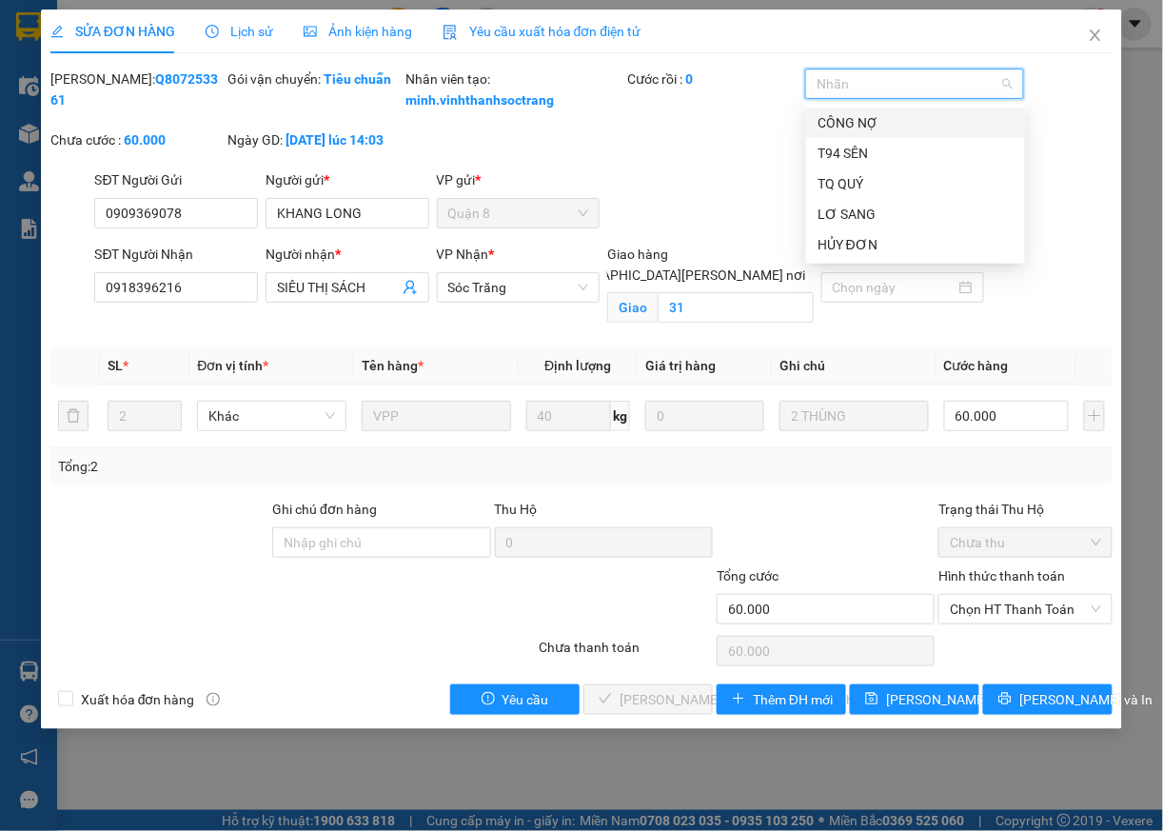
click at [842, 119] on div "CÔNG NỢ" at bounding box center [916, 122] width 196 height 21
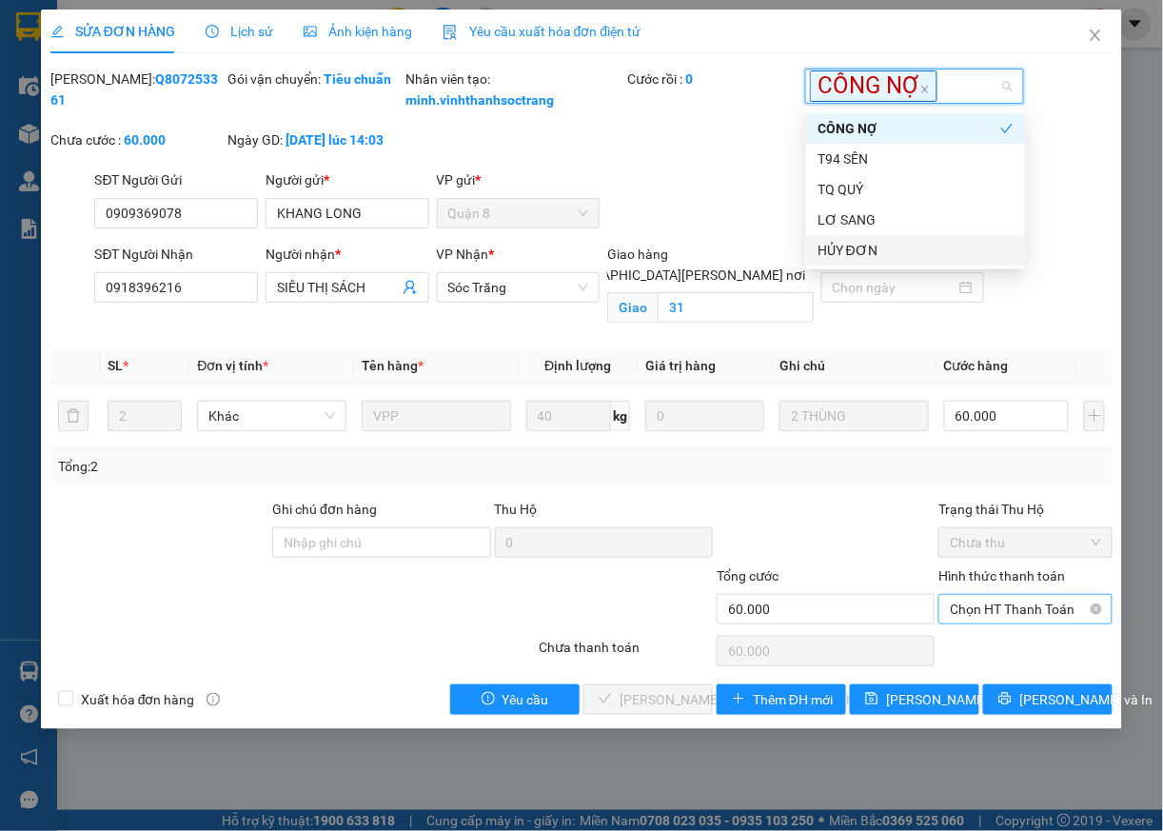
click at [979, 623] on span "Chọn HT Thanh Toán" at bounding box center [1025, 609] width 151 height 29
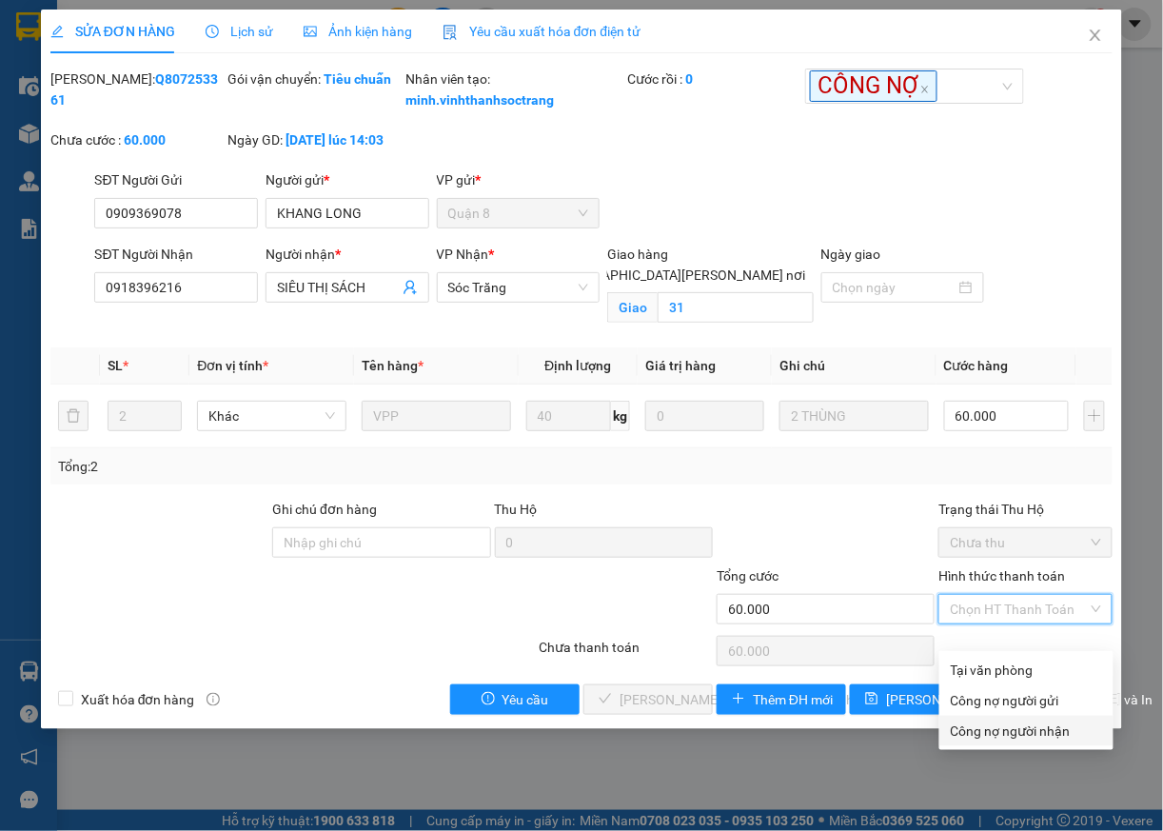
click at [994, 735] on div "Công nợ người nhận" at bounding box center [1026, 731] width 151 height 21
type input "0"
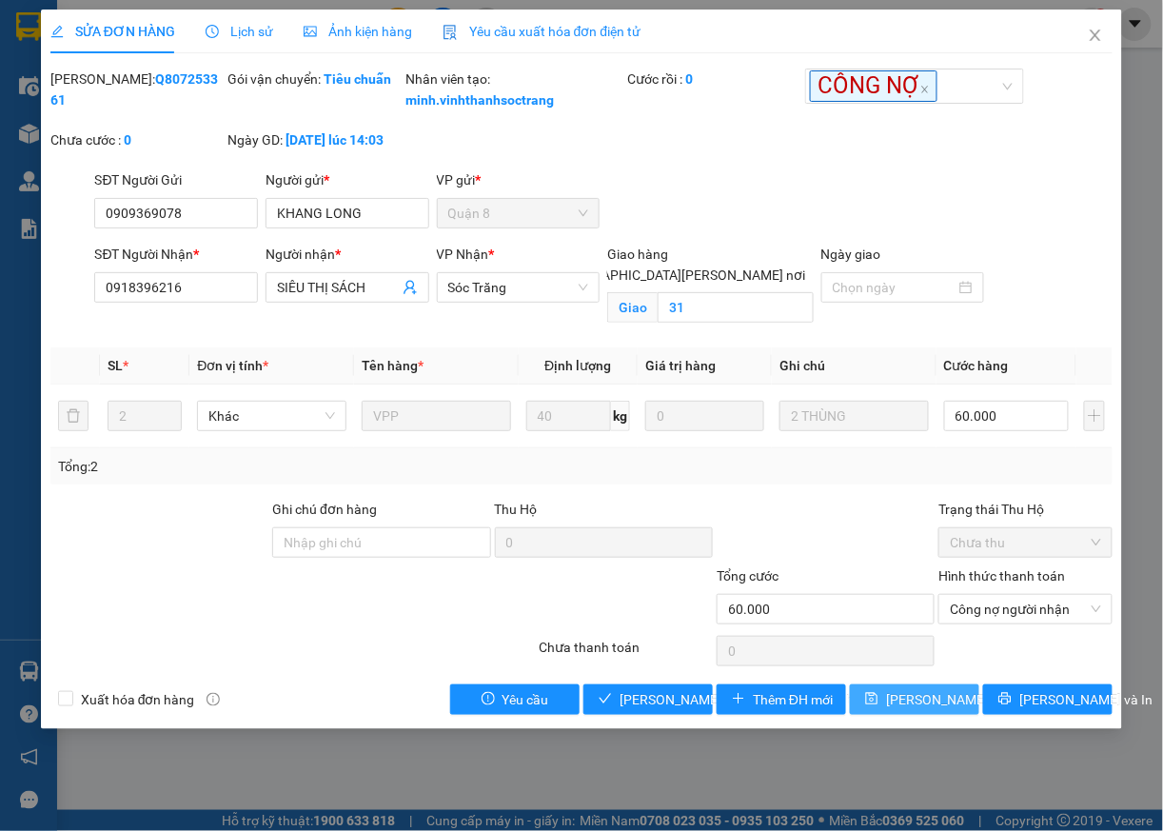
click at [920, 710] on span "[PERSON_NAME] đổi" at bounding box center [947, 699] width 123 height 21
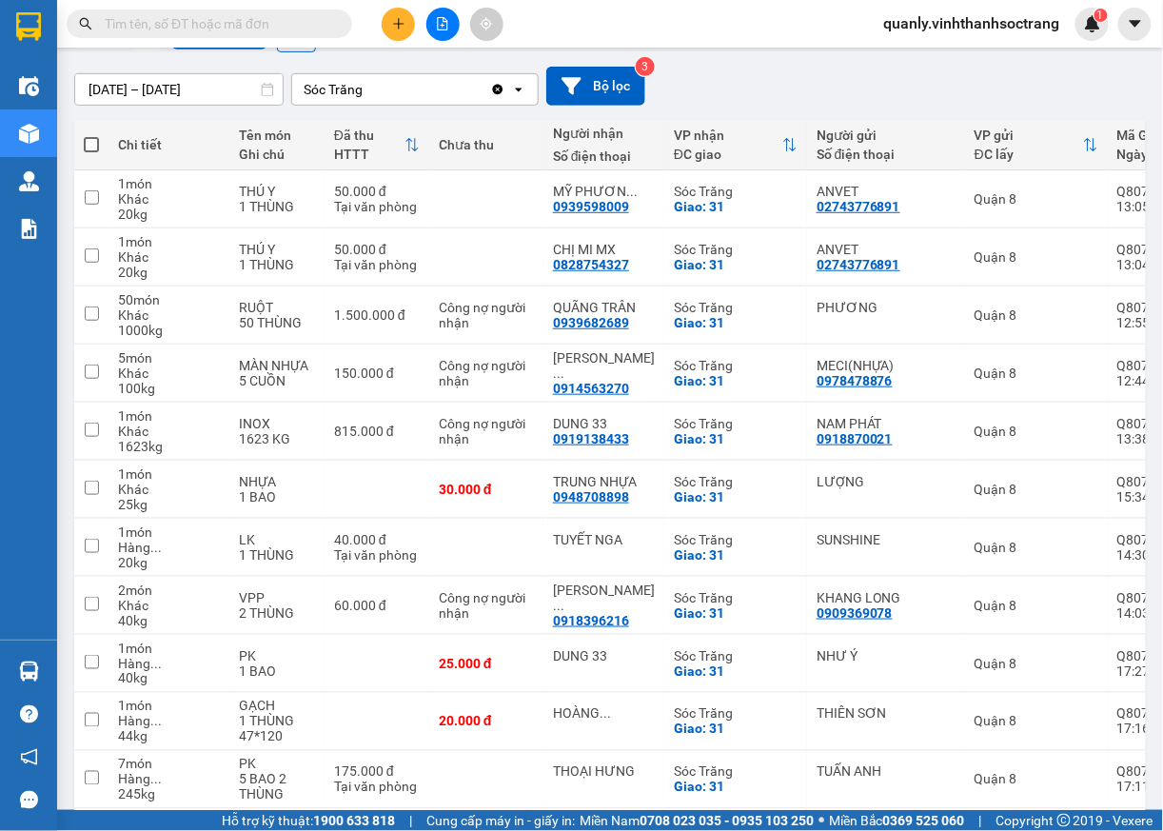
scroll to position [206, 0]
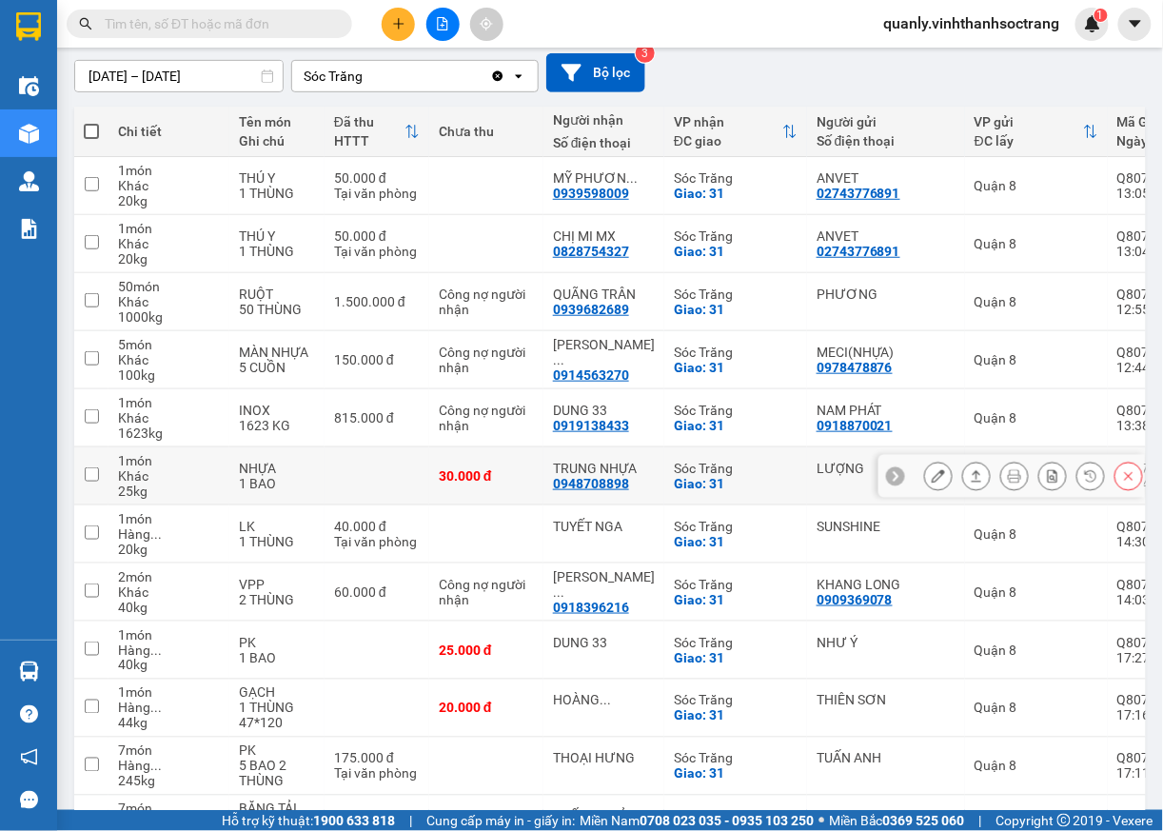
click at [926, 480] on button at bounding box center [938, 476] width 27 height 33
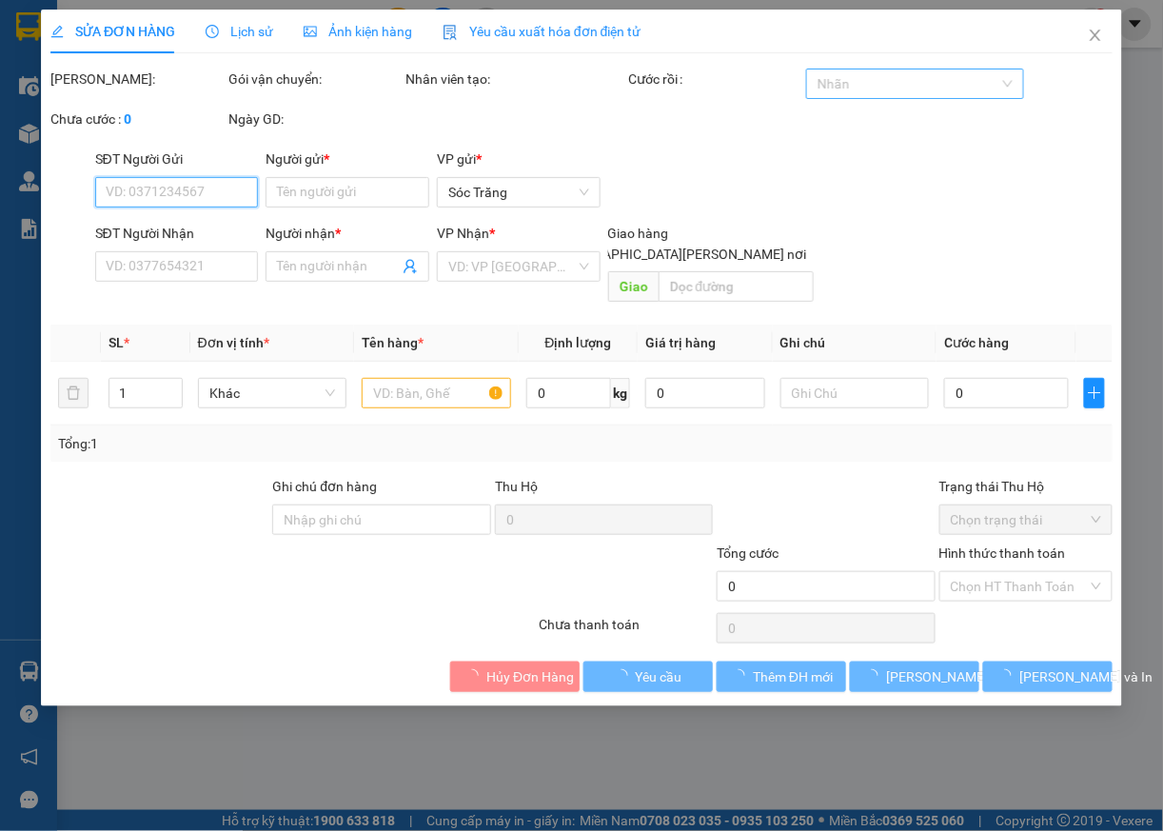
type input "LƯỢNG"
type input "0948708898"
type input "TRUNG NHỰA"
checkbox input "true"
type input "31"
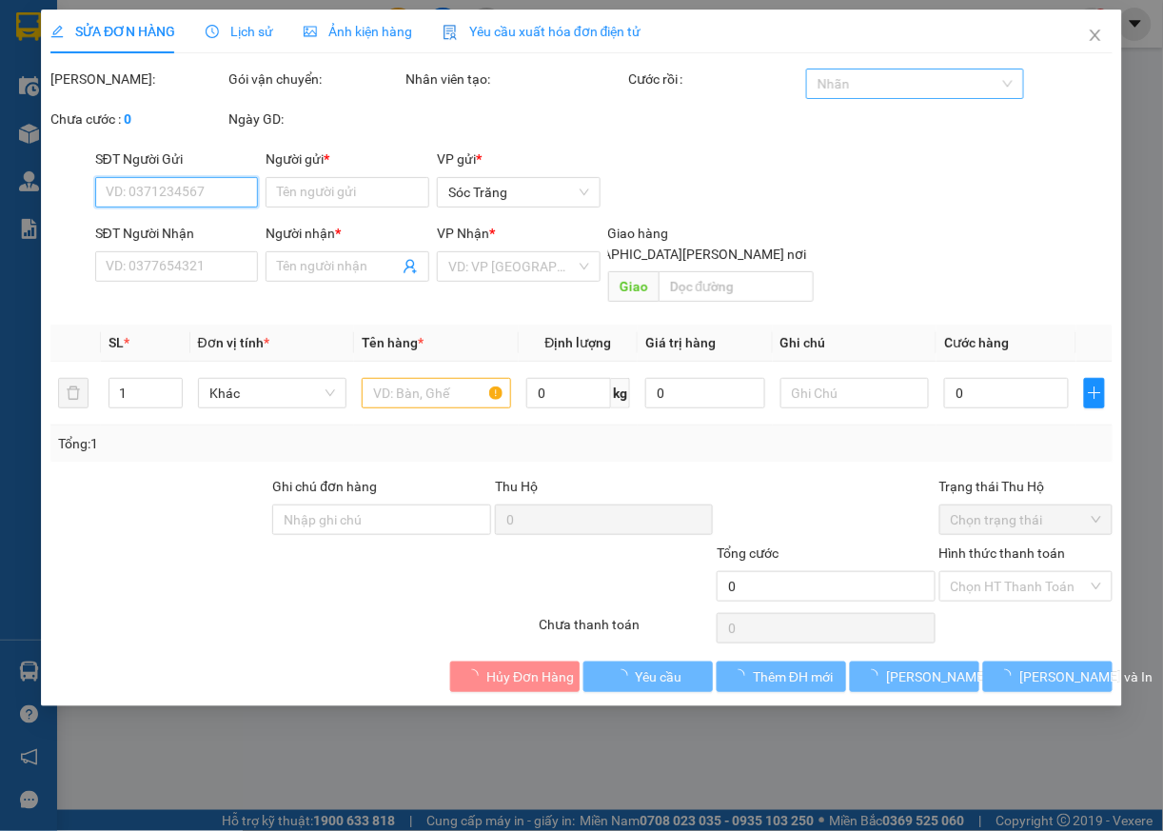
type input "30.000"
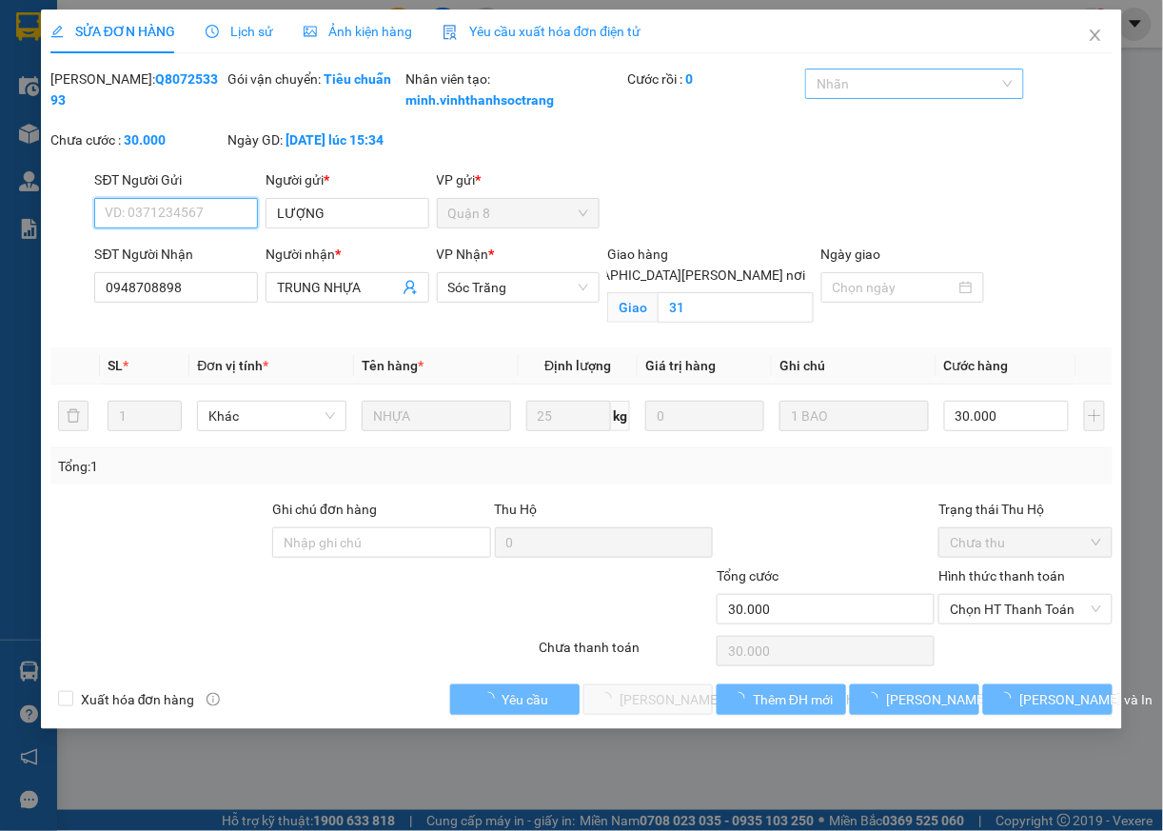
click at [972, 74] on div at bounding box center [904, 83] width 189 height 23
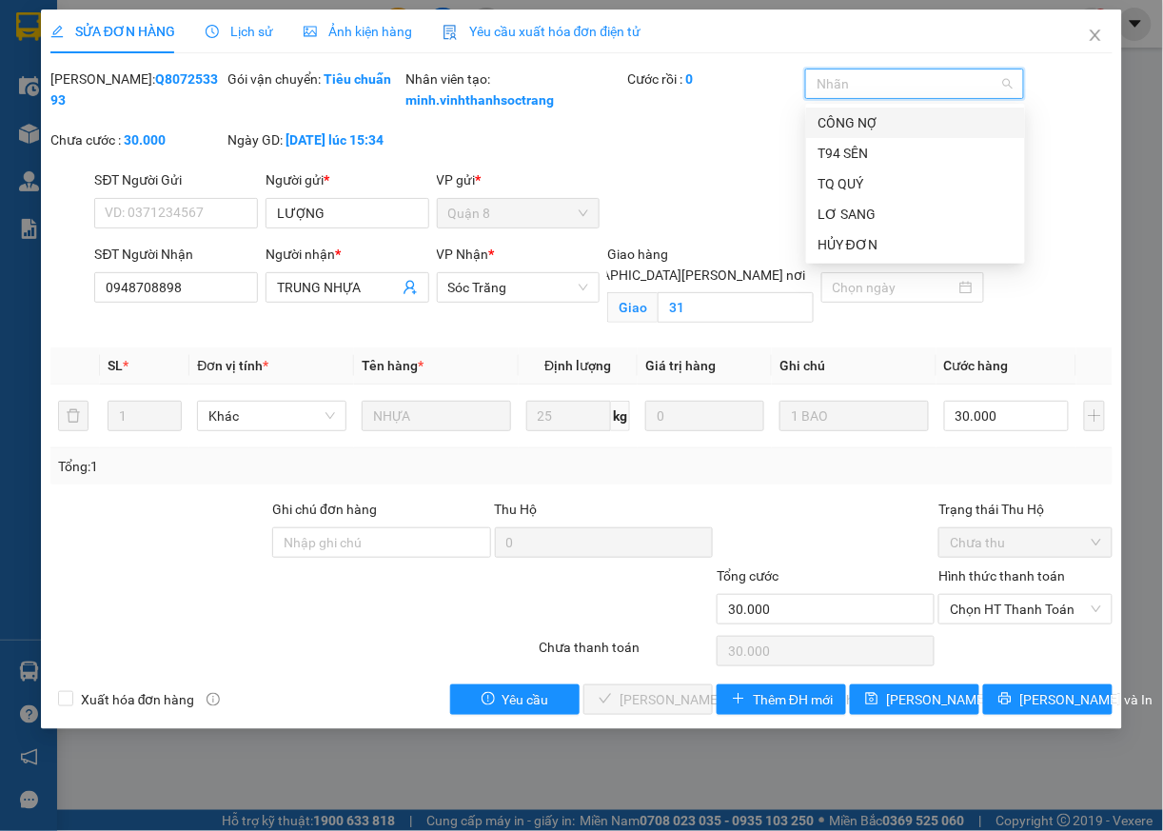
click at [865, 118] on div "CÔNG NỢ" at bounding box center [916, 122] width 196 height 21
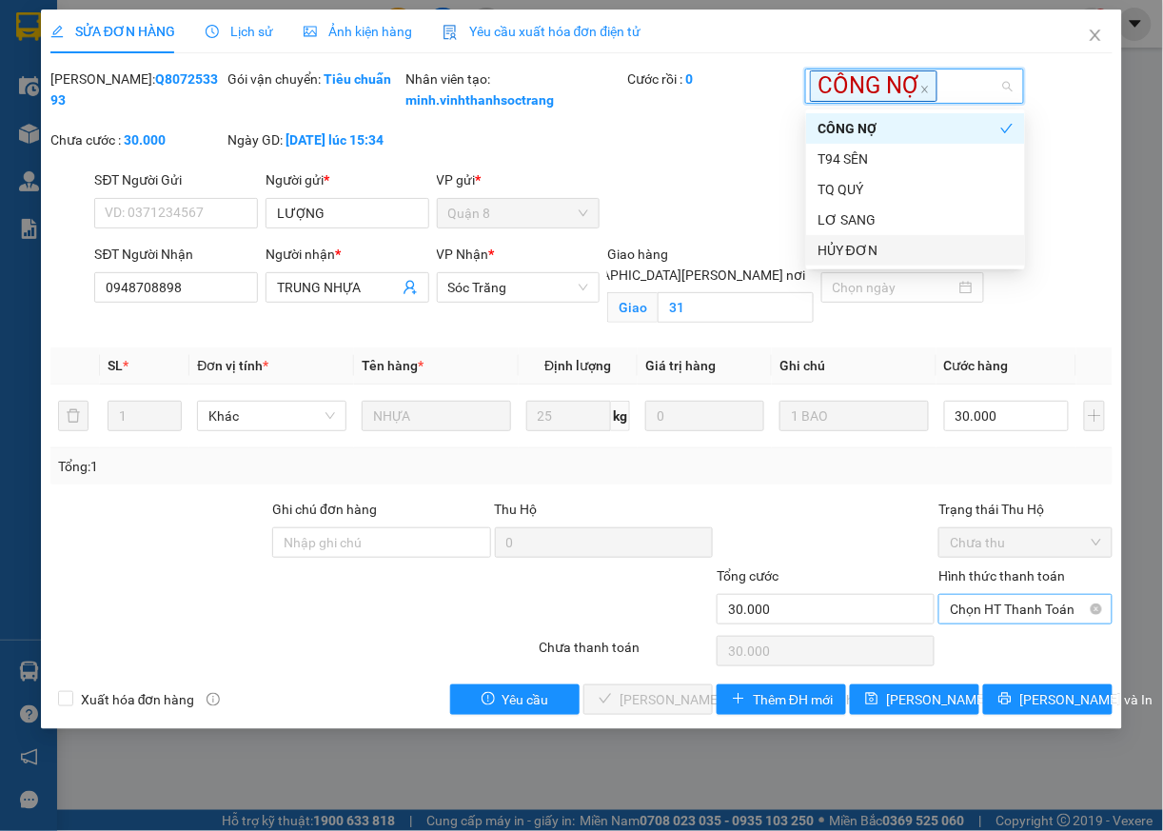
click at [986, 623] on span "Chọn HT Thanh Toán" at bounding box center [1025, 609] width 151 height 29
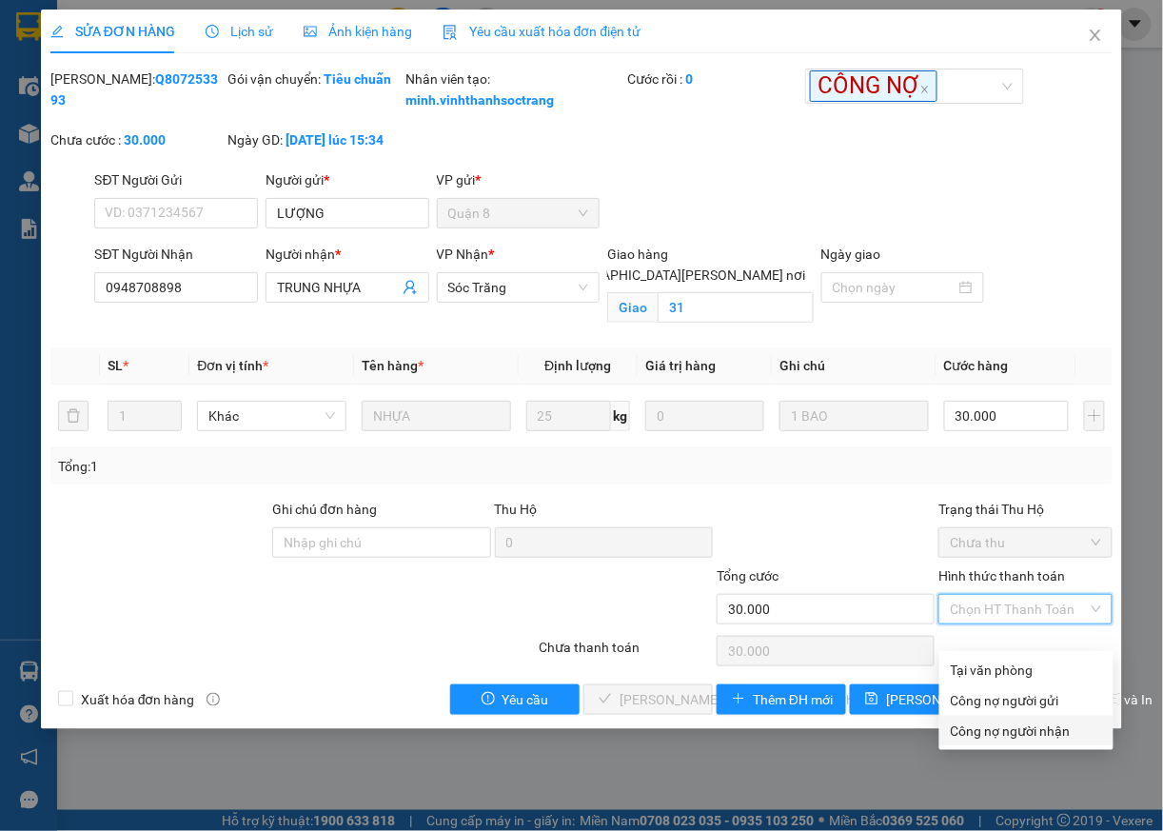
click at [975, 731] on div "Công nợ người nhận" at bounding box center [1026, 731] width 151 height 21
type input "0"
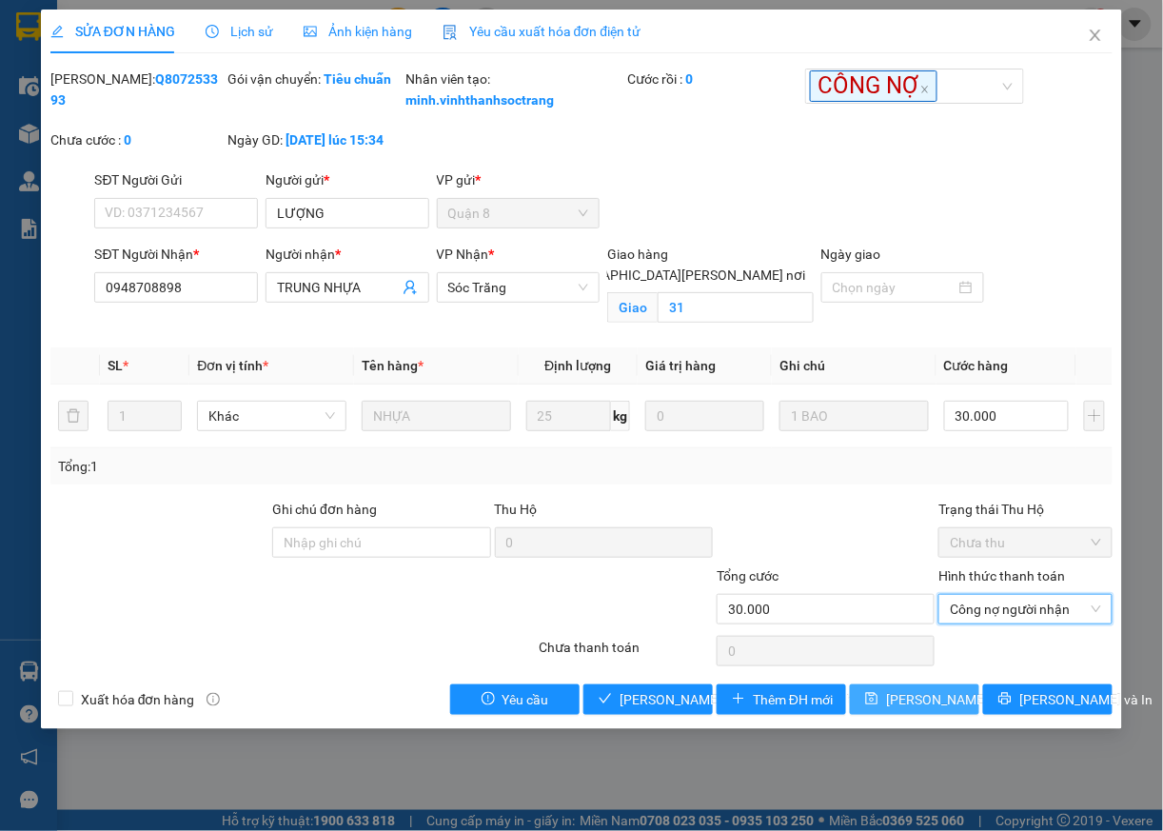
click at [930, 710] on span "[PERSON_NAME] đổi" at bounding box center [947, 699] width 123 height 21
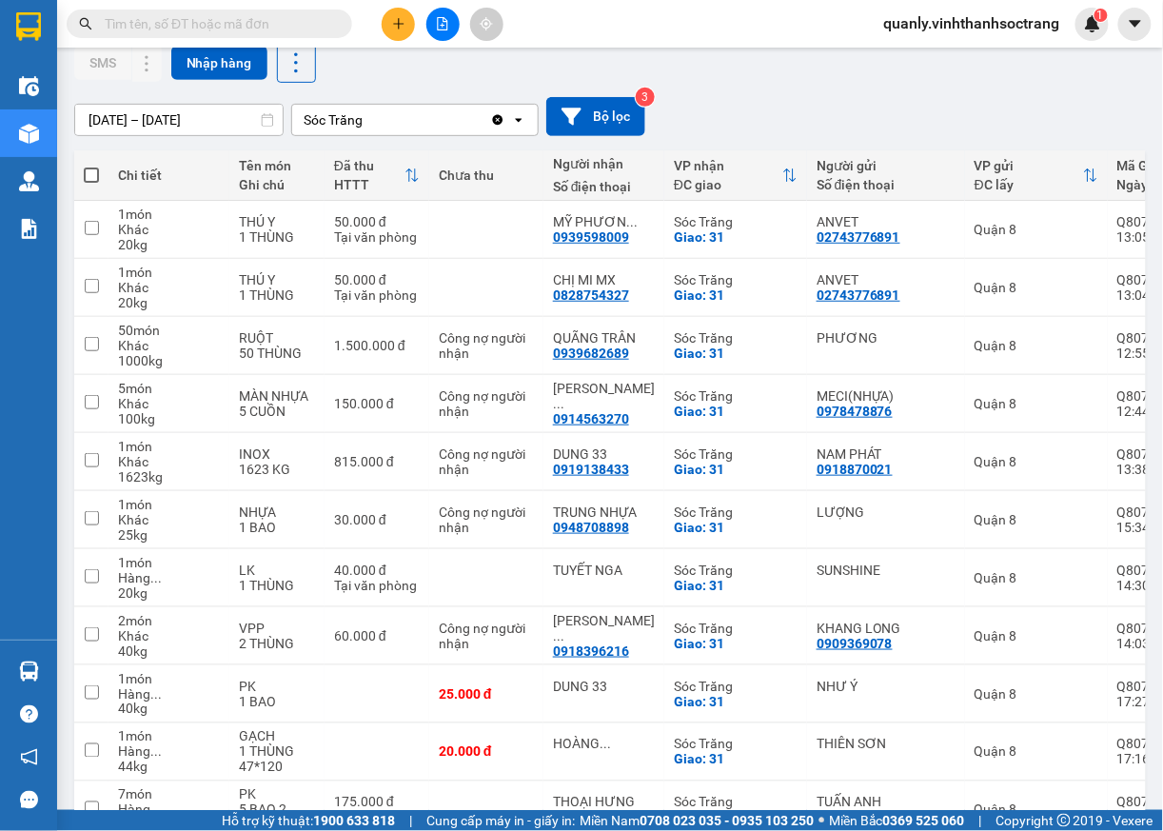
scroll to position [355, 0]
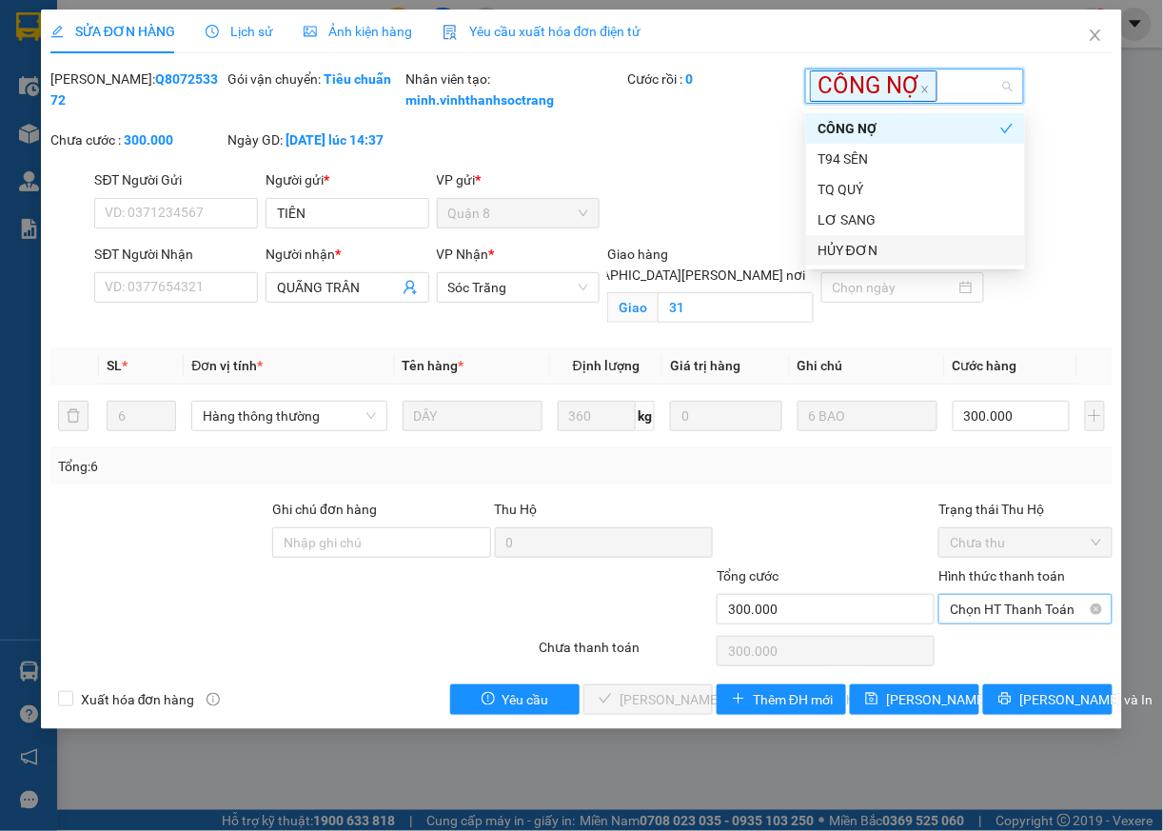
click at [994, 623] on span "Chọn HT Thanh Toán" at bounding box center [1025, 609] width 151 height 29
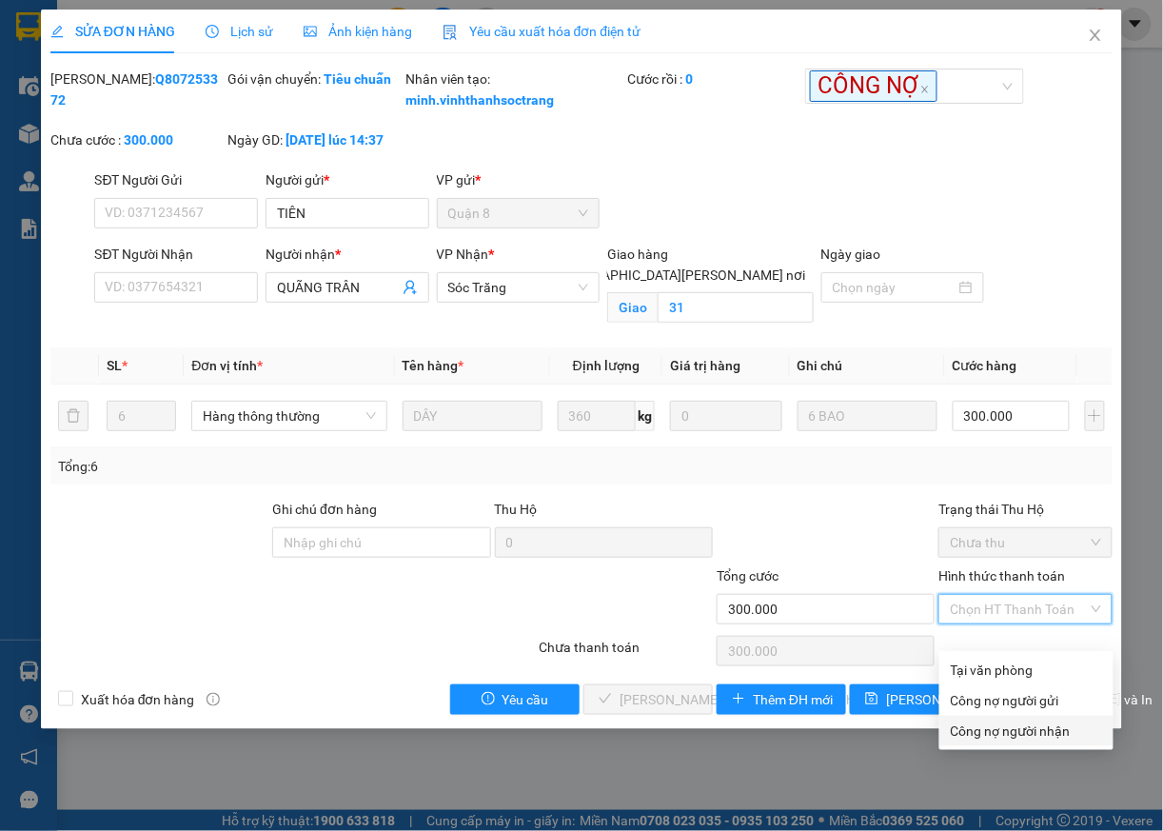
click at [1005, 733] on div "Công nợ người nhận" at bounding box center [1026, 731] width 151 height 21
type input "0"
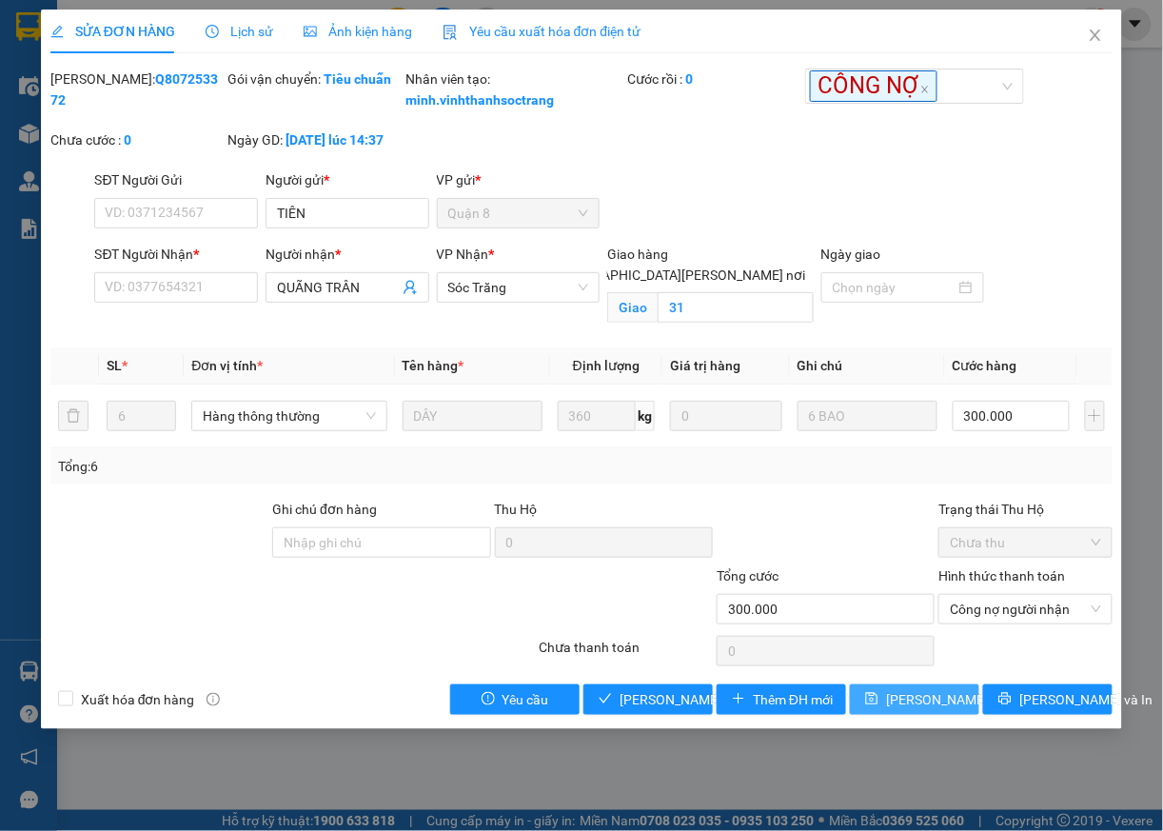
click at [910, 710] on span "[PERSON_NAME] đổi" at bounding box center [947, 699] width 123 height 21
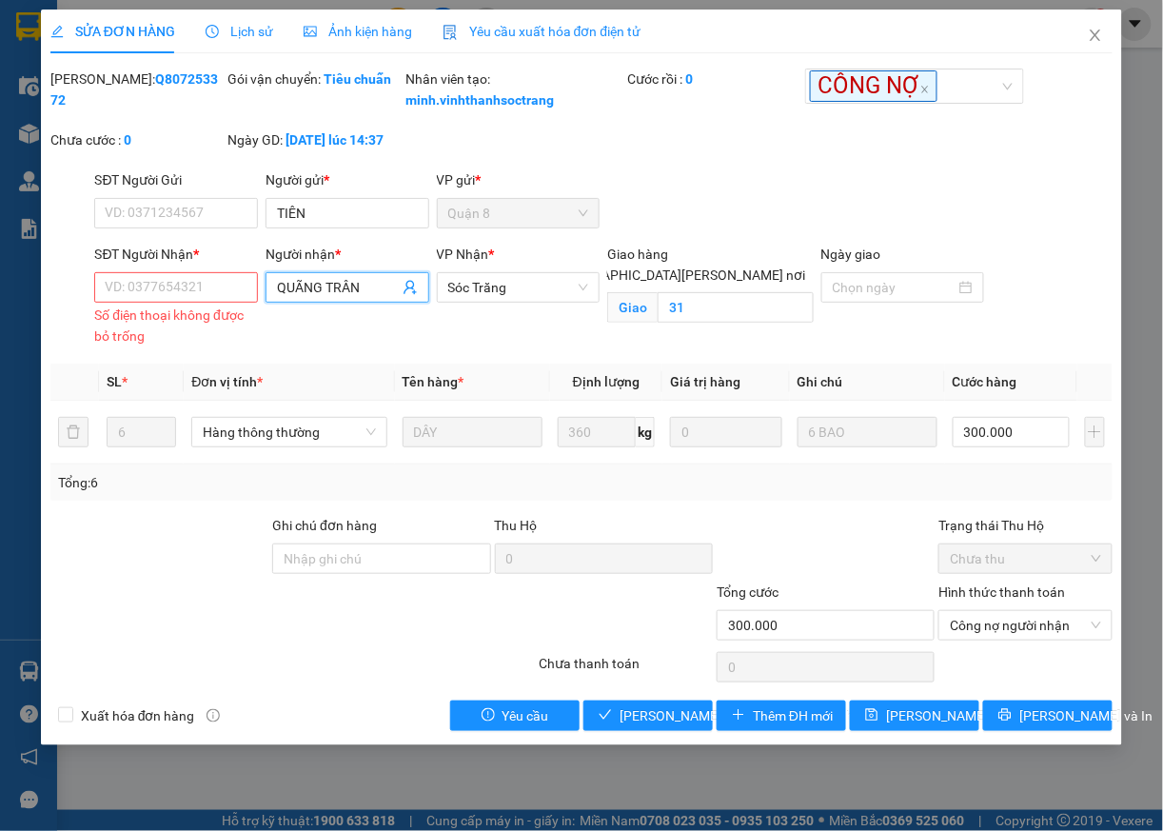
click at [370, 298] on input "QUÃNG TRÂN" at bounding box center [338, 287] width 122 height 21
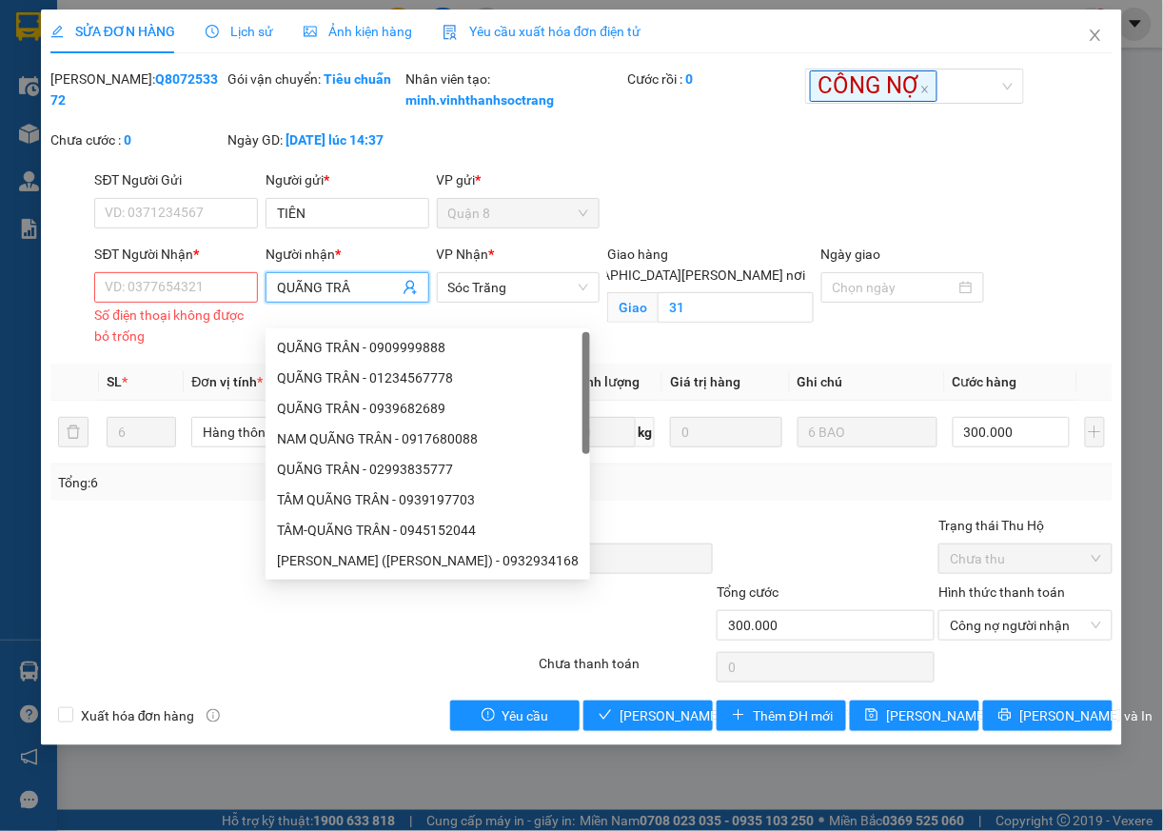
type input "[PERSON_NAME]"
click at [439, 409] on div "QUÃNG TRÂN - 0939682689" at bounding box center [428, 408] width 302 height 21
type input "0939682689"
type input "QUÃNG TRÂN"
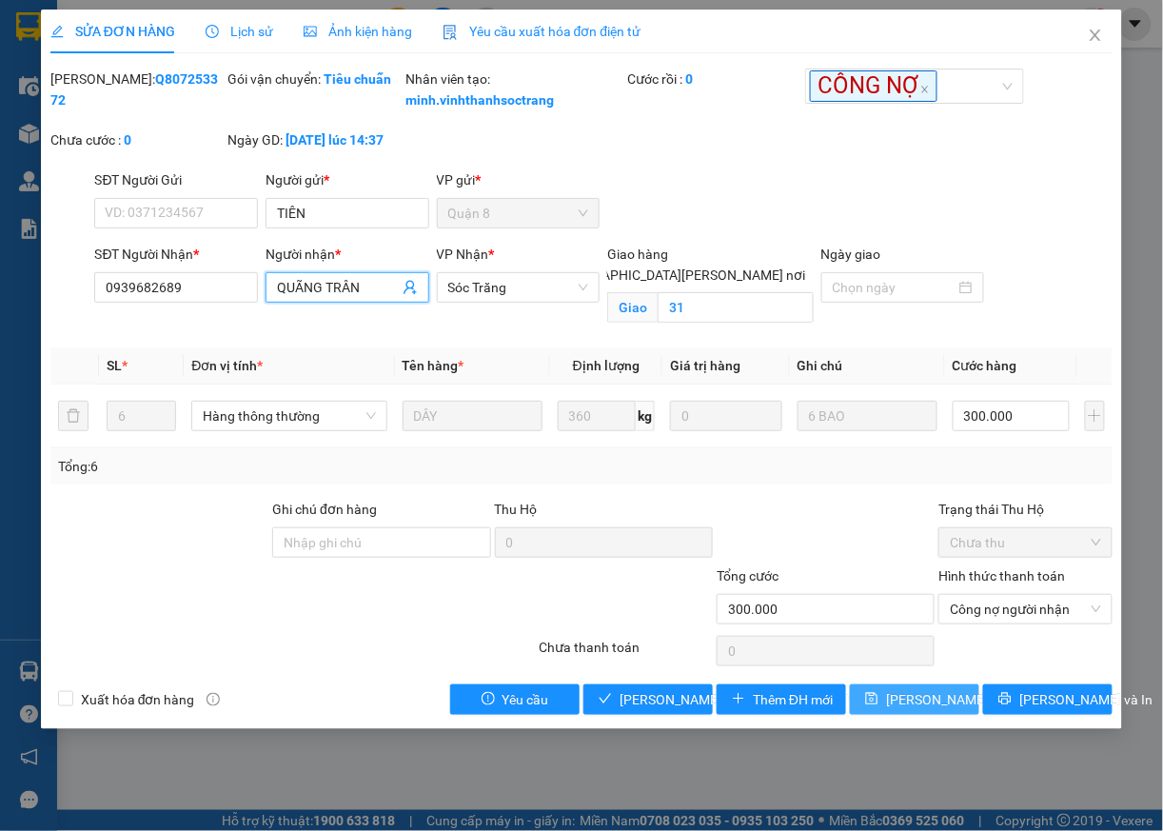
click at [946, 710] on span "[PERSON_NAME] đổi" at bounding box center [947, 699] width 123 height 21
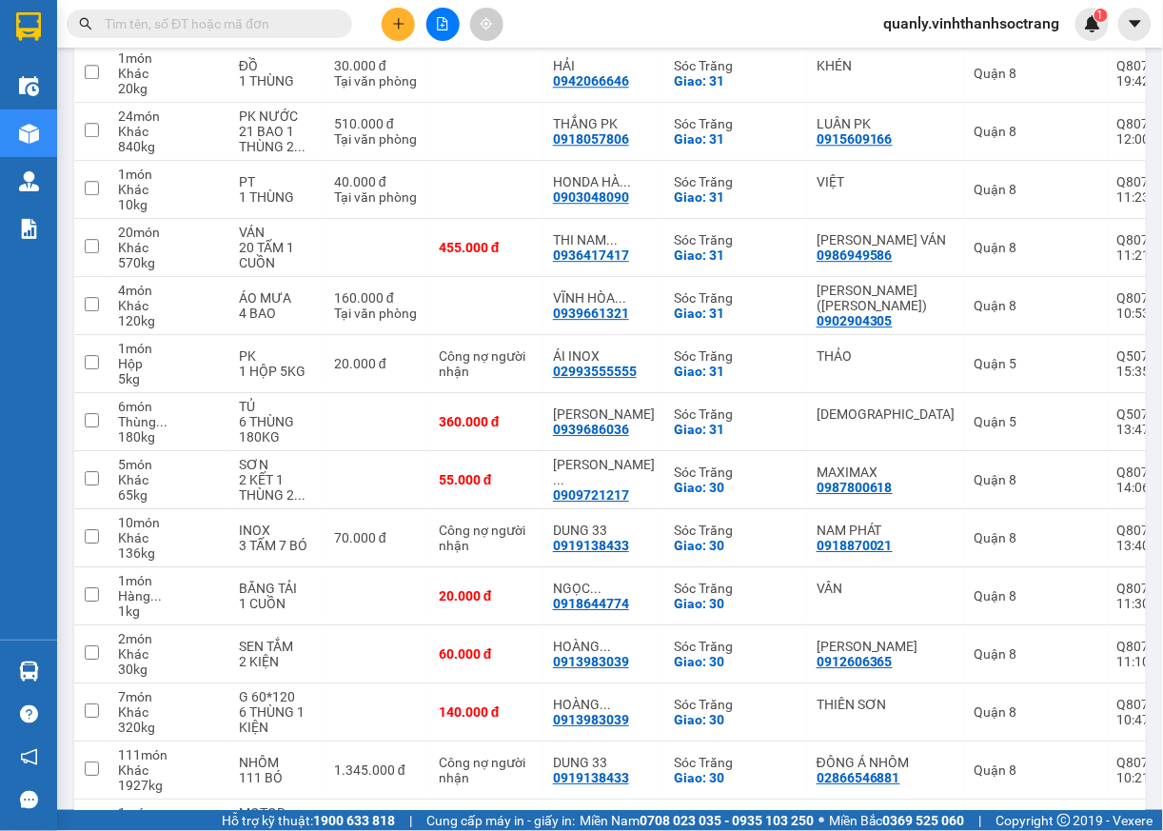
scroll to position [1194, 0]
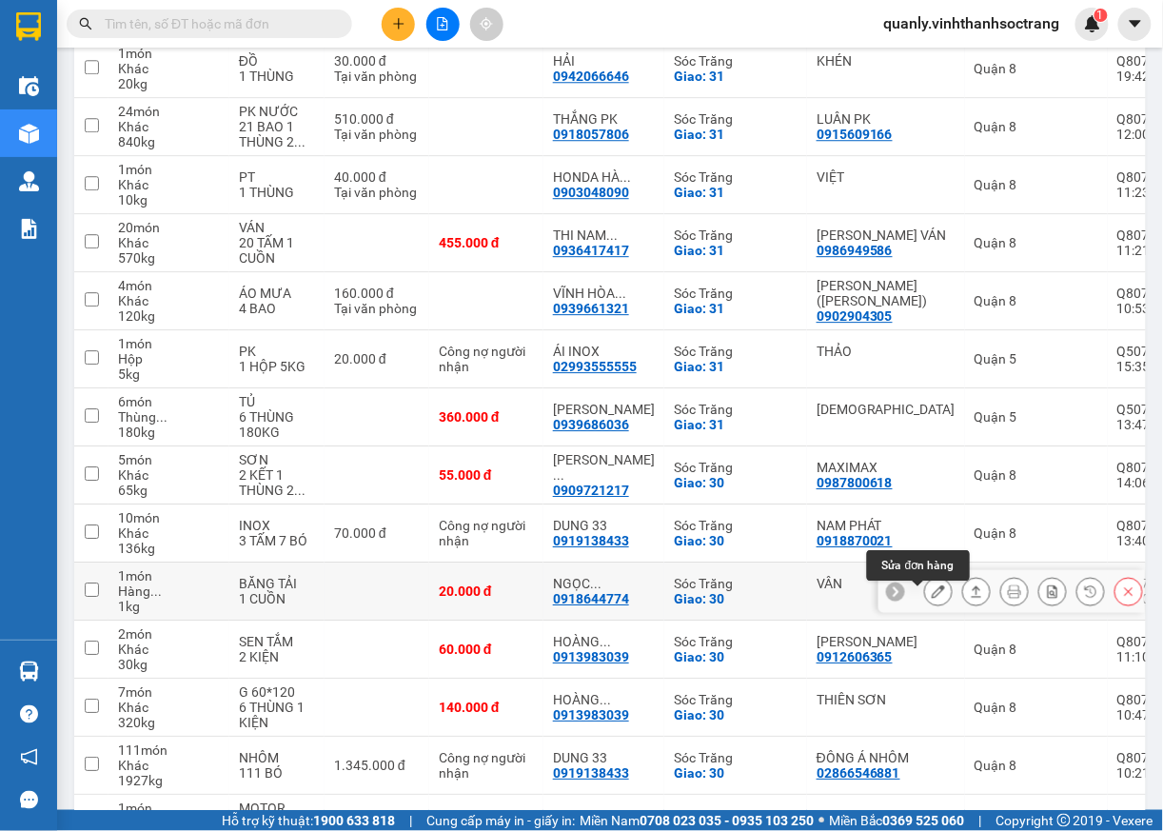
click at [932, 598] on icon at bounding box center [938, 590] width 13 height 13
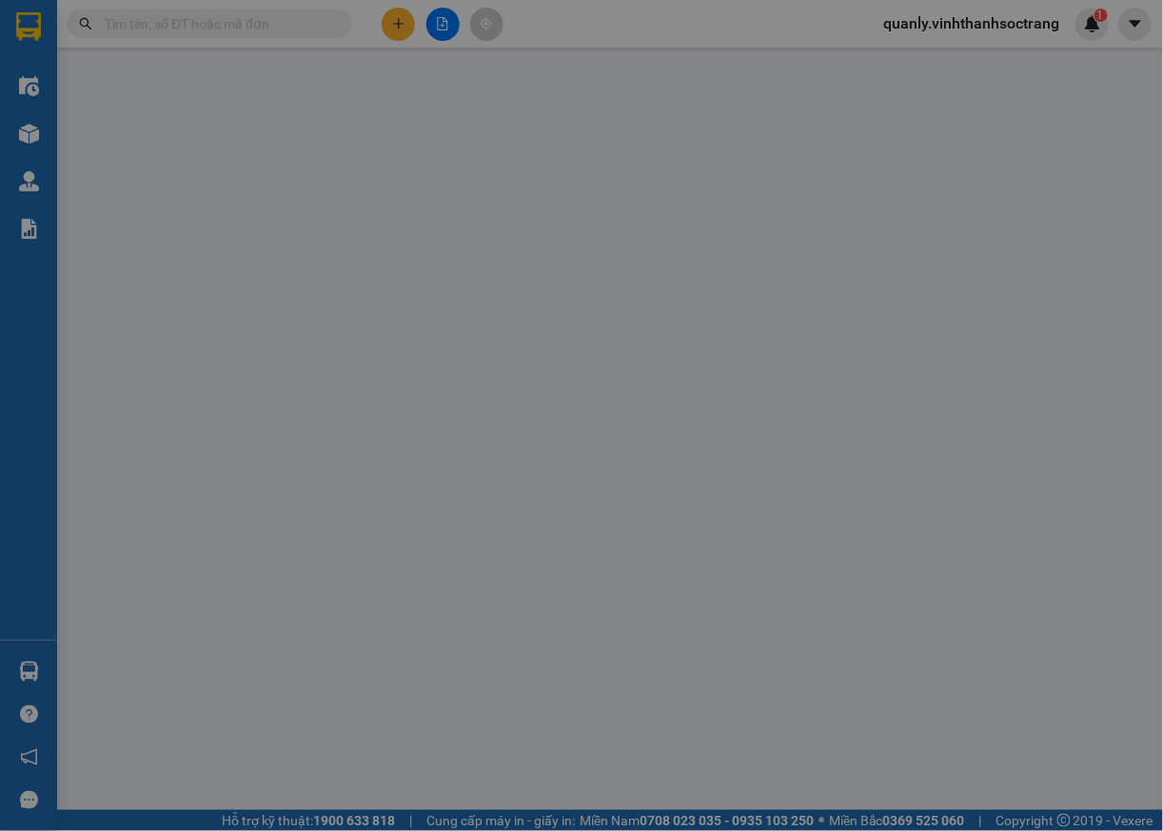
type input "VÂN"
type input "0918644774"
type input "NGỌC LƯƠNG TRÂN HL"
checkbox input "true"
type input "30"
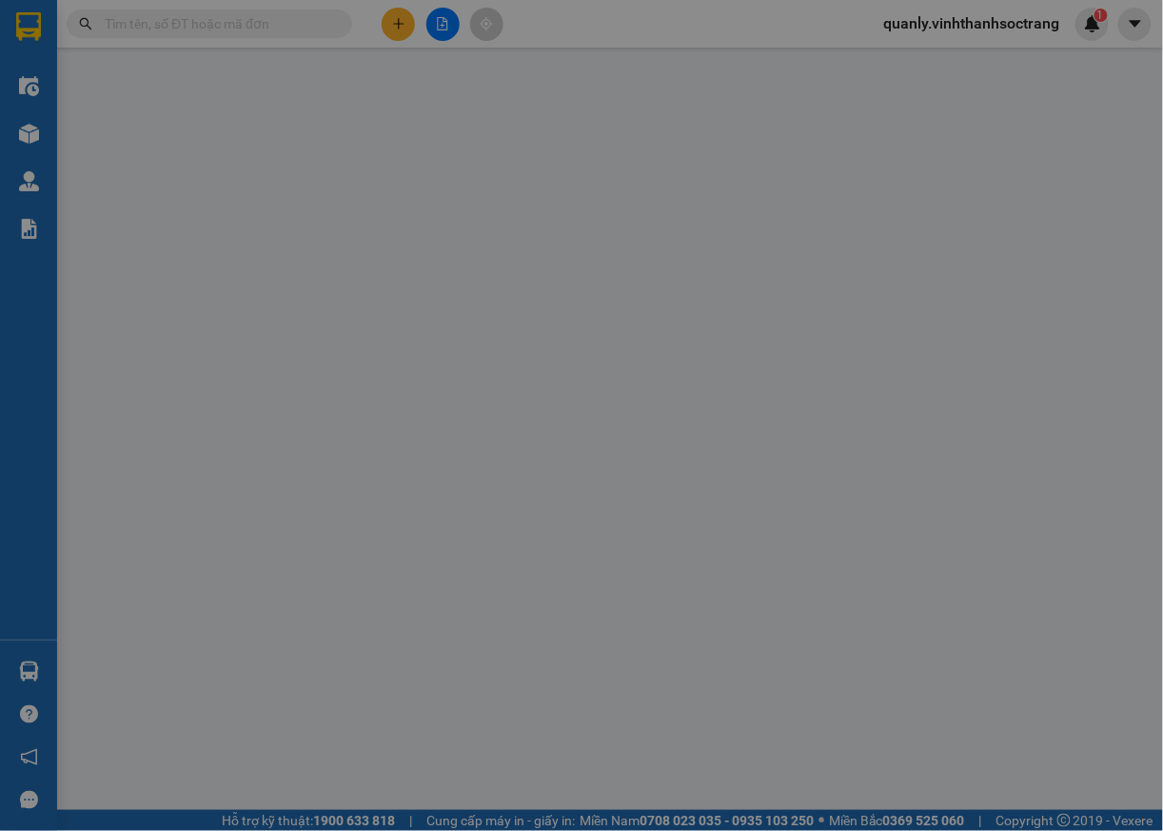
type input "20.000"
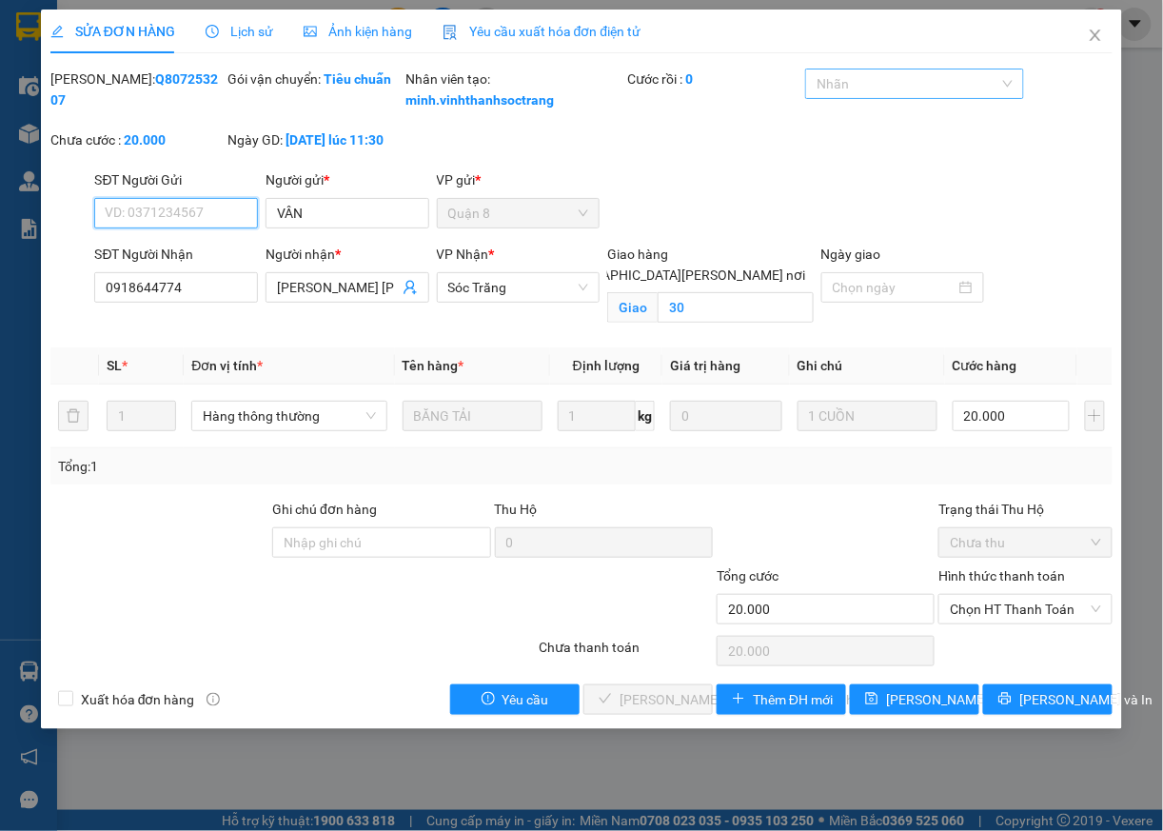
click at [892, 74] on div at bounding box center [904, 83] width 189 height 23
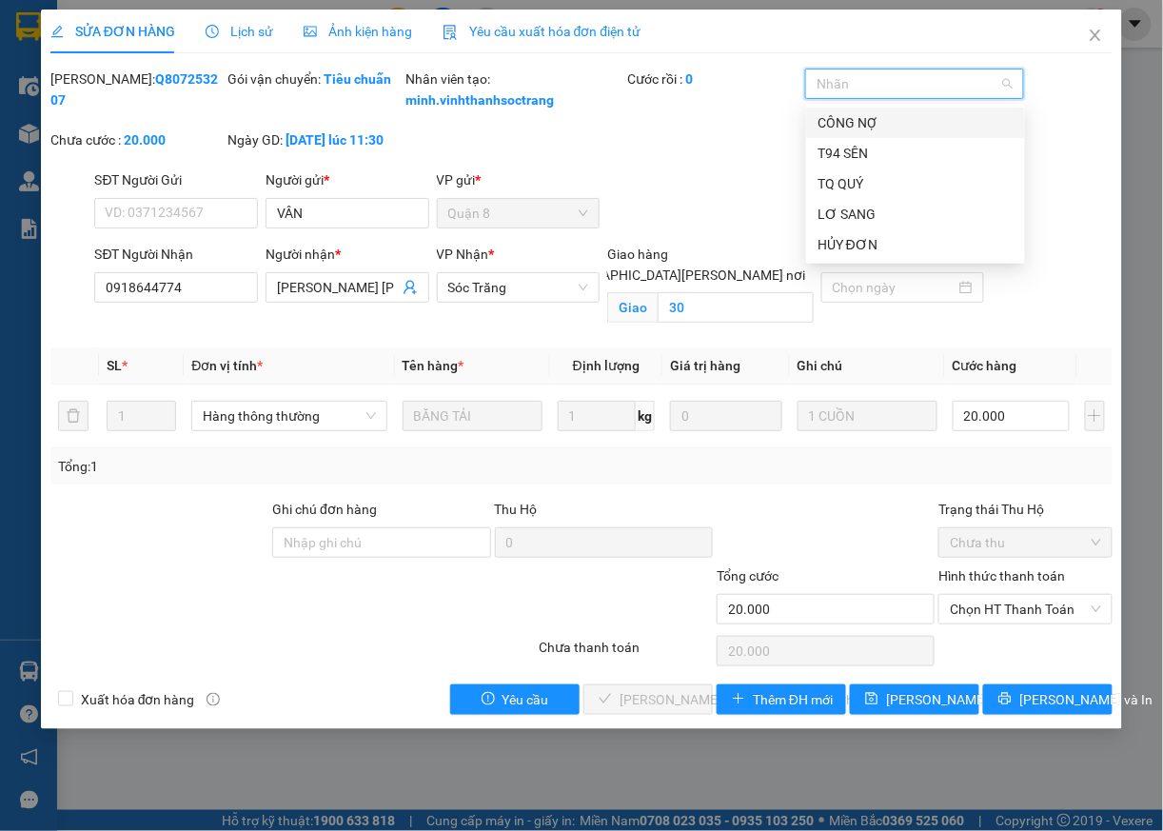
click at [865, 131] on div "CÔNG NỢ" at bounding box center [916, 122] width 196 height 21
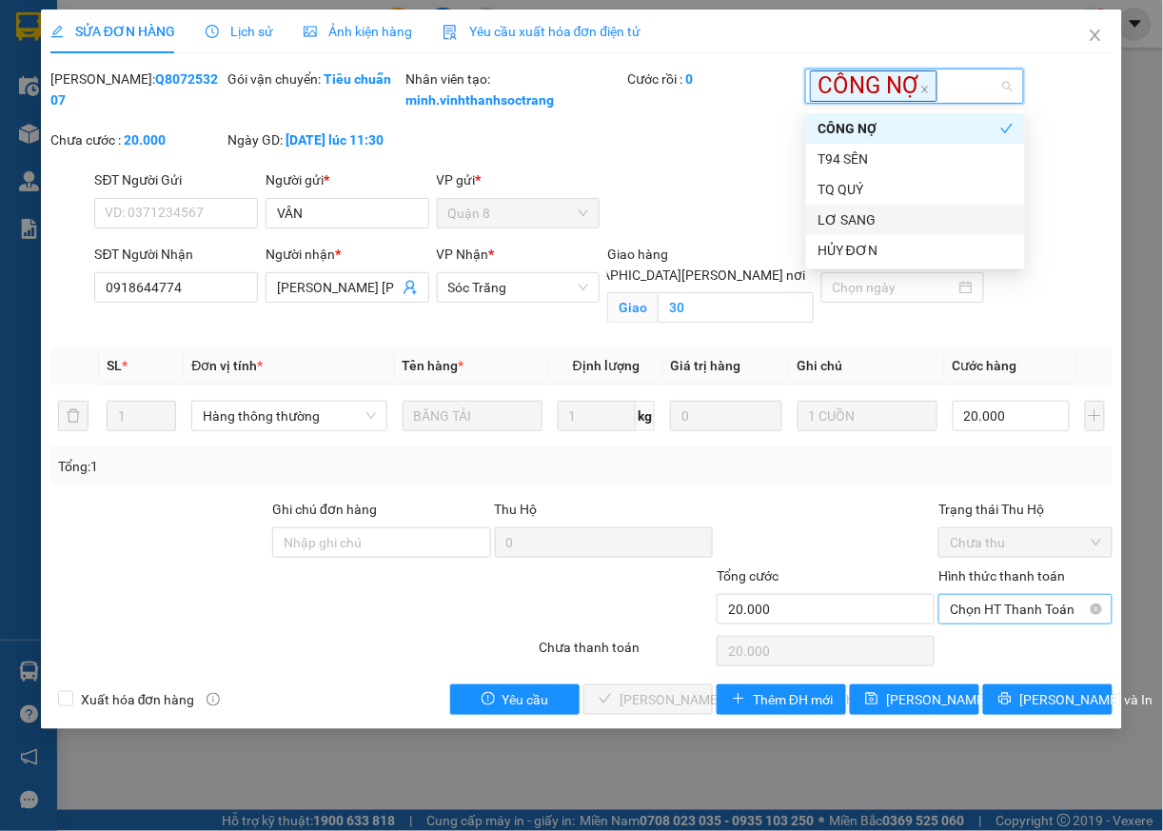
click at [977, 623] on span "Chọn HT Thanh Toán" at bounding box center [1025, 609] width 151 height 29
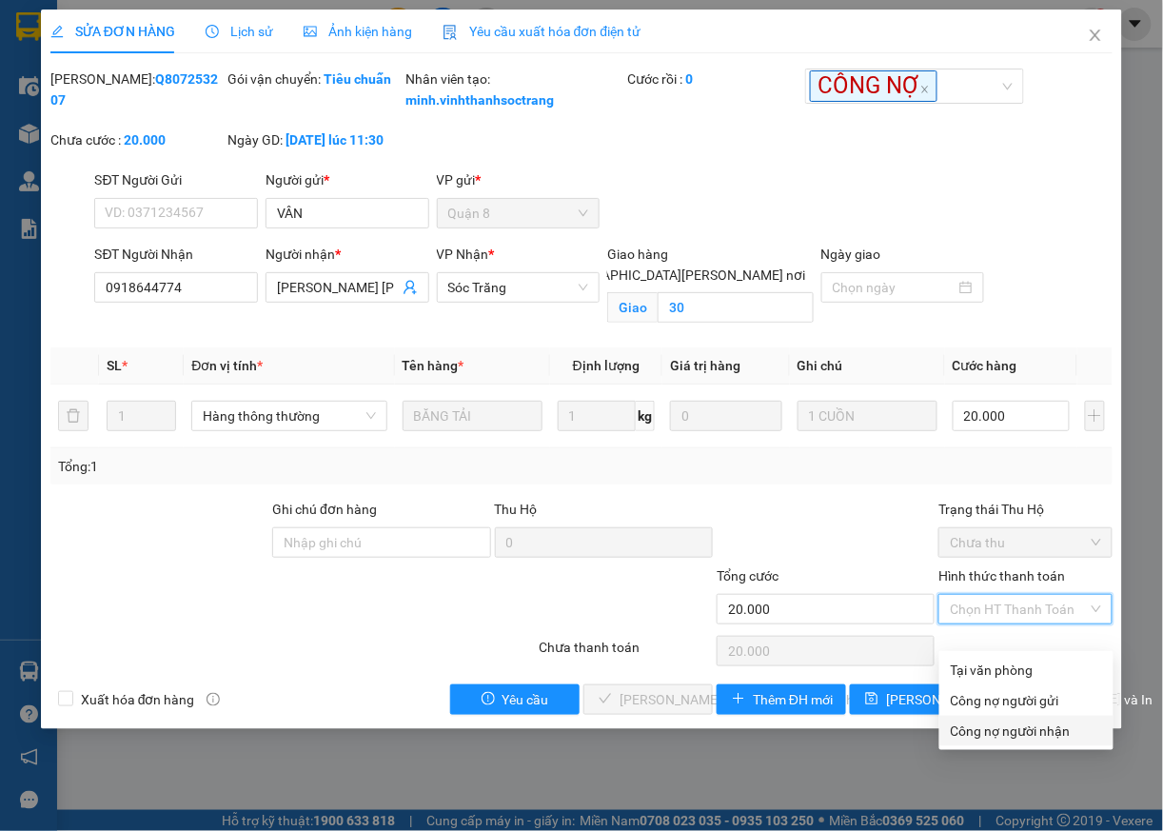
click at [999, 731] on div "Công nợ người nhận" at bounding box center [1026, 731] width 151 height 21
type input "0"
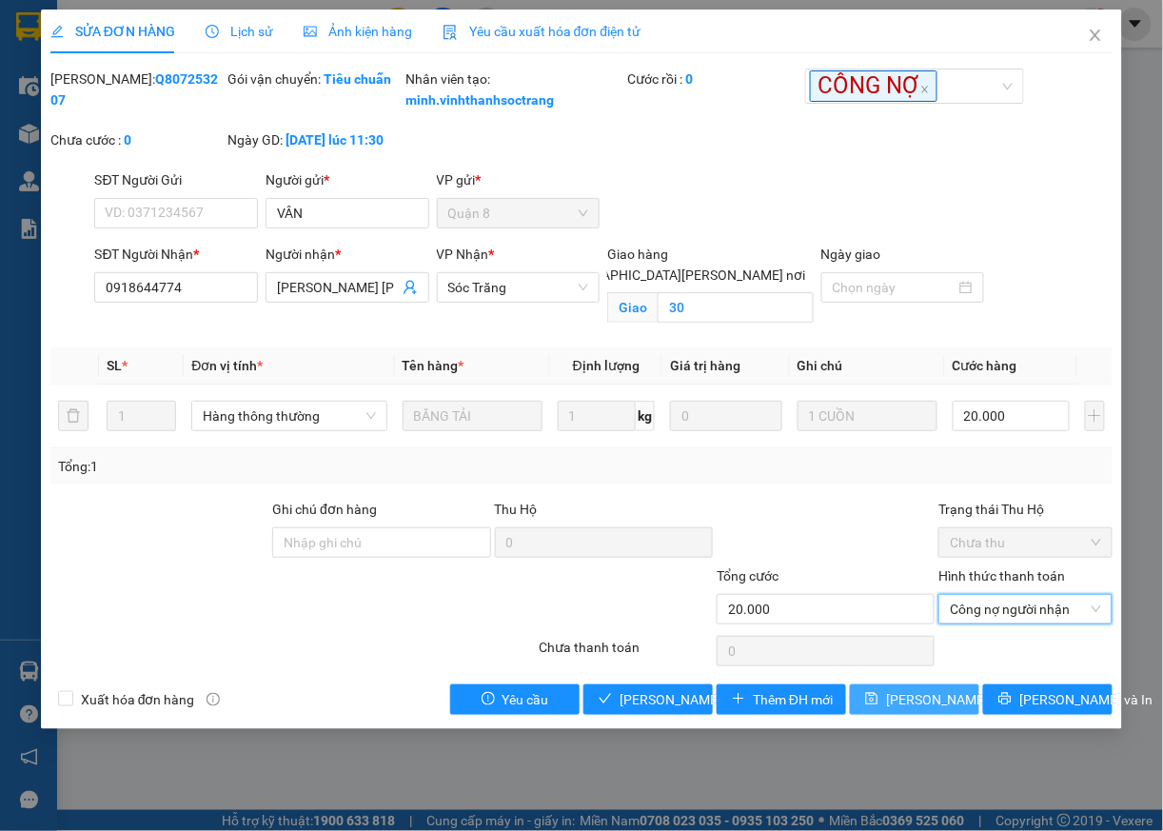
drag, startPoint x: 920, startPoint y: 724, endPoint x: 929, endPoint y: 717, distance: 12.2
click at [921, 710] on span "[PERSON_NAME] đổi" at bounding box center [947, 699] width 123 height 21
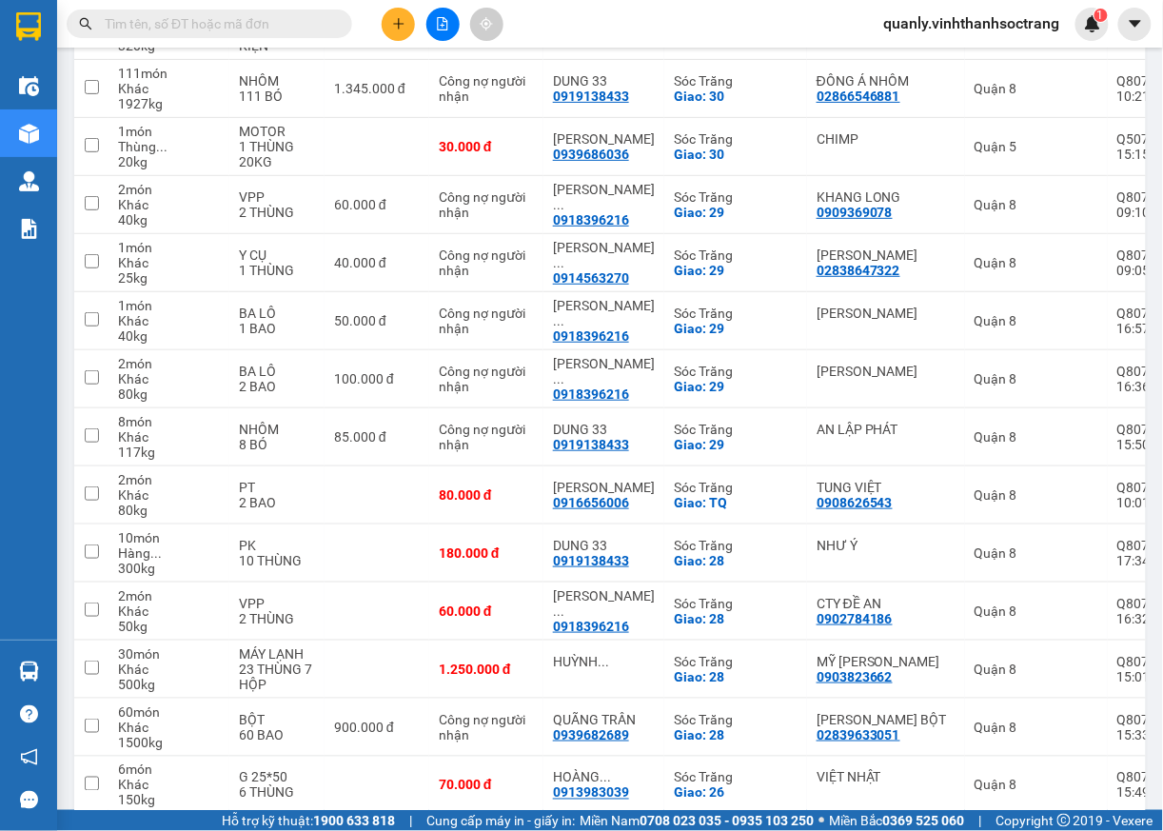
scroll to position [1882, 0]
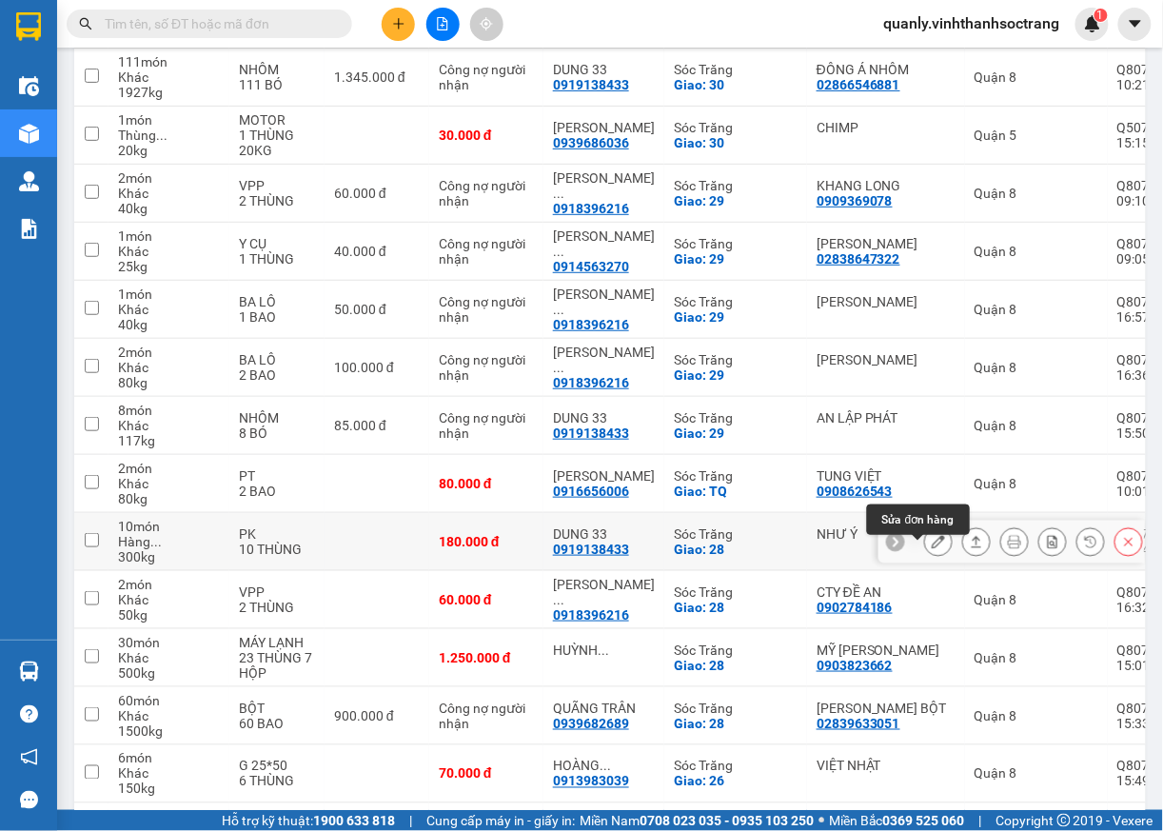
click at [932, 548] on icon at bounding box center [938, 541] width 13 height 13
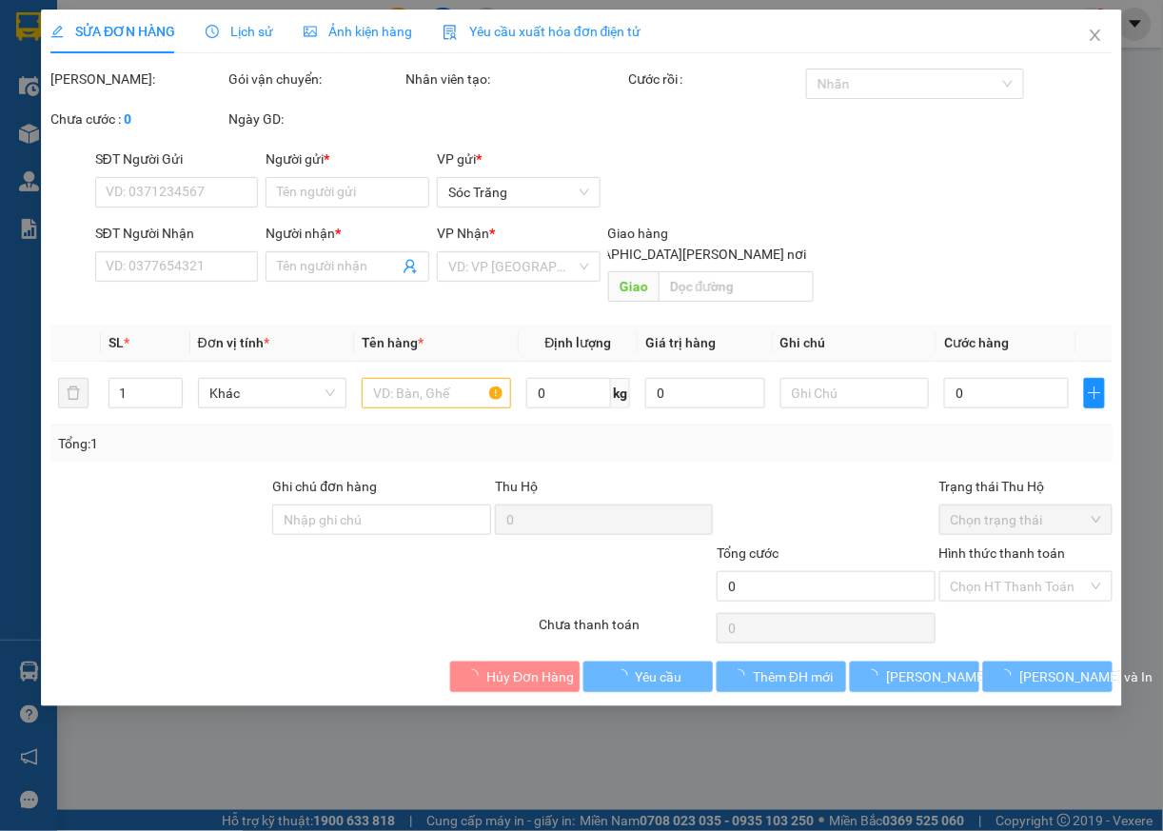
type input "NHƯ Ý"
type input "0919138433"
type input "DUNG 33"
checkbox input "true"
type input "28"
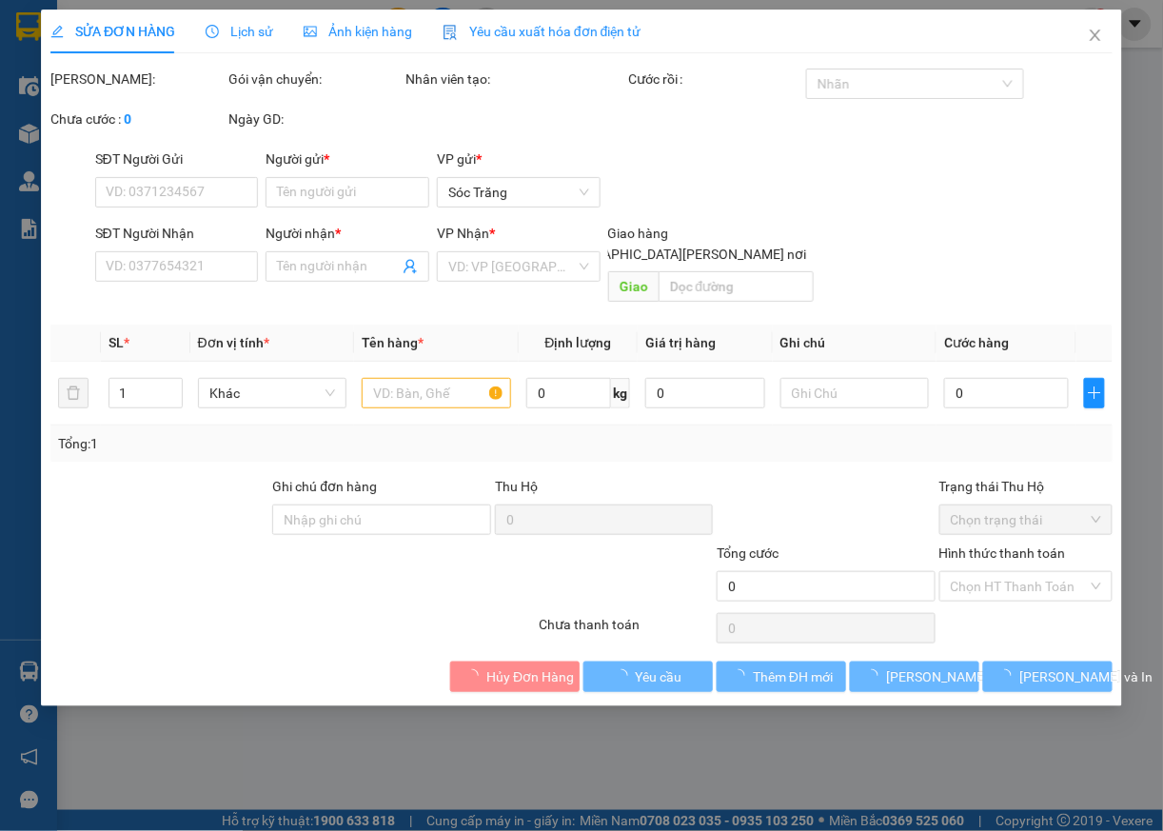
type input "180.000"
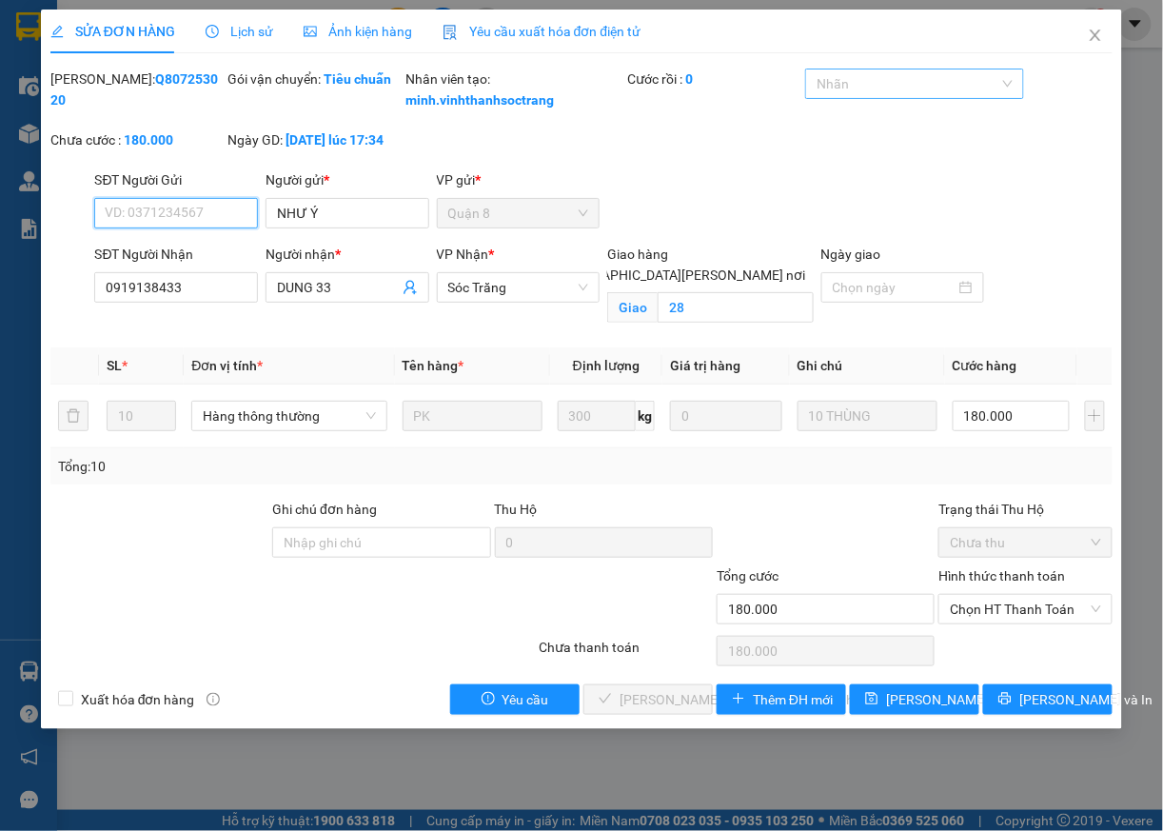
click at [923, 88] on div at bounding box center [904, 83] width 189 height 23
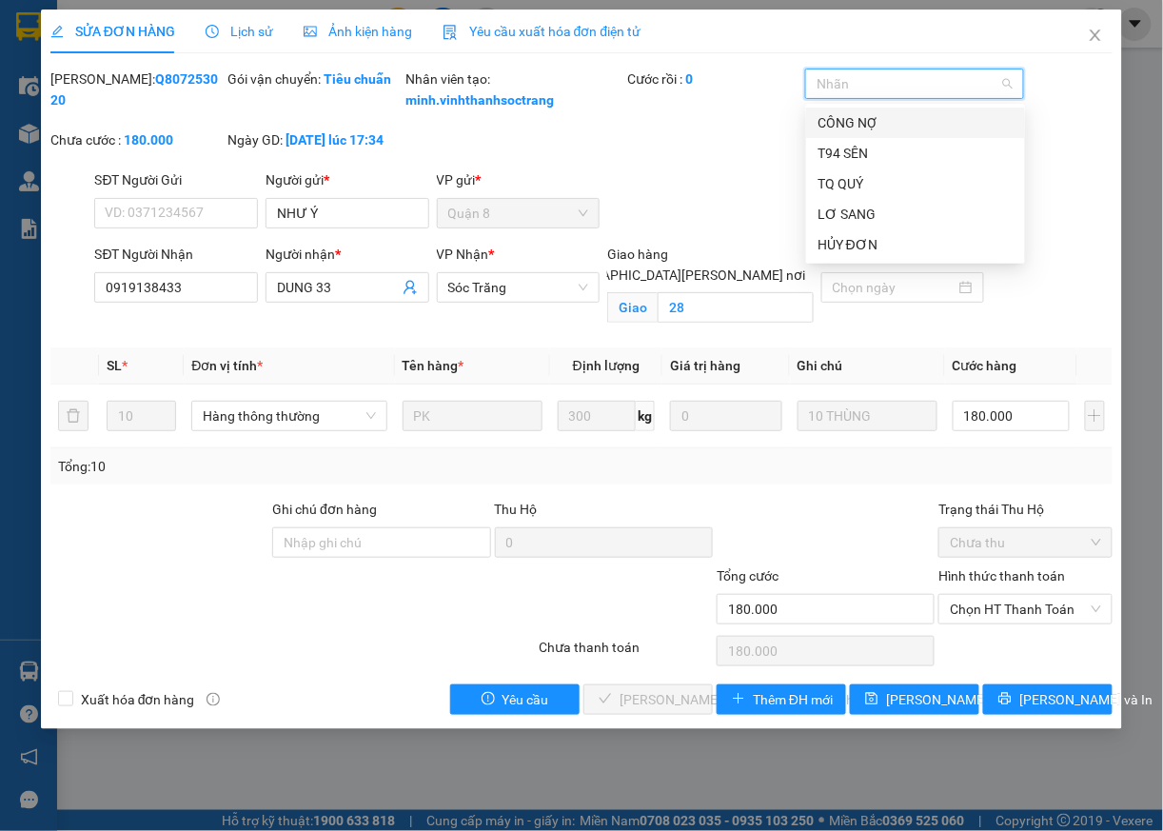
click at [872, 126] on div "CÔNG NỢ" at bounding box center [916, 122] width 196 height 21
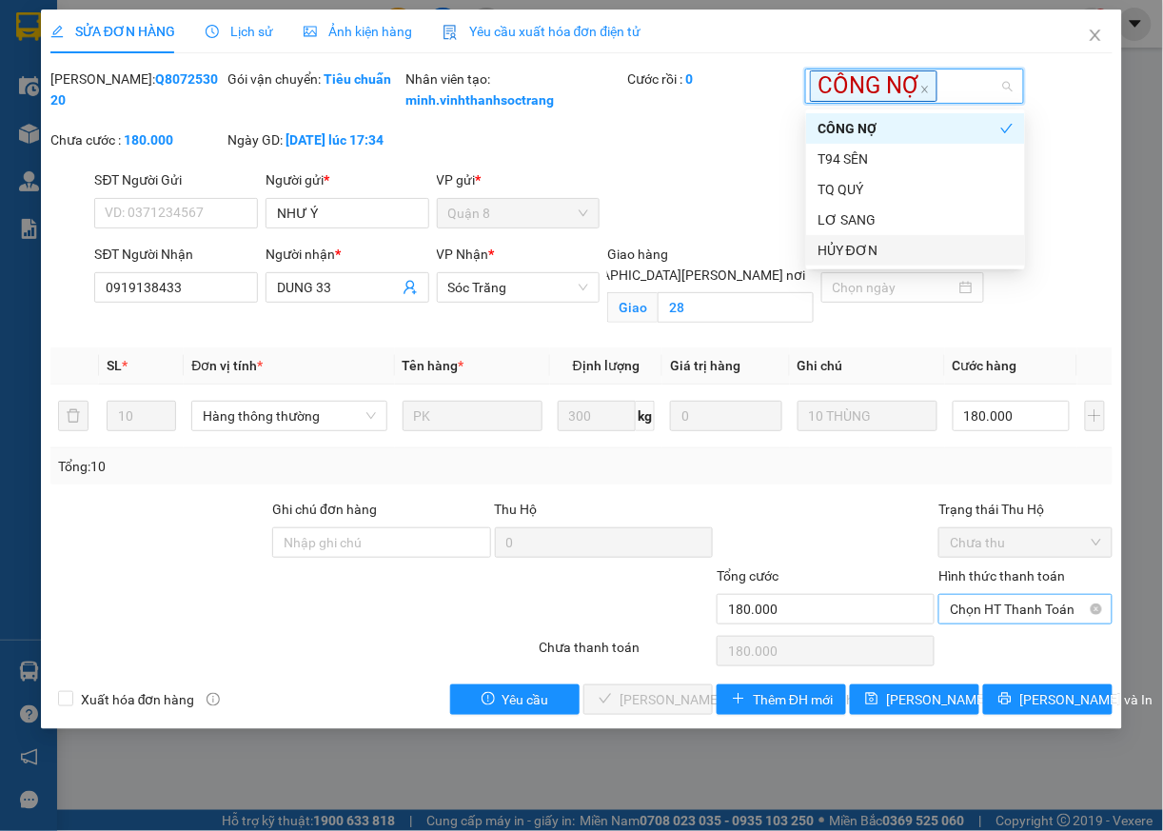
click at [1047, 623] on span "Chọn HT Thanh Toán" at bounding box center [1025, 609] width 151 height 29
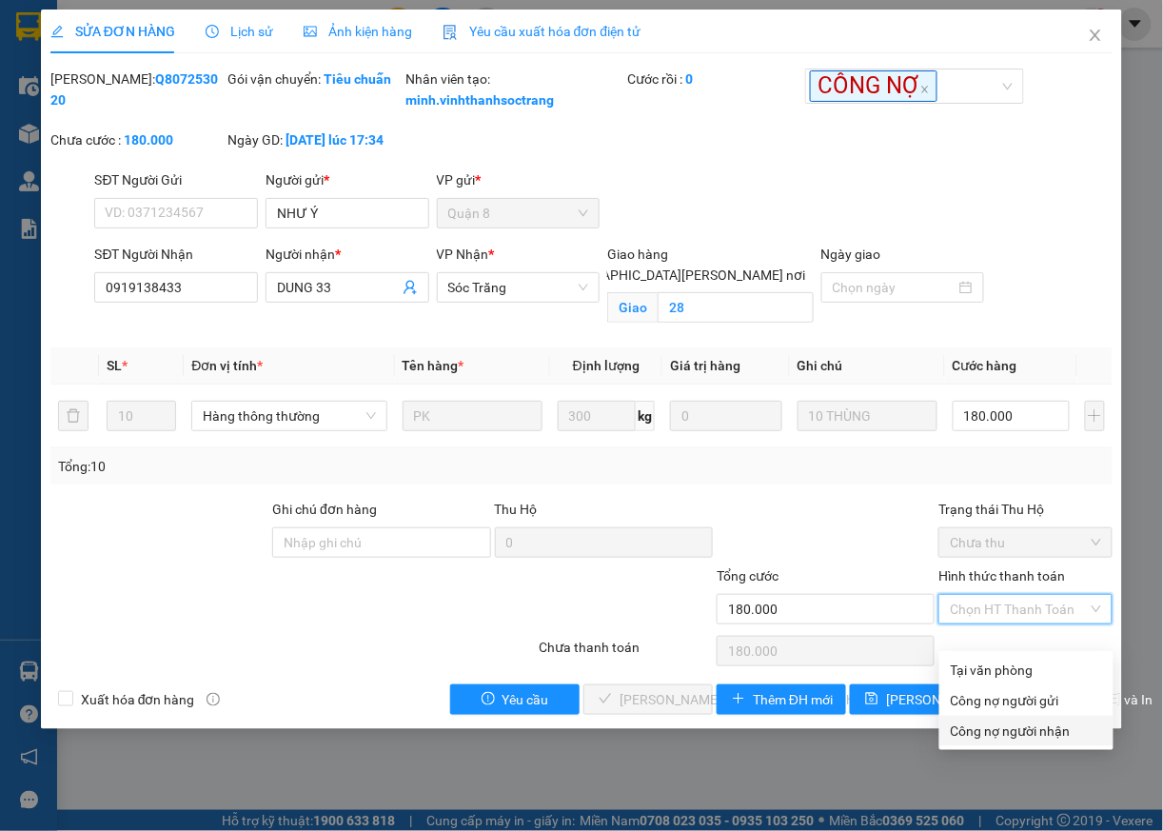
drag, startPoint x: 1026, startPoint y: 731, endPoint x: 1001, endPoint y: 731, distance: 24.7
click at [1025, 732] on div "Công nợ người nhận" at bounding box center [1026, 731] width 151 height 21
type input "0"
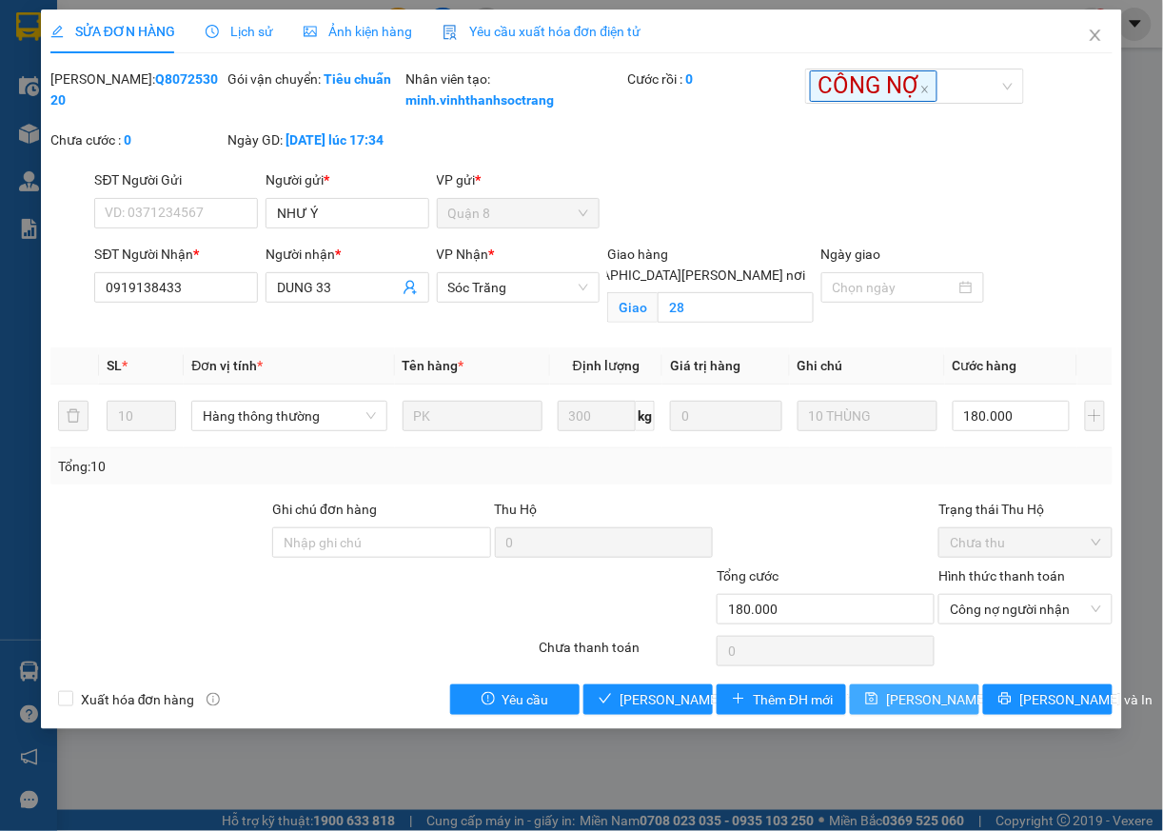
click at [916, 710] on span "[PERSON_NAME] đổi" at bounding box center [947, 699] width 123 height 21
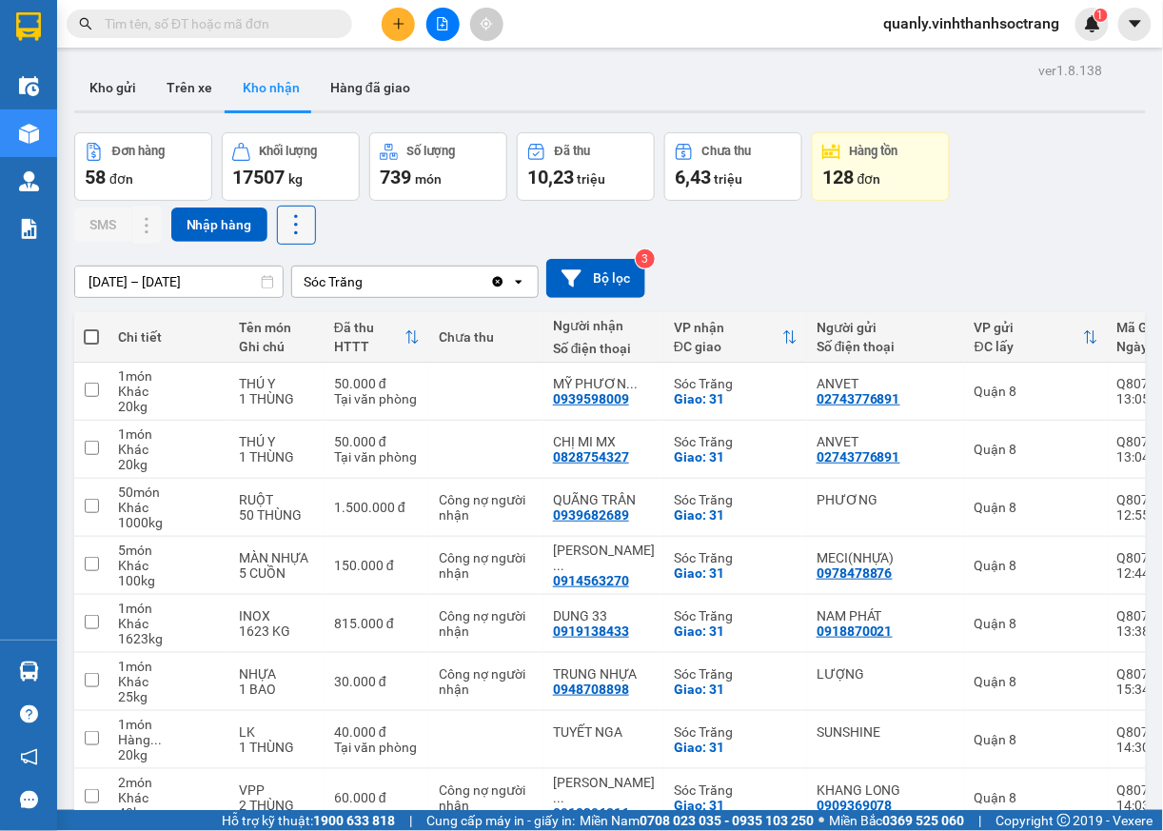
click at [299, 229] on icon at bounding box center [296, 224] width 27 height 27
click at [351, 275] on span "Xuất excel" at bounding box center [361, 276] width 61 height 19
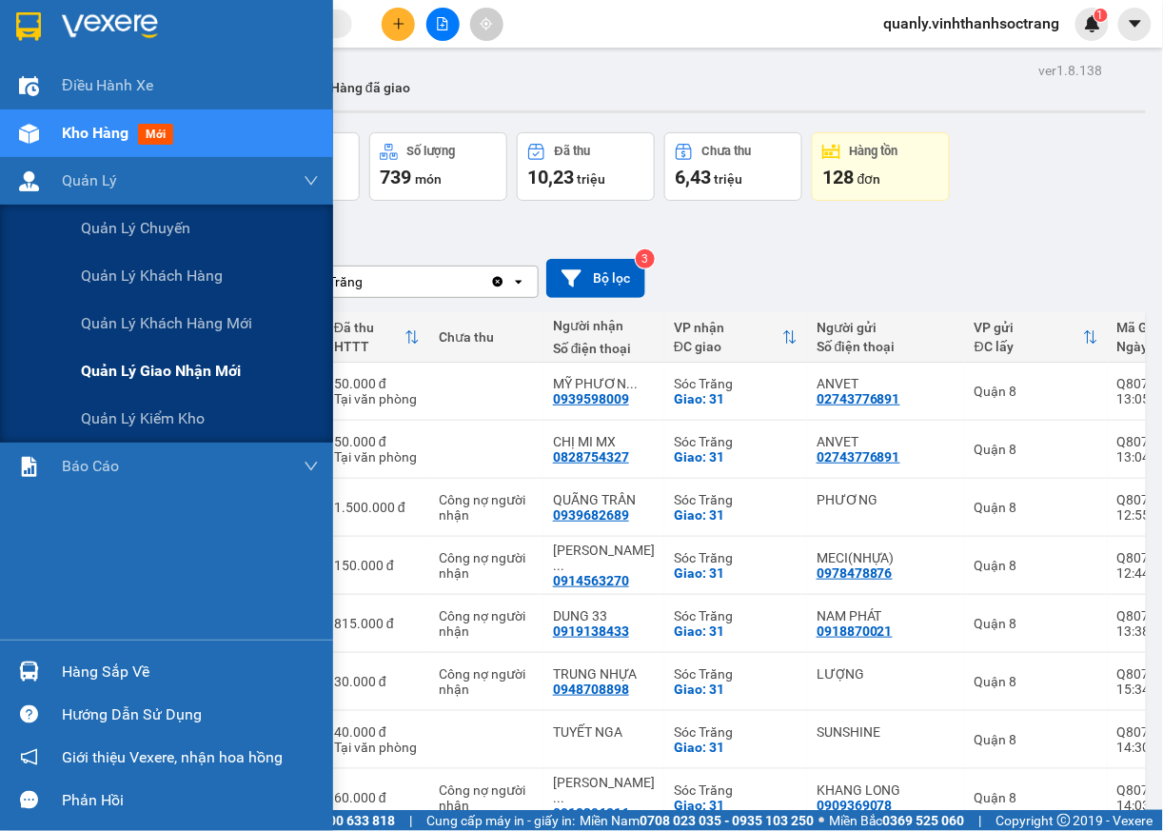
click at [169, 371] on span "Quản lý giao nhận mới" at bounding box center [161, 371] width 160 height 24
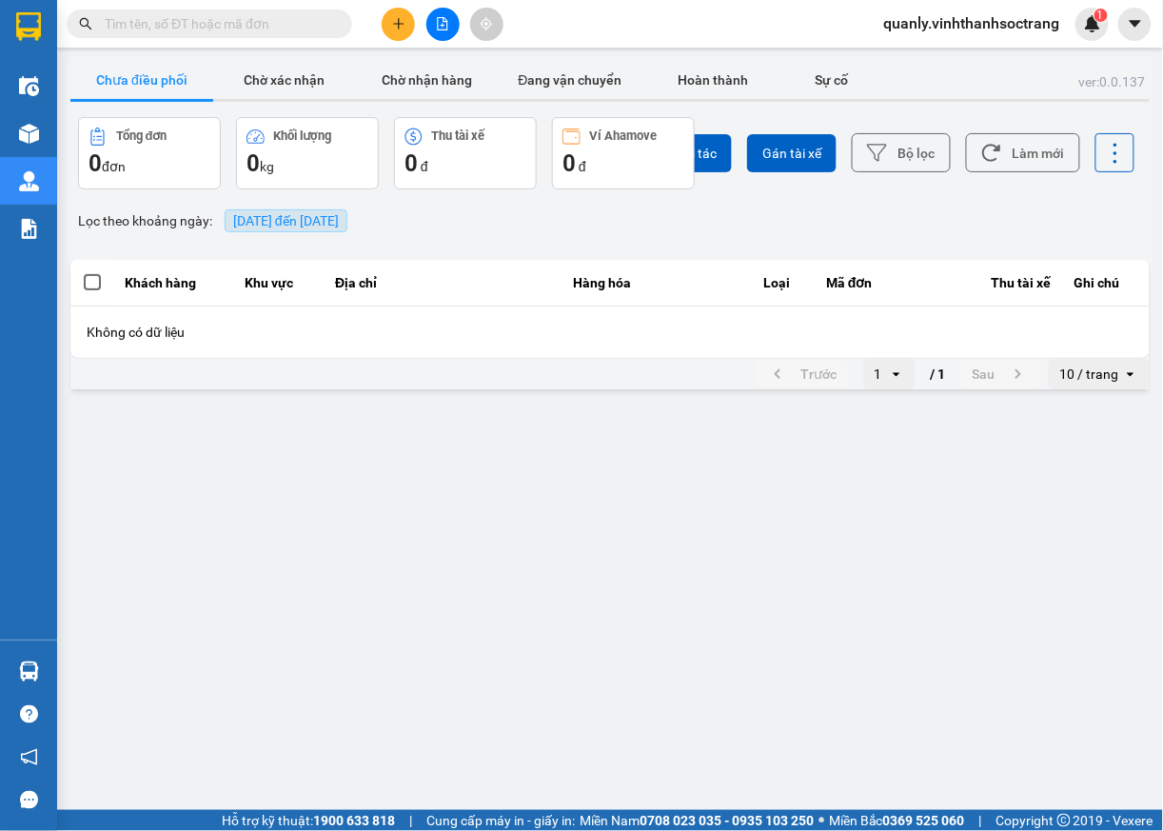
click at [287, 221] on span "13/08/2025 đến 13/08/2025" at bounding box center [286, 220] width 106 height 15
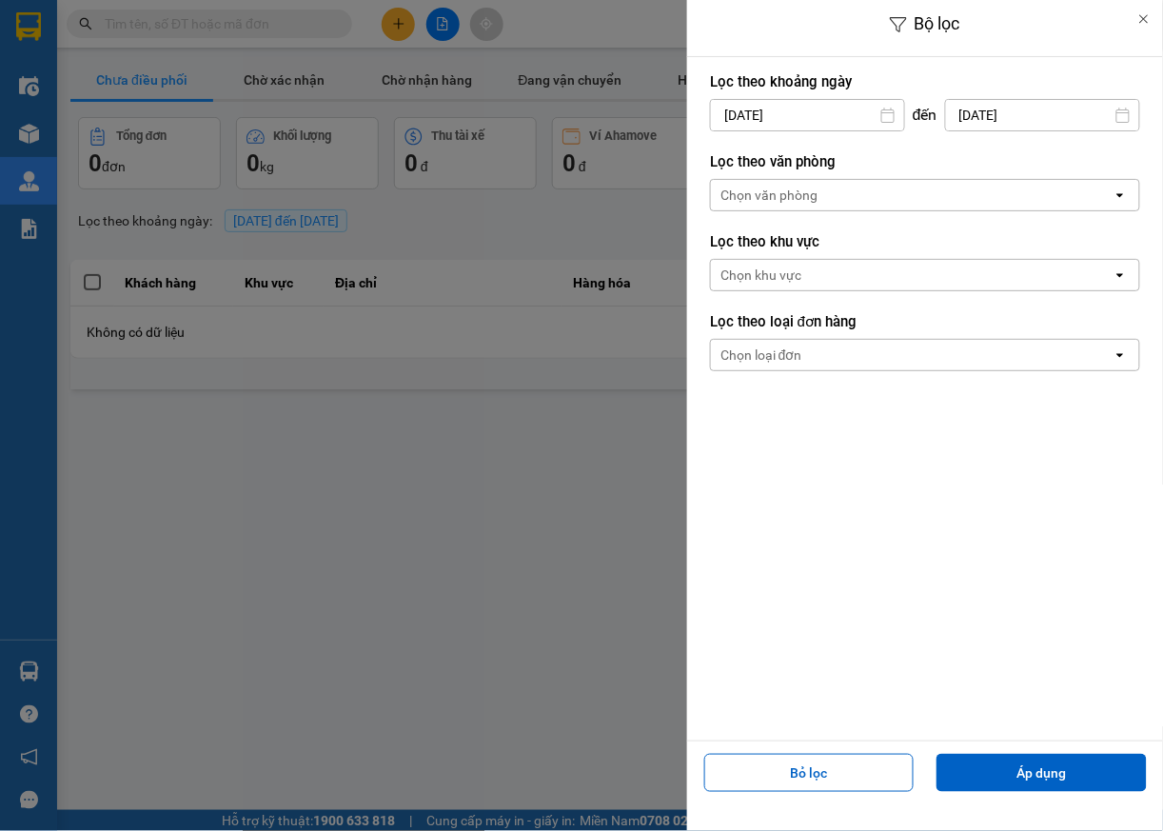
click at [767, 122] on input "13/08/2025" at bounding box center [807, 115] width 193 height 30
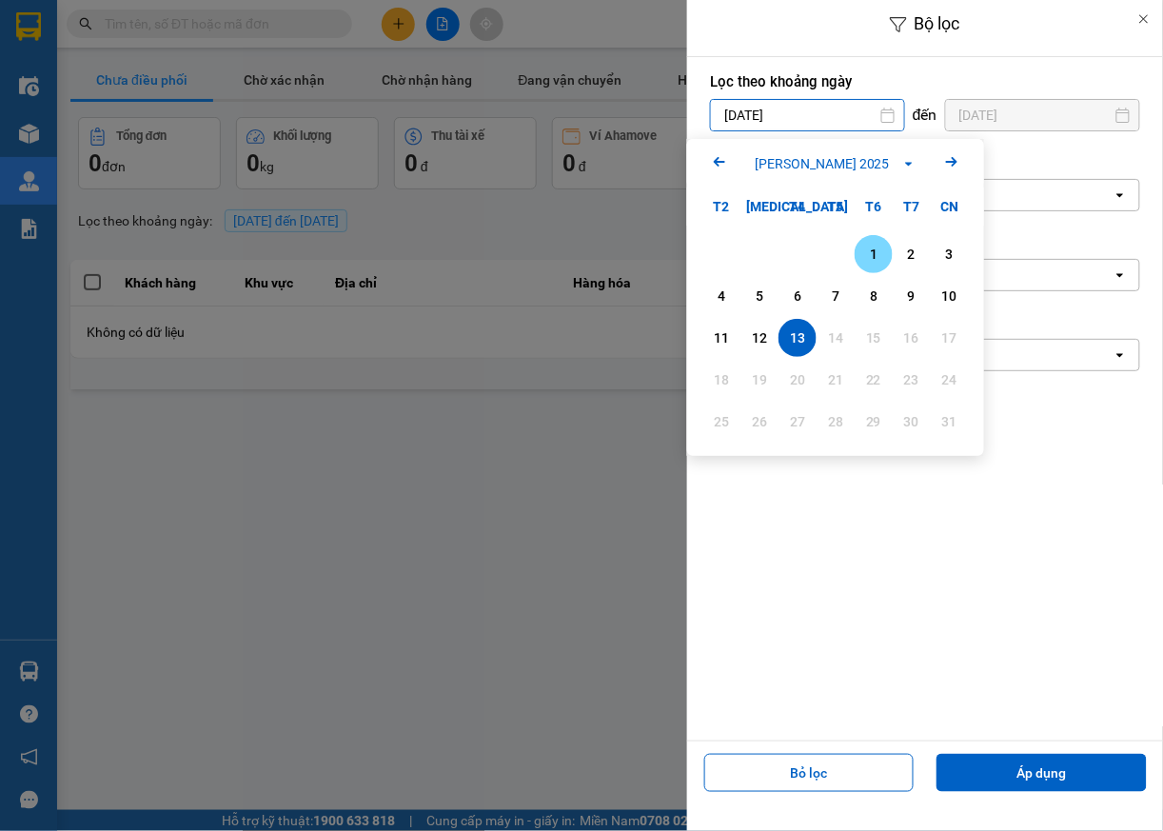
drag, startPoint x: 866, startPoint y: 263, endPoint x: 922, endPoint y: 241, distance: 60.3
click at [868, 263] on div "1" at bounding box center [874, 254] width 27 height 23
click at [752, 393] on div "Bộ lọc Lọc theo khoảng ngày 01/08/2025 Press the down arrow key to interact wit…" at bounding box center [610, 393] width 1087 height 0
click at [721, 162] on icon "Previous month." at bounding box center [719, 162] width 11 height 10
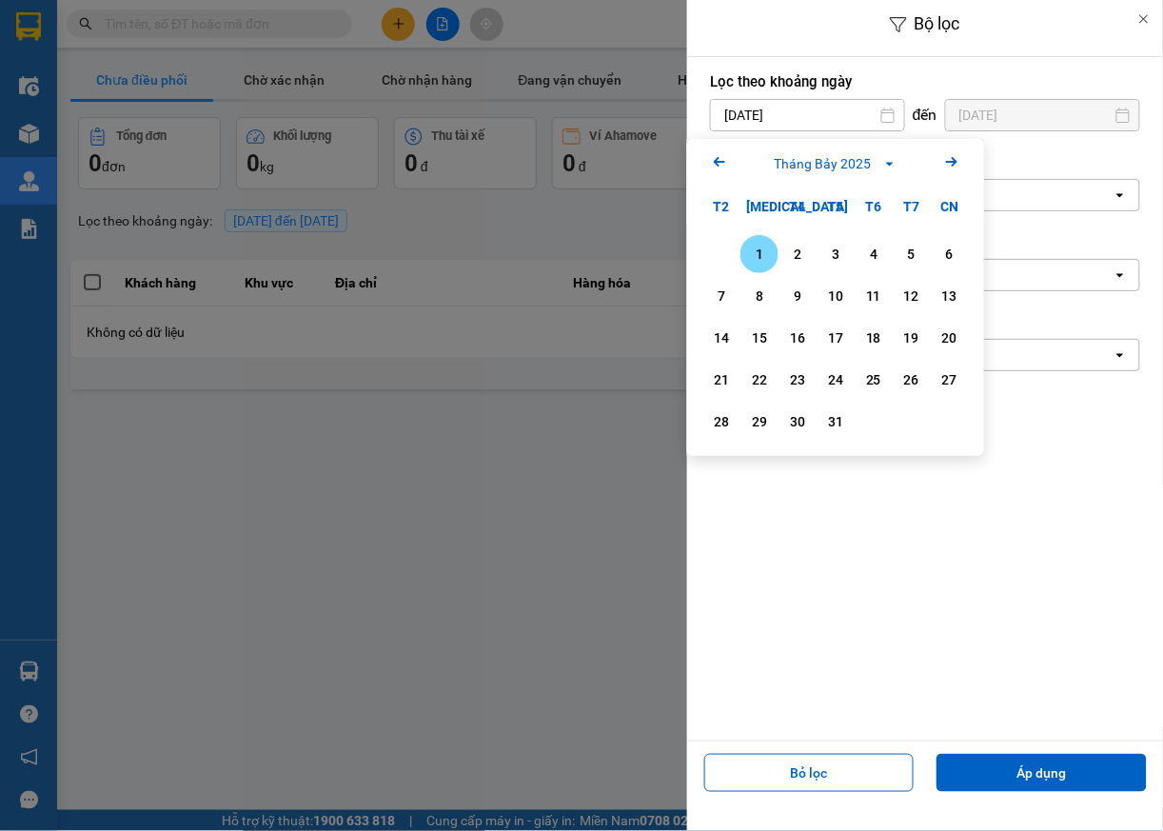
click at [758, 257] on div "1" at bounding box center [759, 254] width 27 height 23
type input "01/07/2025"
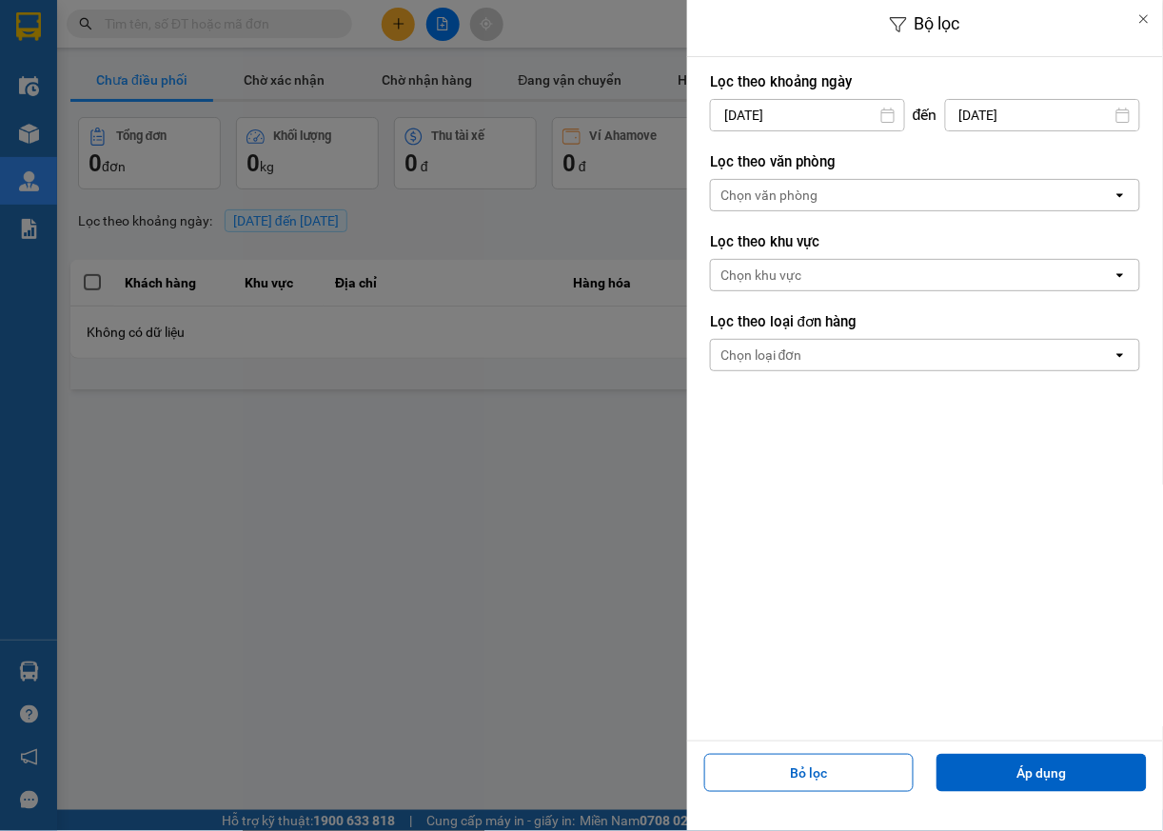
click at [1025, 393] on div "Bộ lọc Lọc theo khoảng ngày 01/07/2025 Press the down arrow key to interact wit…" at bounding box center [610, 393] width 1087 height 0
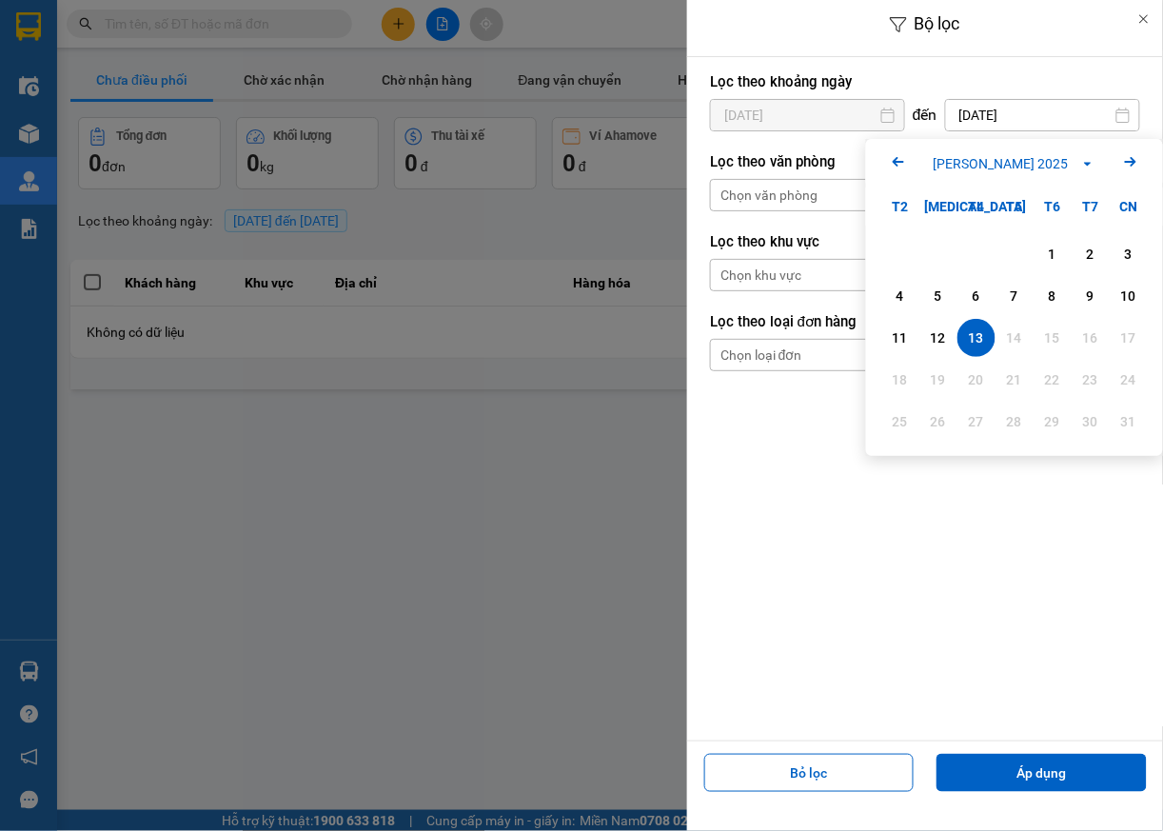
click at [893, 168] on icon "Arrow Left" at bounding box center [898, 161] width 23 height 23
click at [1019, 430] on div "31" at bounding box center [1014, 421] width 27 height 23
type input "[DATE]"
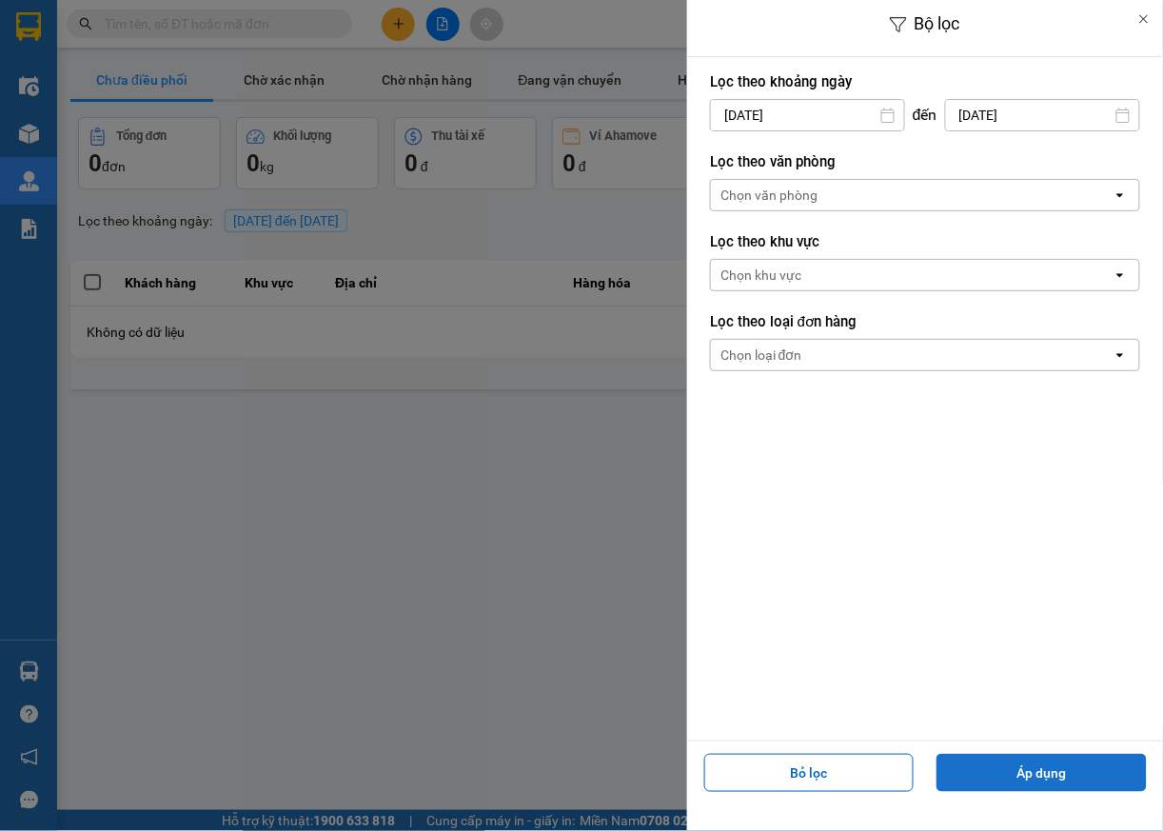
click at [1048, 765] on button "Áp dụng" at bounding box center [1042, 773] width 210 height 38
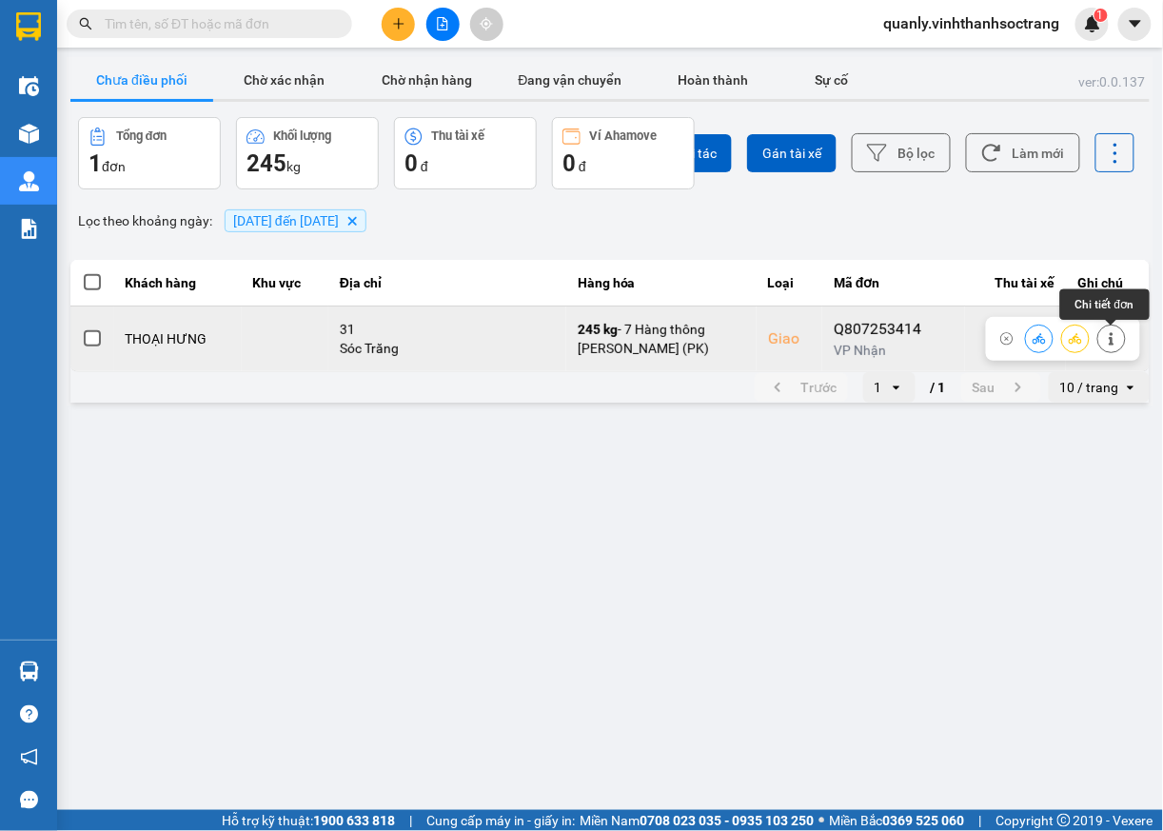
click at [1116, 344] on icon at bounding box center [1111, 338] width 13 height 13
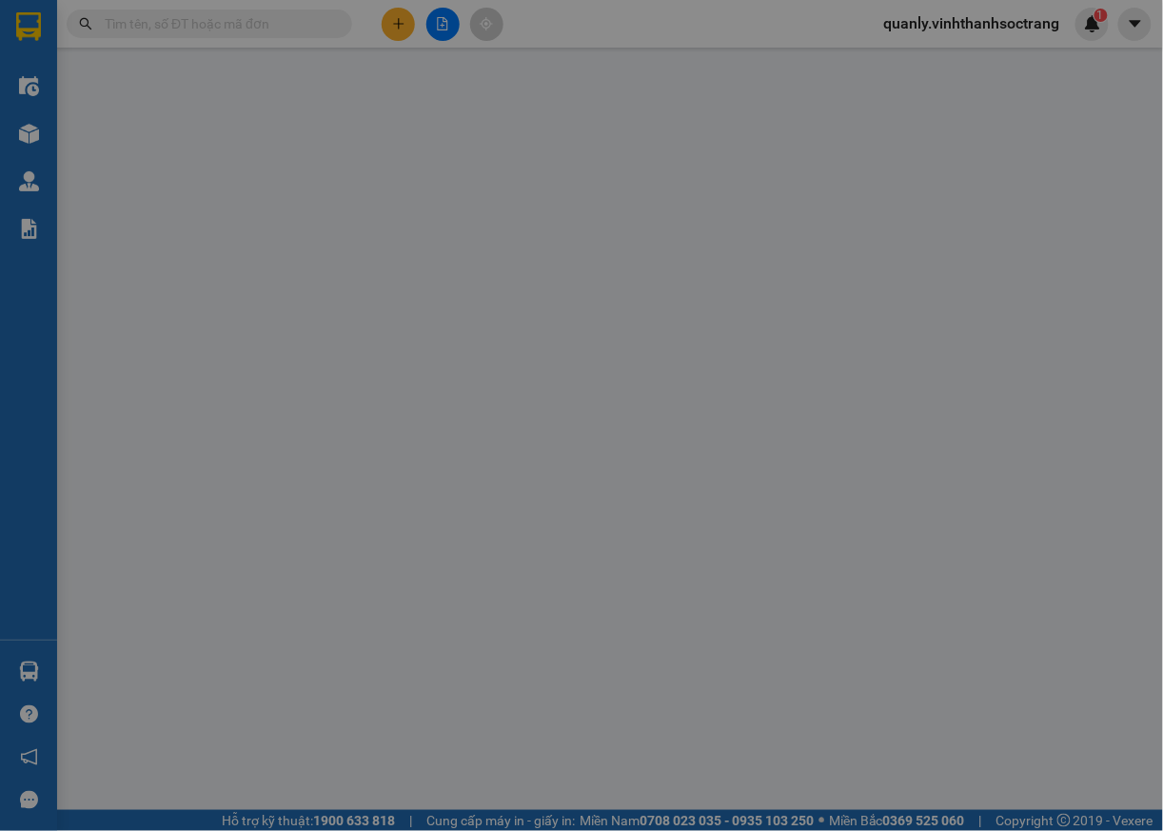
type input "TUẤN ANH"
type input "THOẠI HƯNG"
checkbox input "true"
type input "31"
type input "175.000"
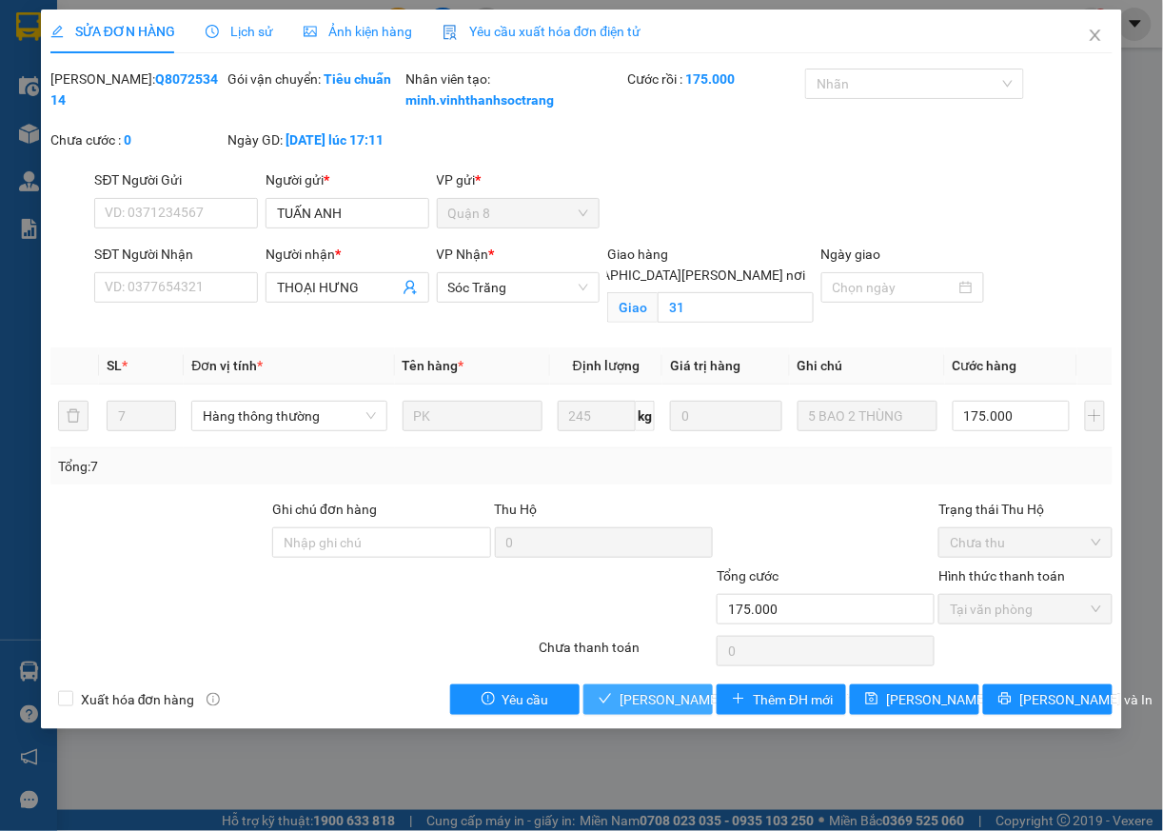
click at [672, 710] on span "[PERSON_NAME] và [PERSON_NAME] hàng" at bounding box center [748, 699] width 257 height 21
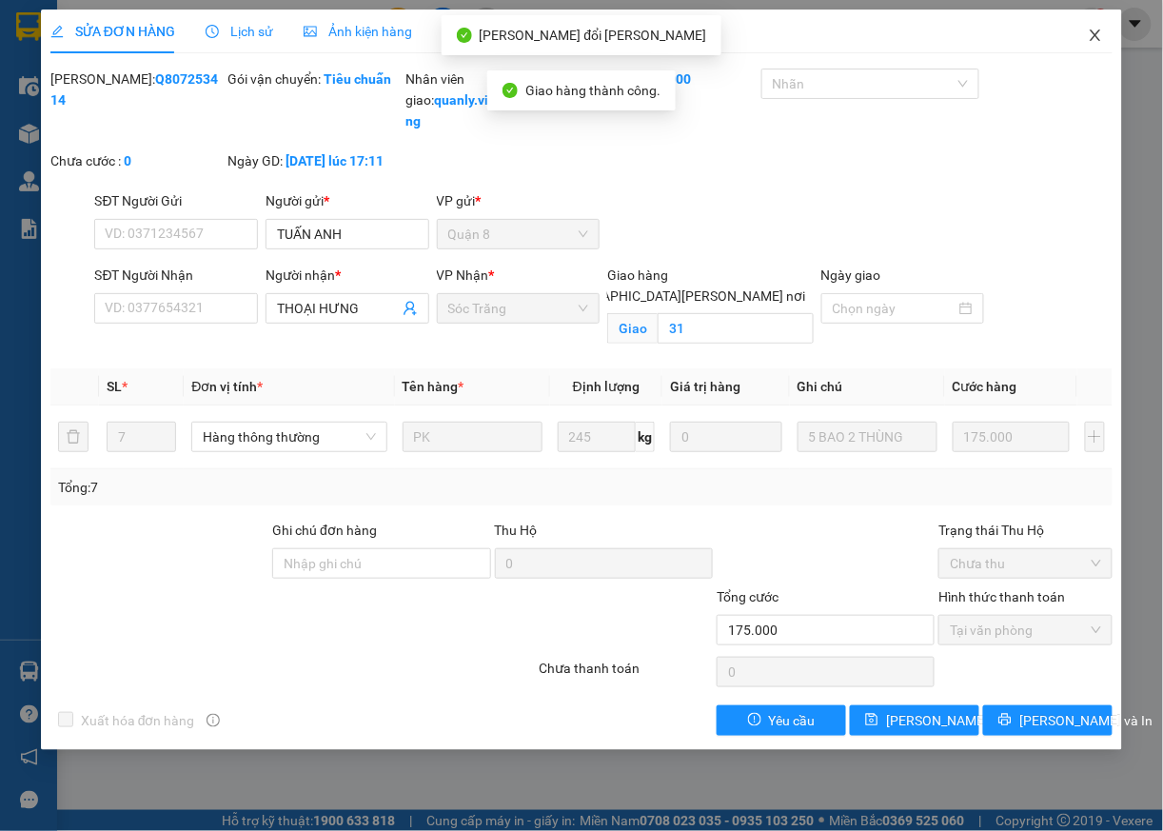
click at [1097, 34] on icon "close" at bounding box center [1095, 35] width 15 height 15
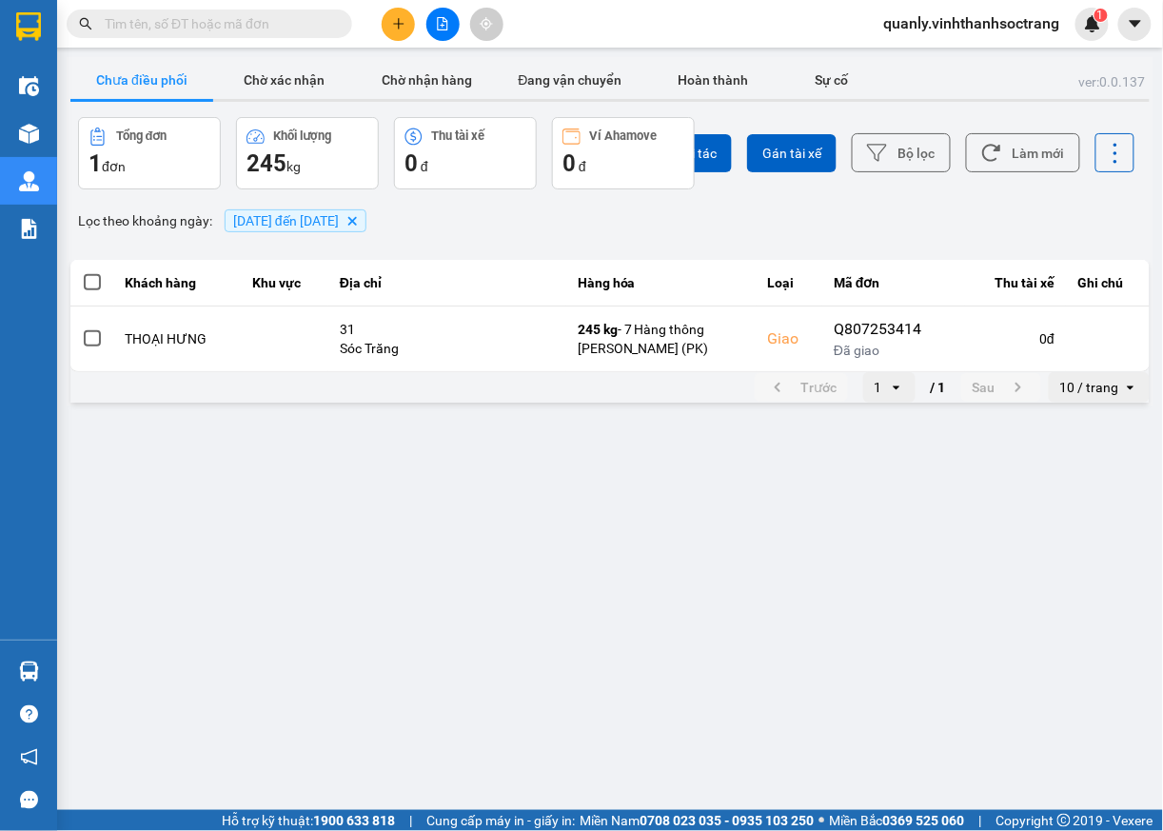
click at [377, 577] on main "ver: 0.0.137 Chưa điều phối Chờ xác nhận Chờ nhận hàng Đang vận chuyển Hoàn thà…" at bounding box center [581, 405] width 1163 height 810
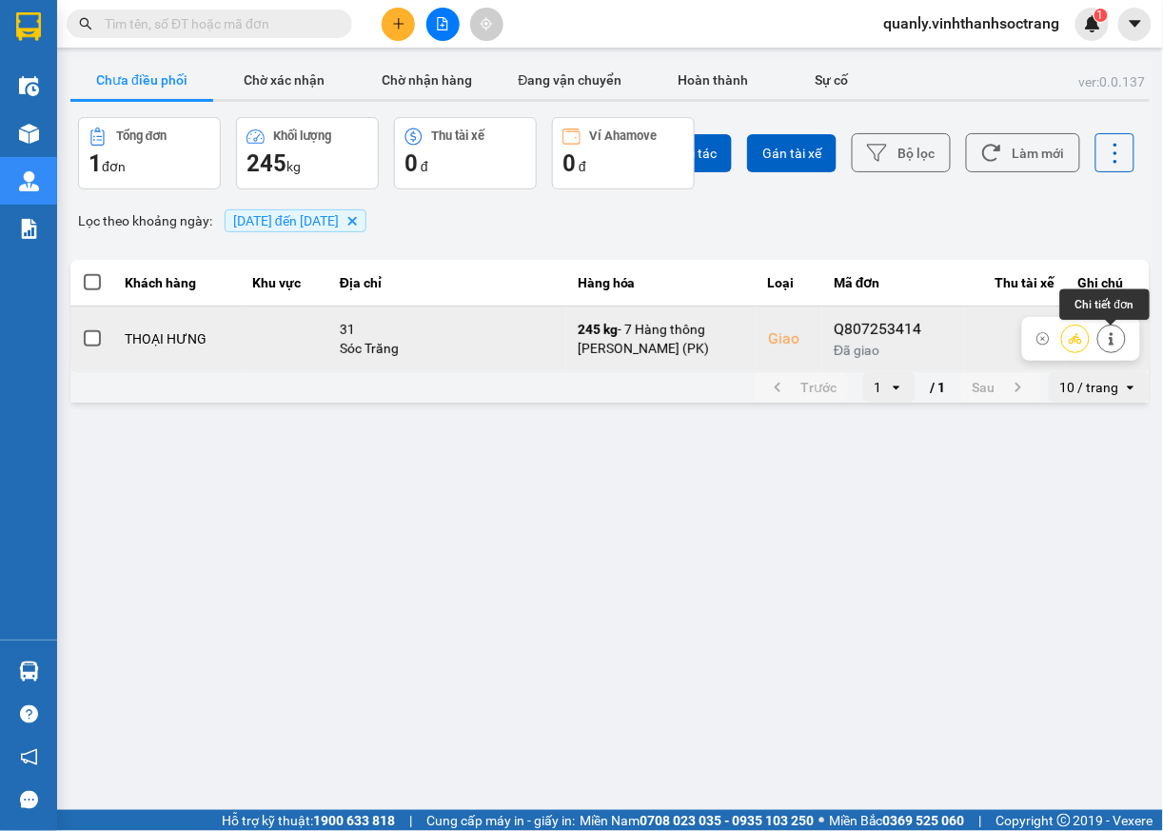
click at [1116, 339] on icon at bounding box center [1111, 338] width 13 height 13
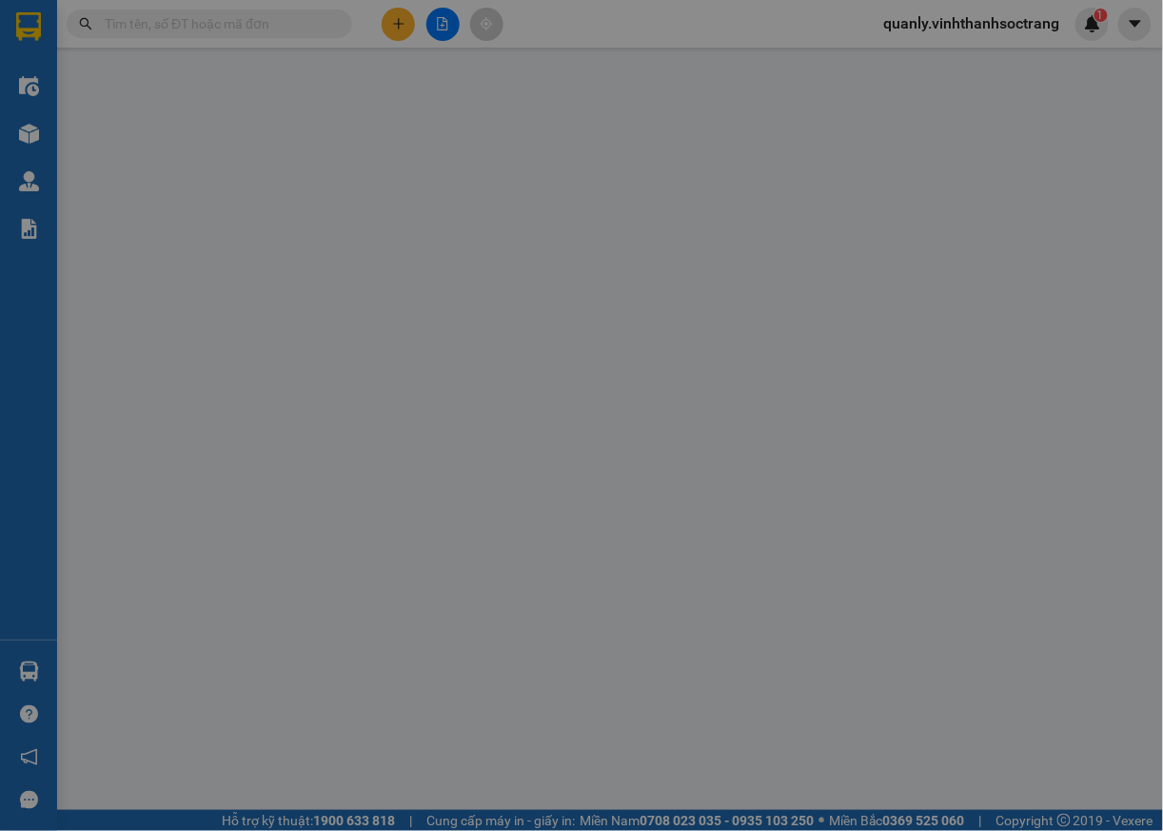
type input "TUẤN ANH"
type input "THOẠI HƯNG"
checkbox input "true"
type input "31"
type input "175.000"
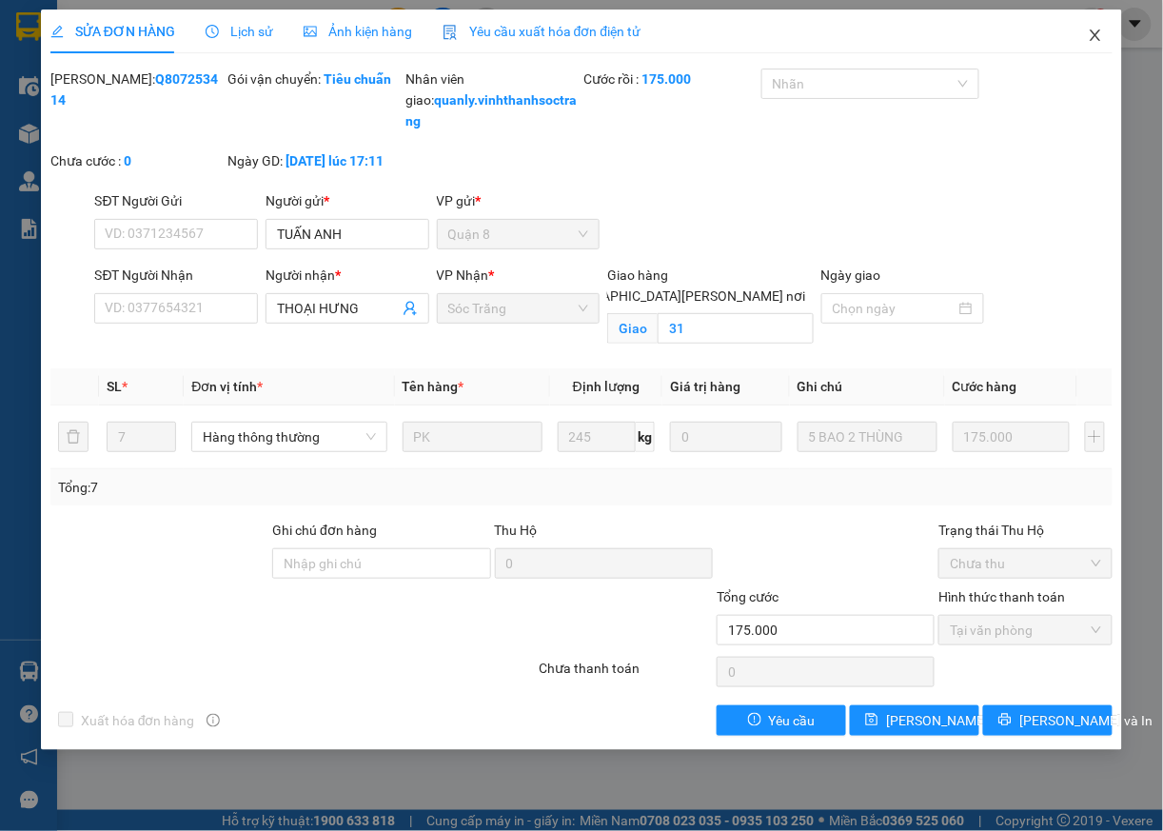
click at [1097, 32] on icon "close" at bounding box center [1095, 35] width 15 height 15
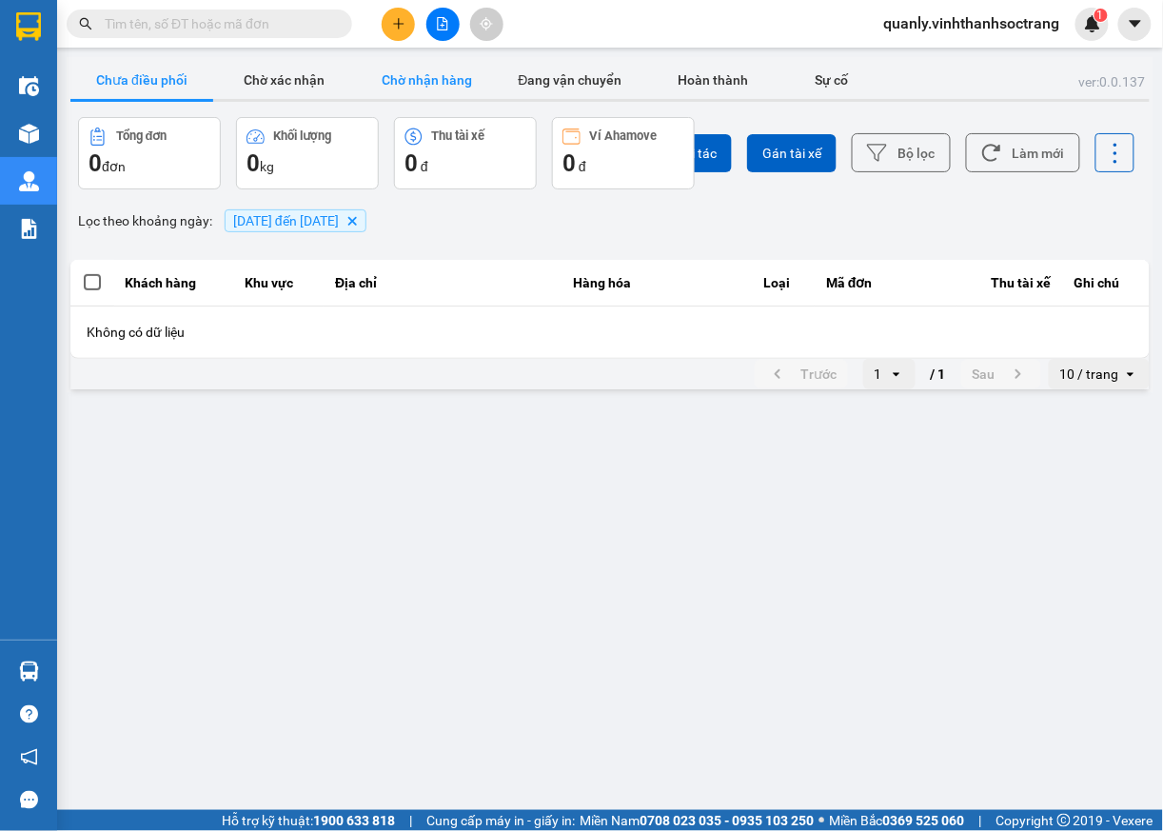
click at [474, 77] on button "Chờ nhận hàng" at bounding box center [427, 80] width 143 height 38
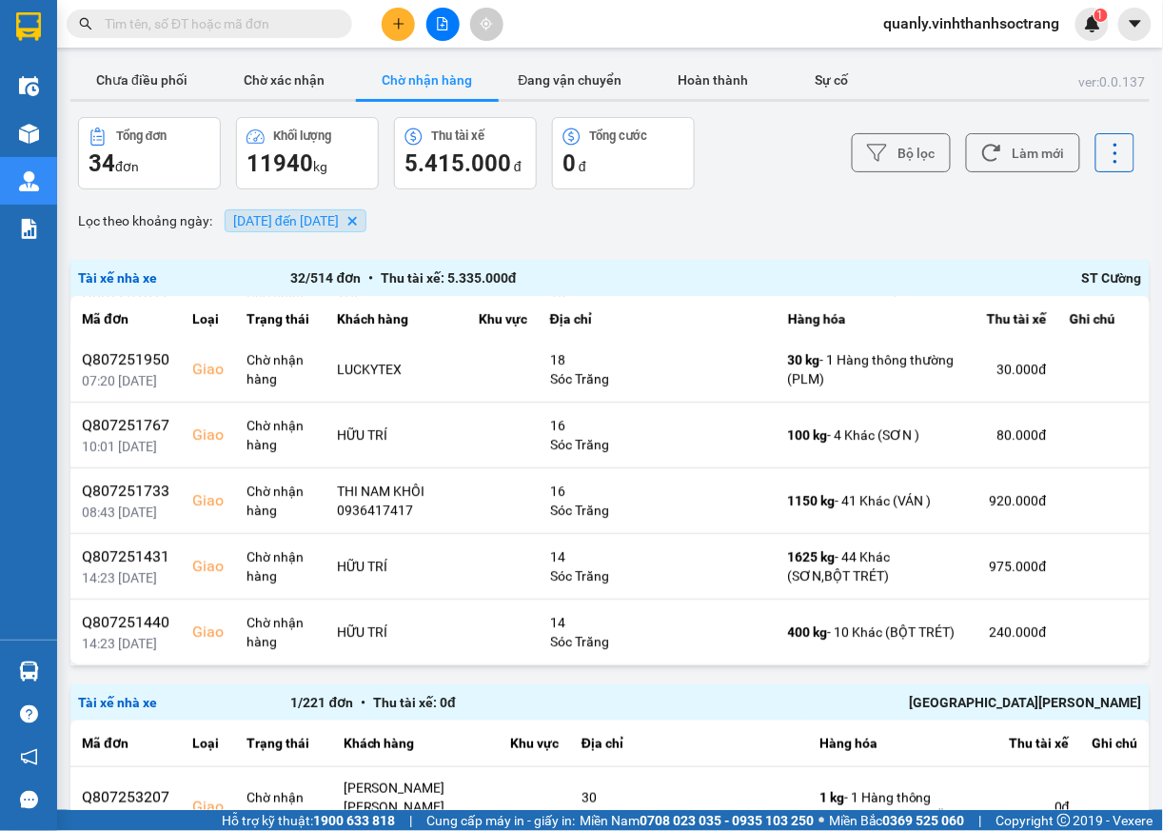
click at [317, 223] on span "01/07/2025 đến 31/07/2025" at bounding box center [286, 220] width 106 height 15
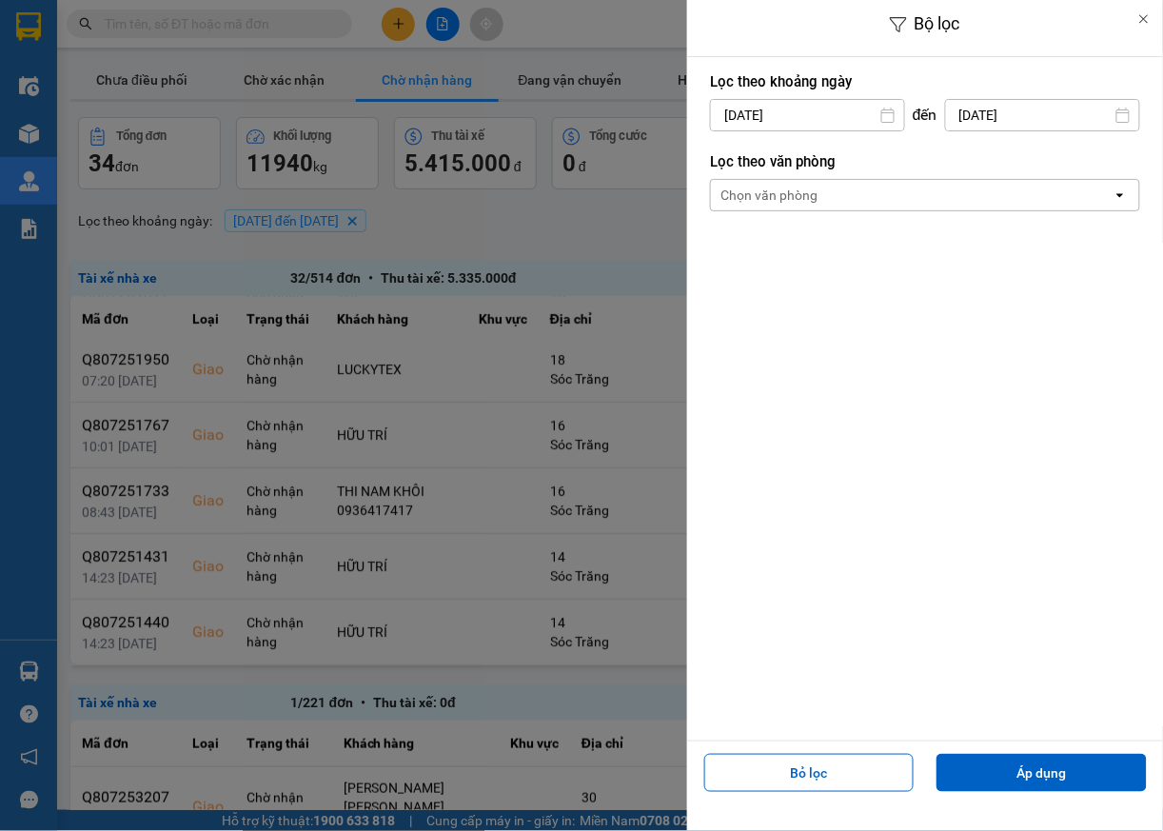
click at [1062, 119] on input "[DATE]" at bounding box center [1042, 115] width 193 height 30
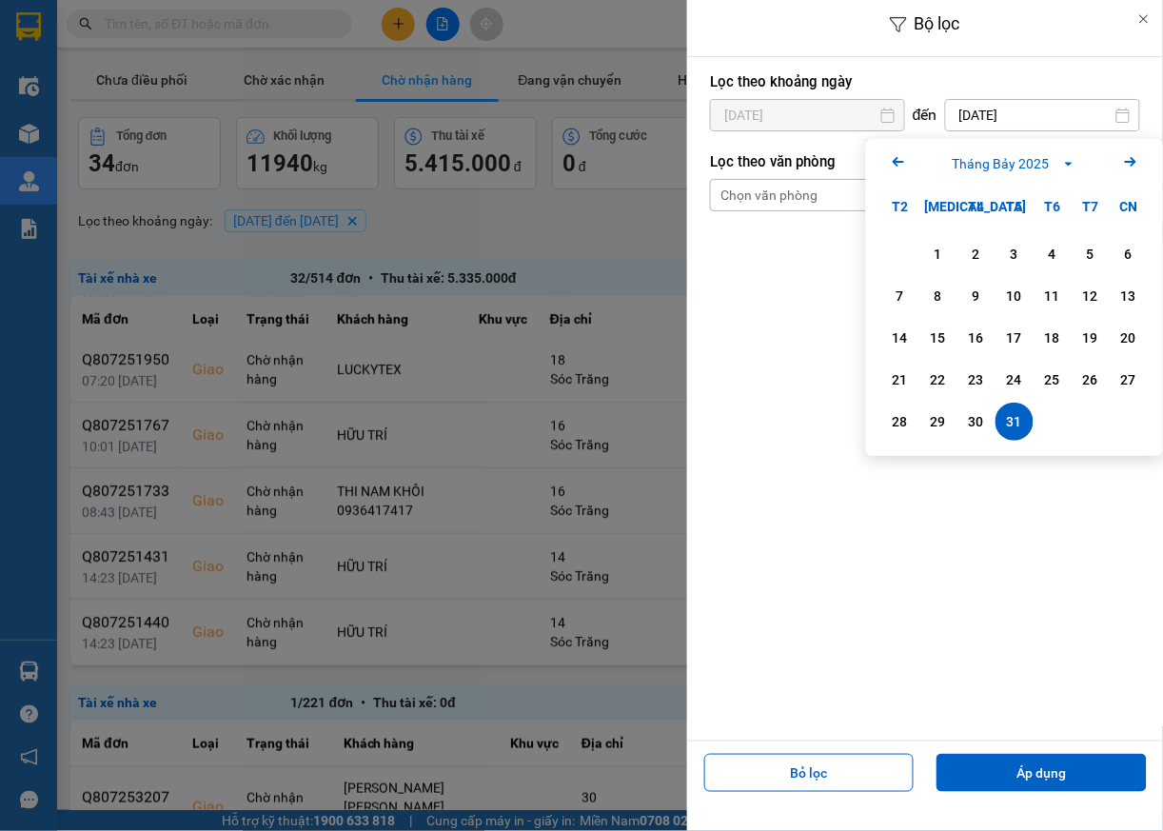
click at [1132, 162] on icon "Next month." at bounding box center [1130, 162] width 11 height 10
click at [1079, 253] on div "2" at bounding box center [1091, 254] width 27 height 23
type input "02/08/2025"
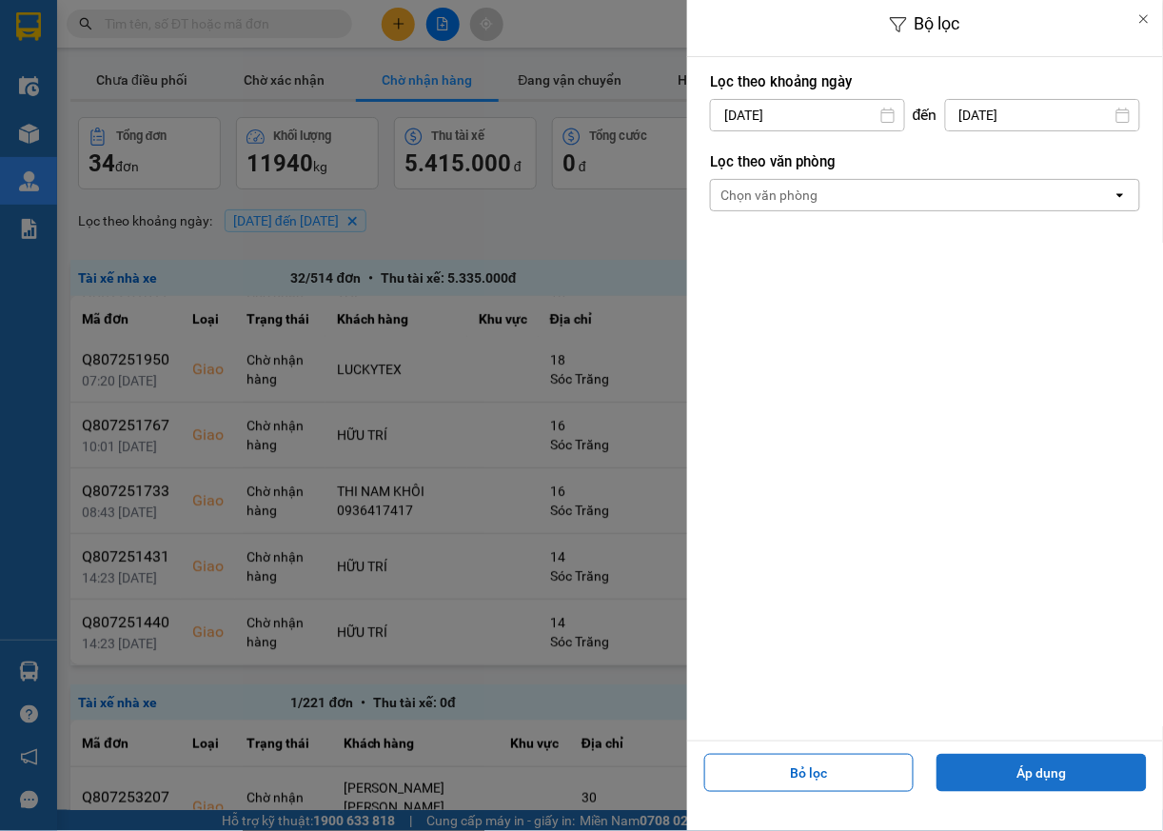
click at [1026, 774] on button "Áp dụng" at bounding box center [1042, 773] width 210 height 38
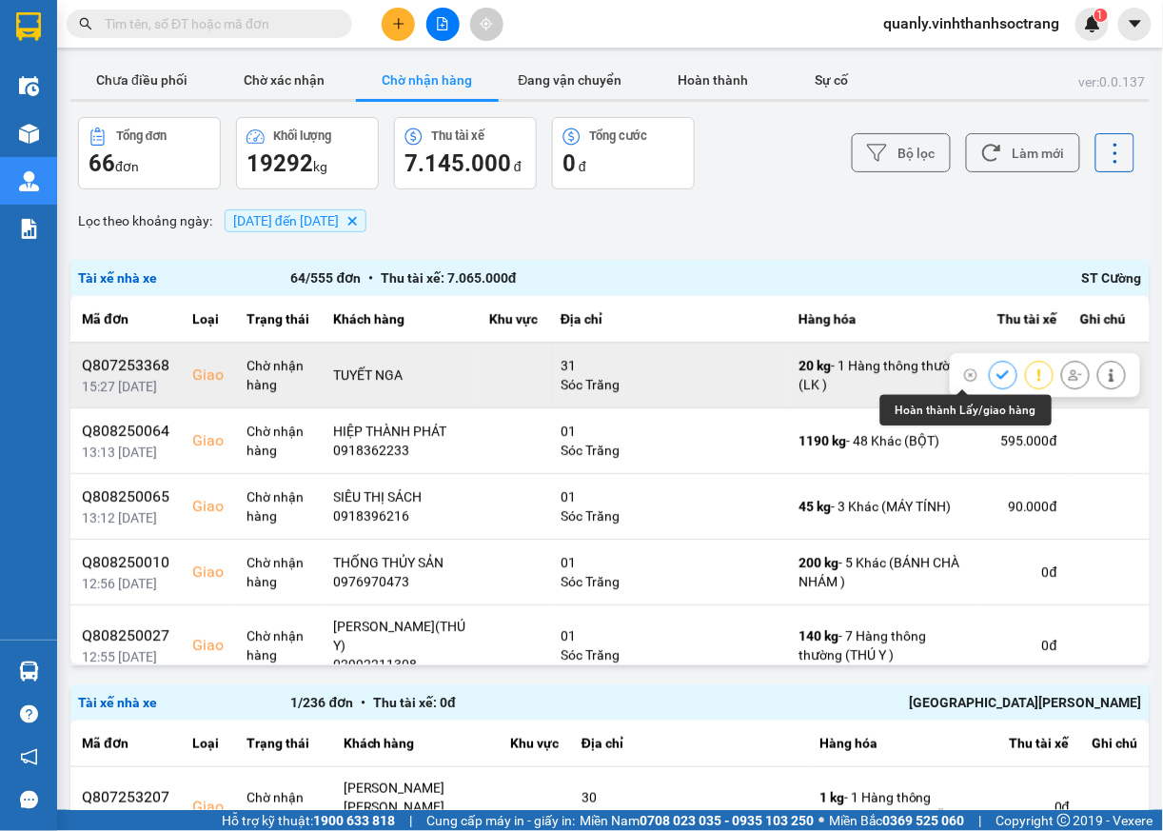
click at [997, 377] on icon at bounding box center [1003, 374] width 12 height 9
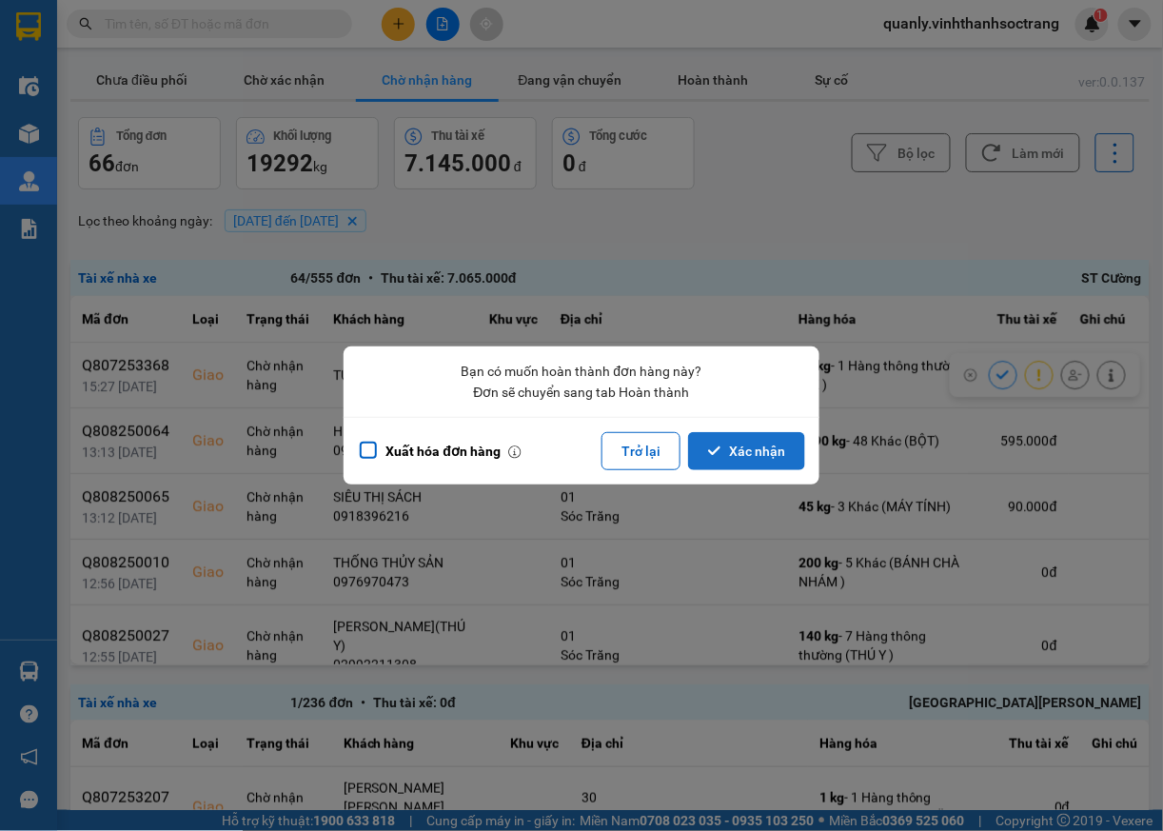
click at [760, 454] on button "Xác nhận" at bounding box center [746, 451] width 117 height 38
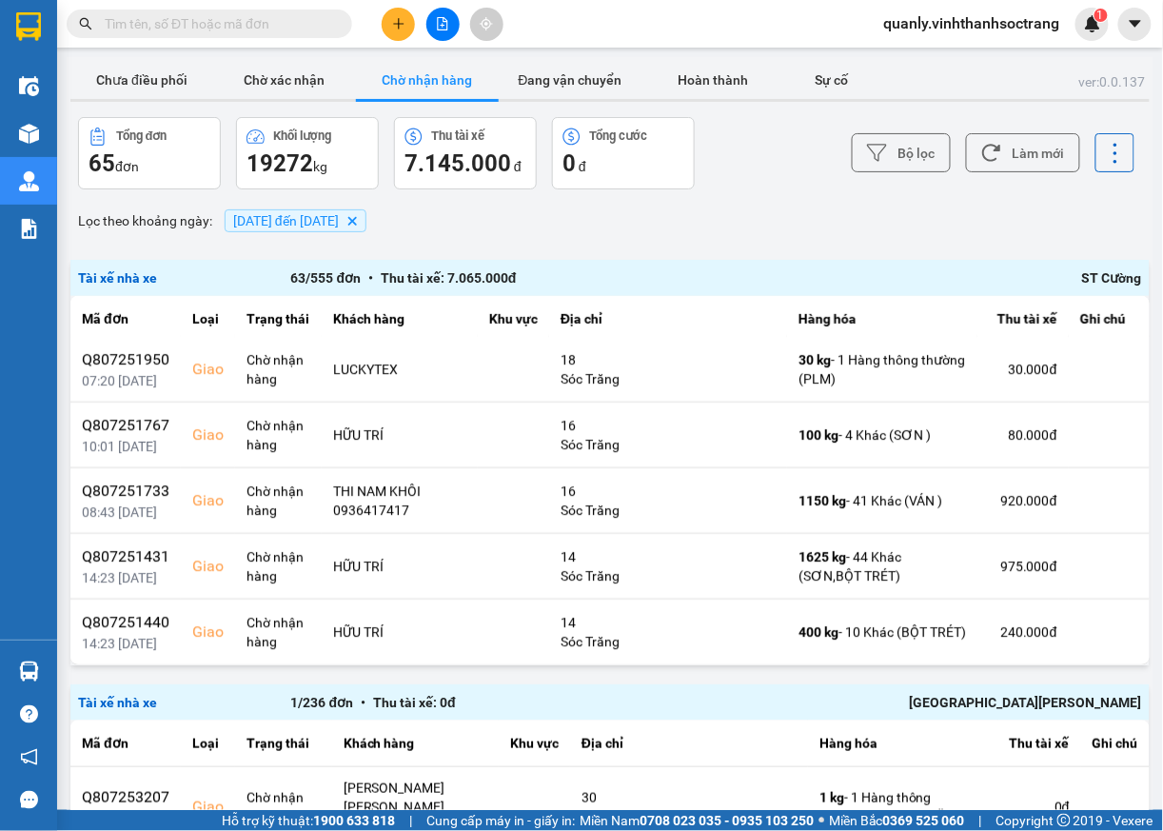
scroll to position [4231, 0]
